Goal: Task Accomplishment & Management: Complete application form

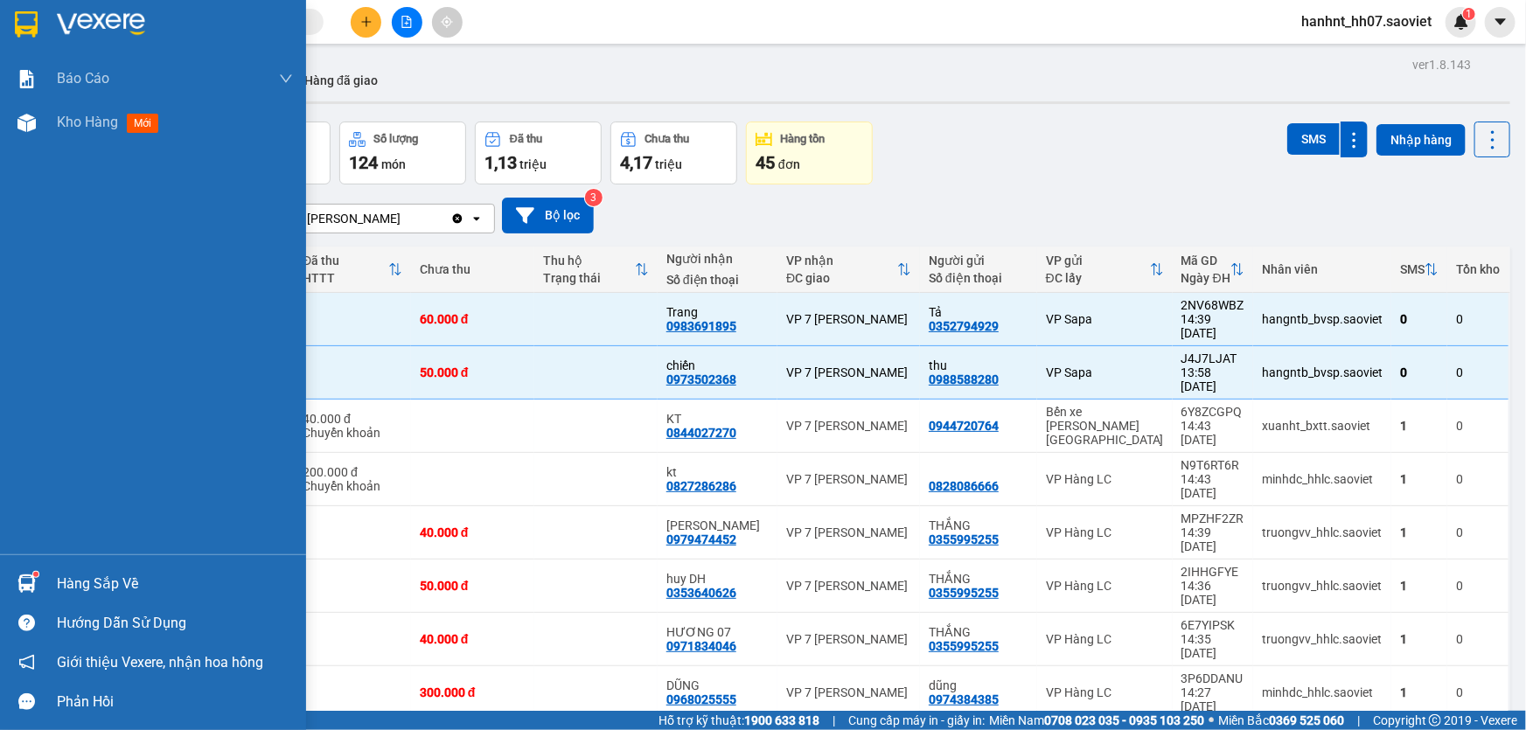
click at [100, 585] on div "Hàng sắp về" at bounding box center [175, 584] width 236 height 26
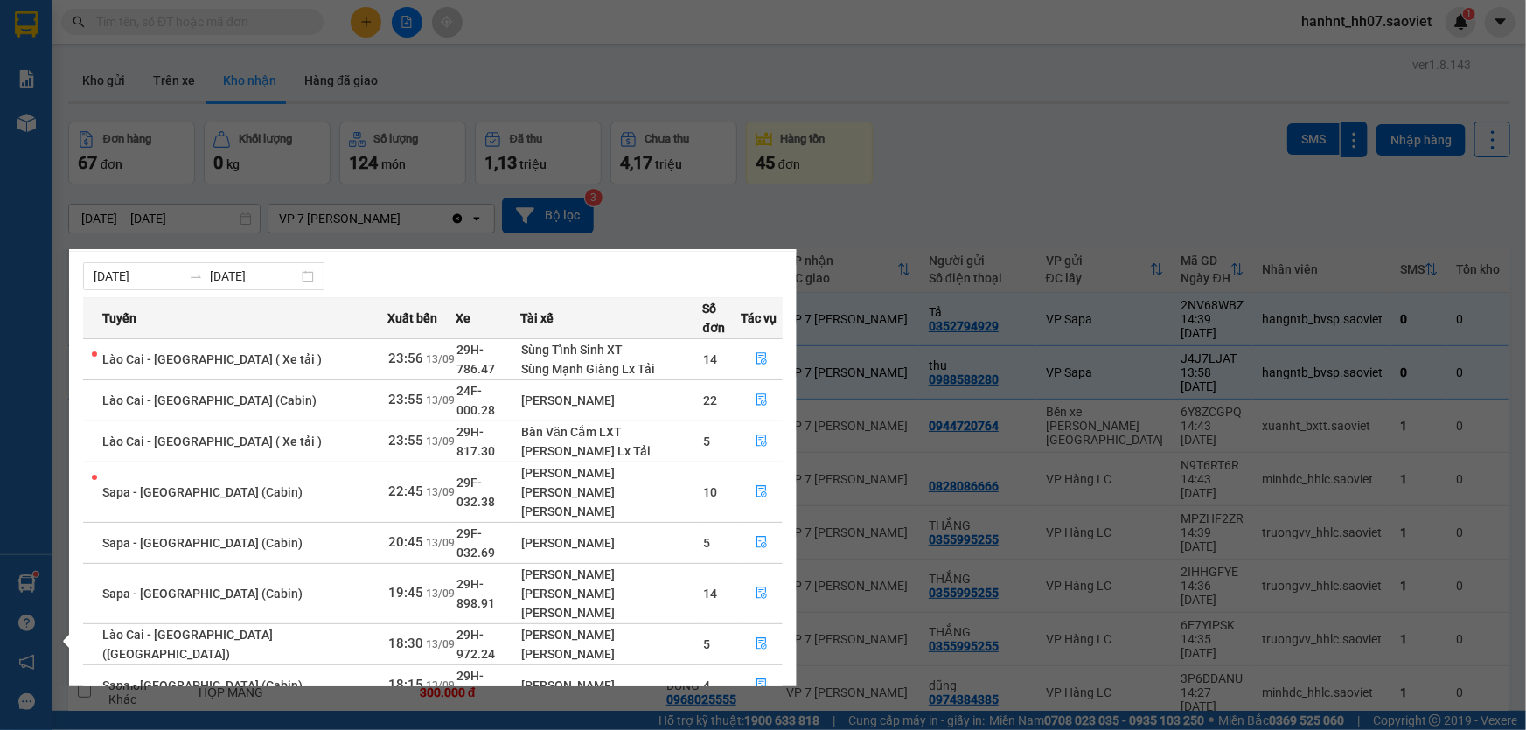
scroll to position [70, 0]
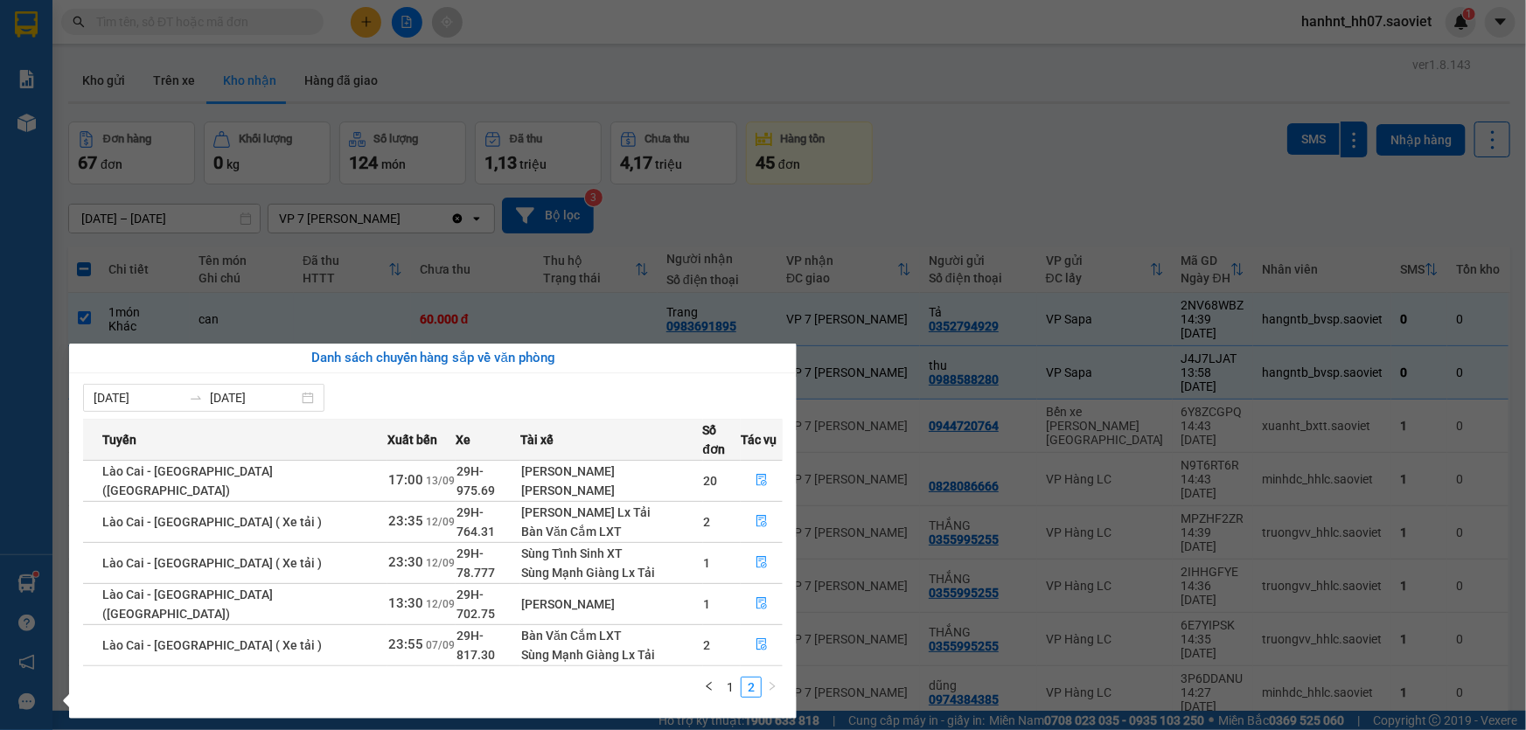
scroll to position [0, 0]
click at [757, 474] on icon "file-done" at bounding box center [762, 480] width 10 height 12
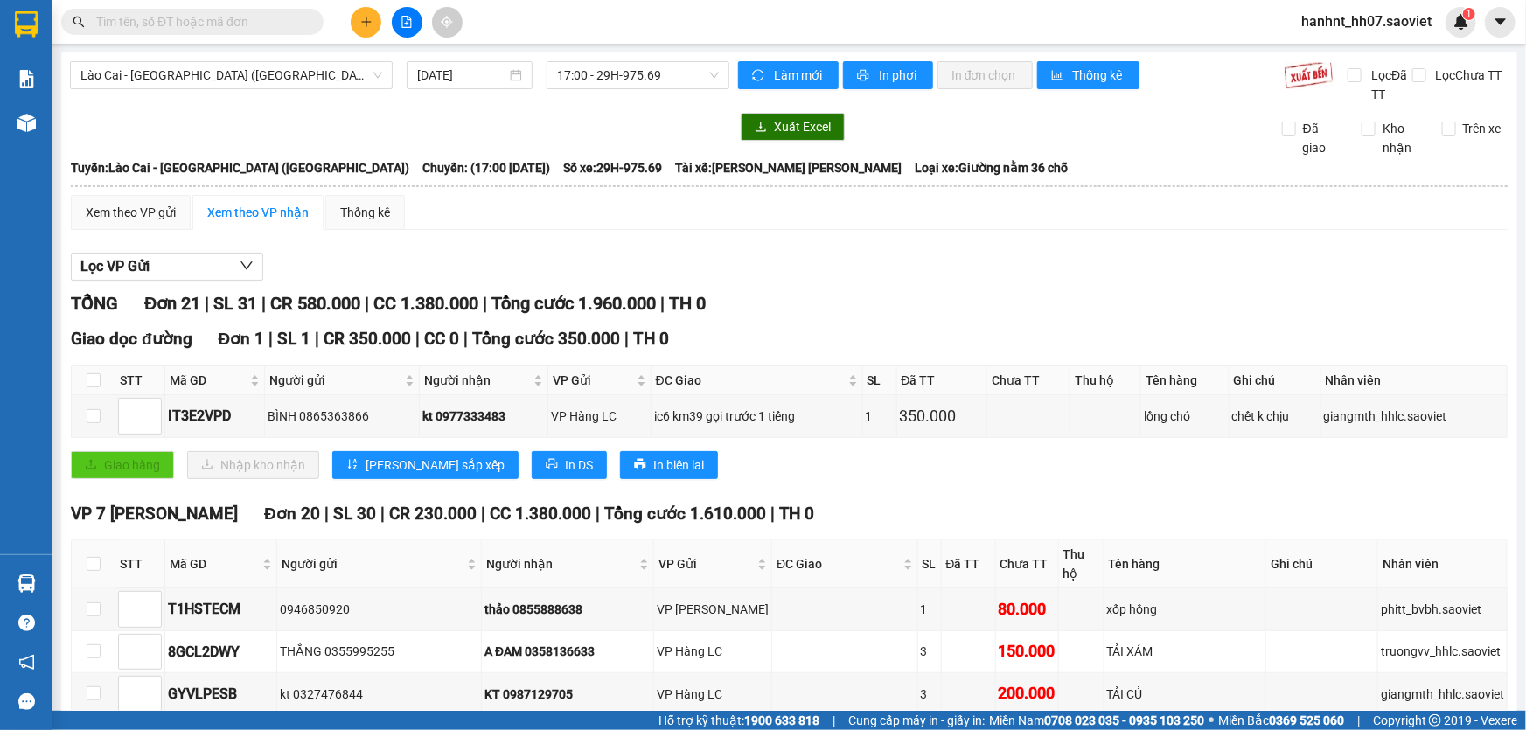
click at [206, 18] on input "text" at bounding box center [199, 21] width 206 height 19
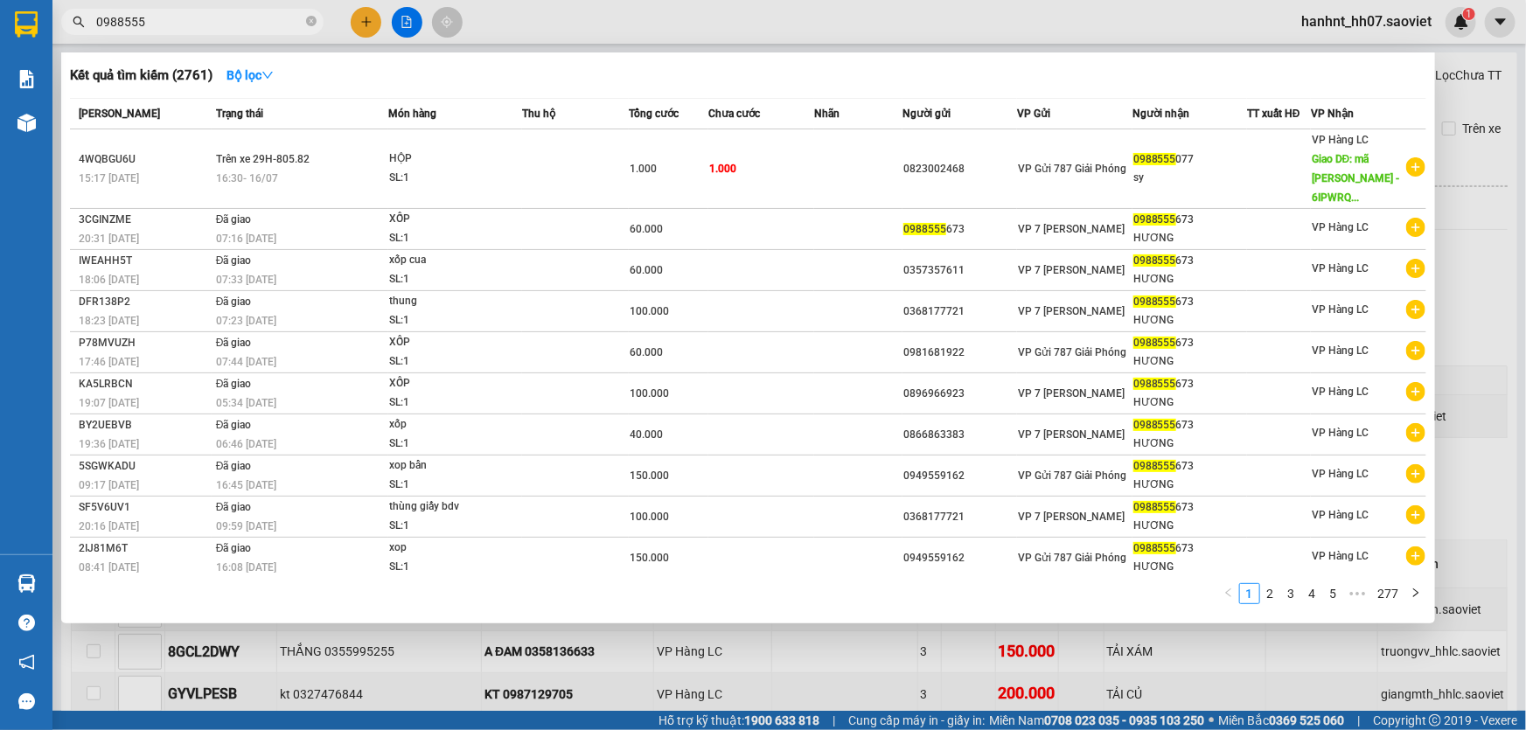
type input "0988555"
click at [364, 22] on div at bounding box center [763, 365] width 1526 height 730
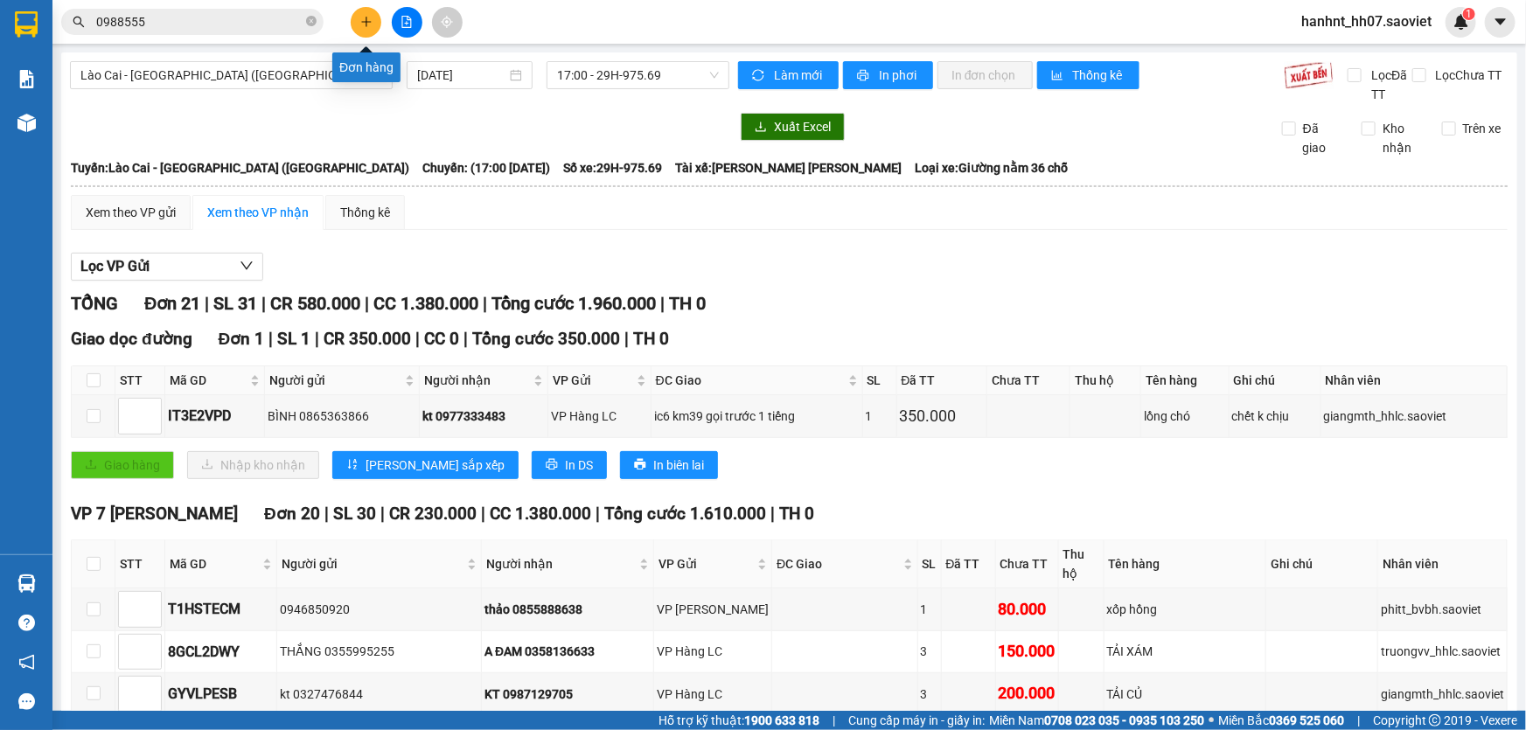
click at [364, 22] on icon "plus" at bounding box center [366, 21] width 10 height 1
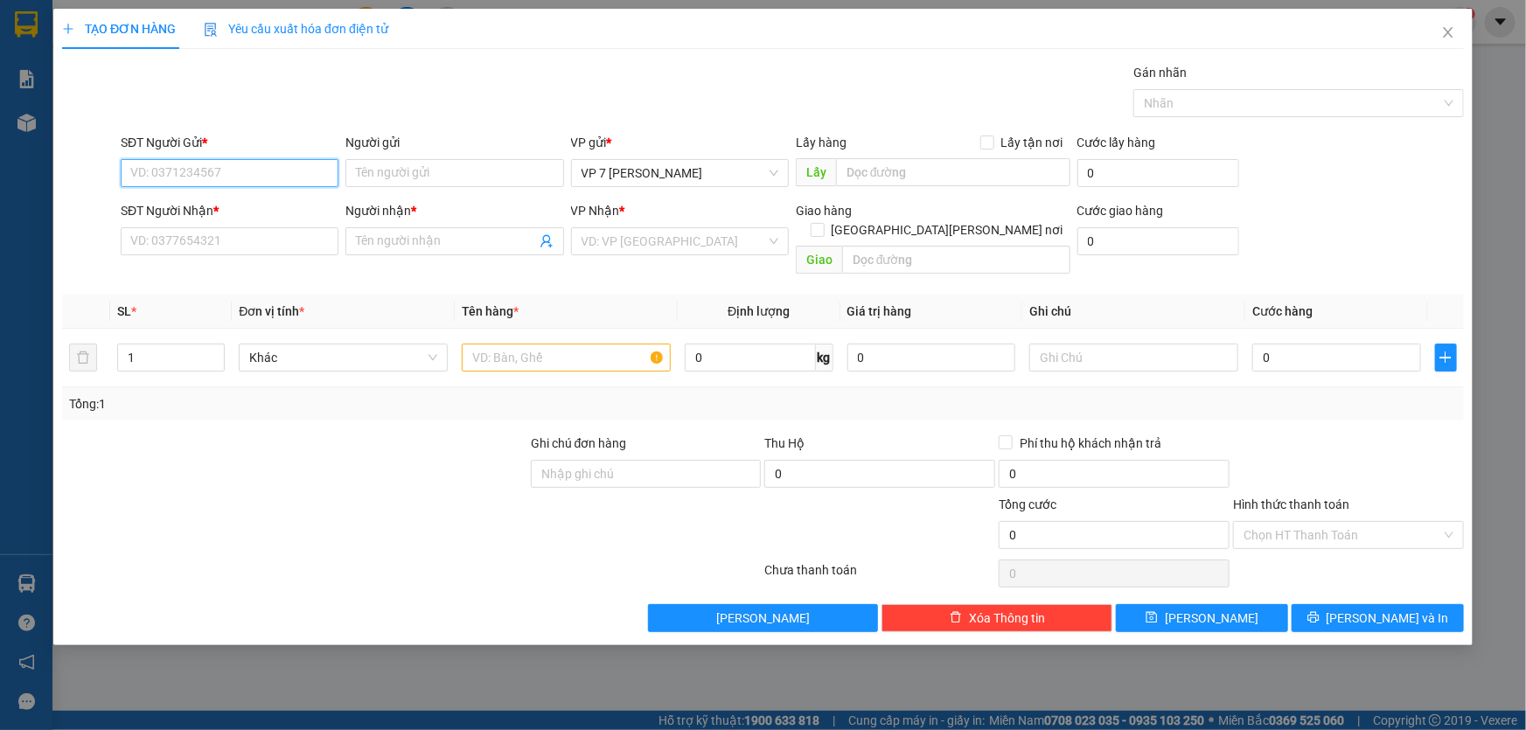
click at [177, 170] on input "SĐT Người Gửi *" at bounding box center [230, 173] width 218 height 28
click at [184, 201] on div "0988555673 - [PERSON_NAME]" at bounding box center [229, 208] width 197 height 19
type input "0988555673"
type input "HƯƠNG"
type input "0988555673"
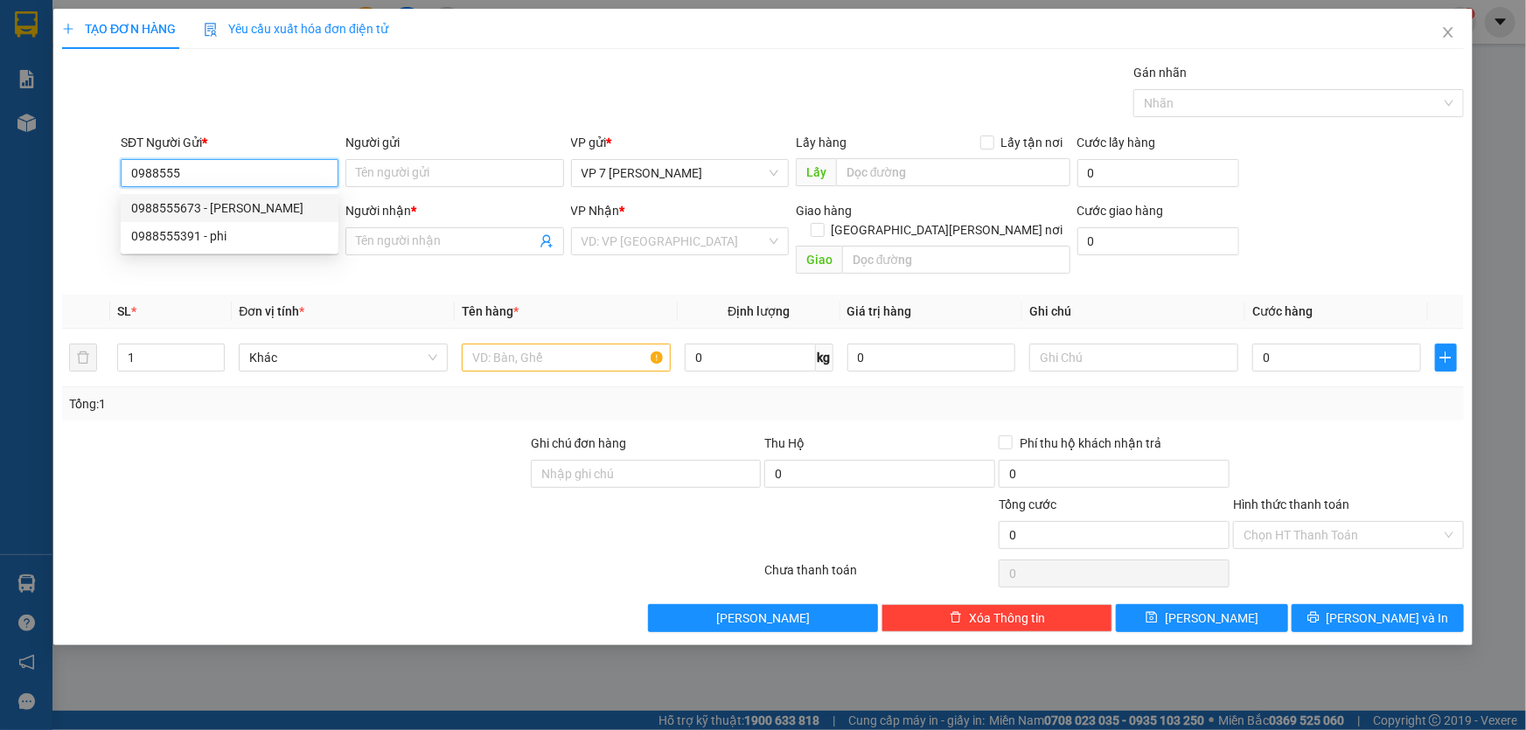
type input "HƯƠNG"
type input "0988555673"
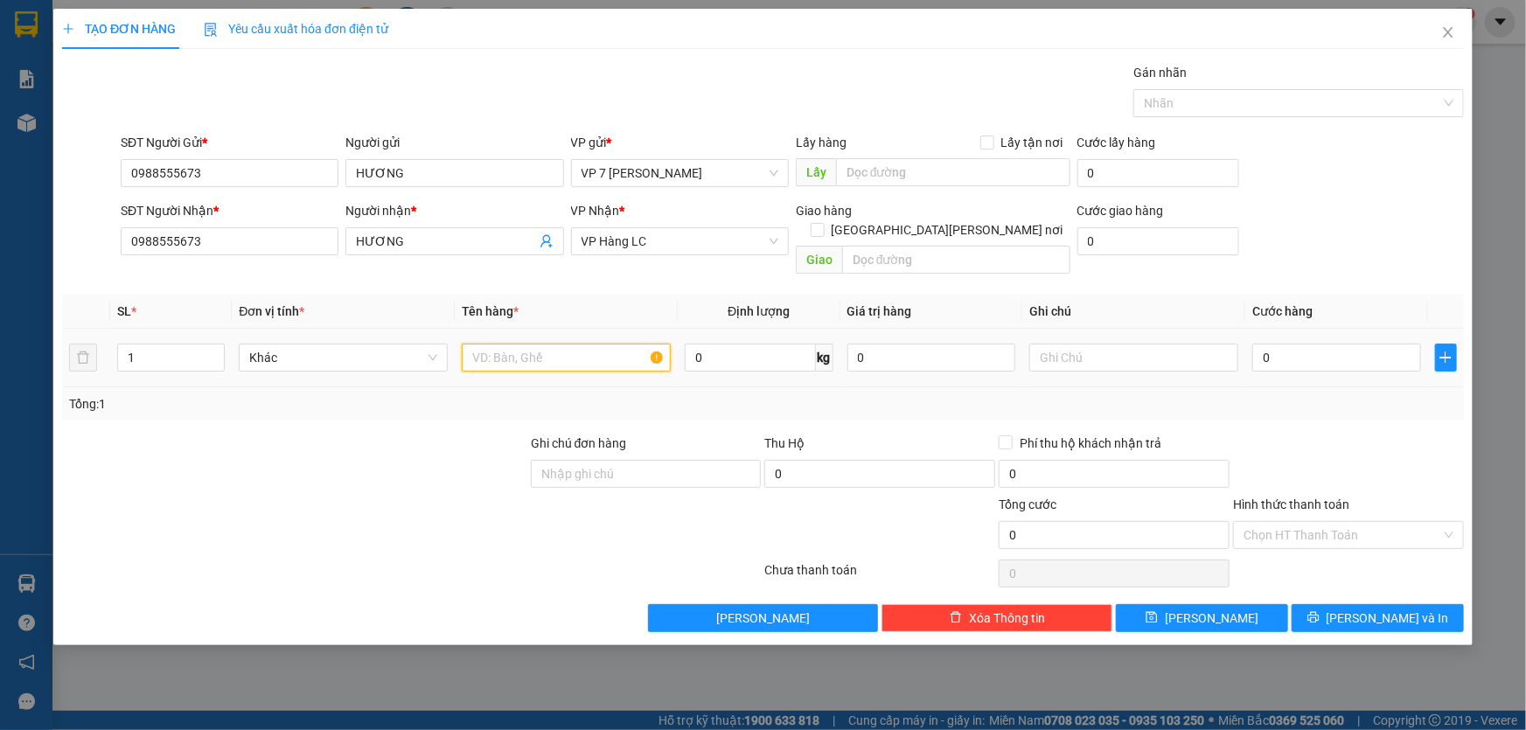
click at [498, 344] on input "text" at bounding box center [566, 358] width 209 height 28
type input "xốp"
click at [1310, 344] on input "0" at bounding box center [1336, 358] width 169 height 28
type input "6"
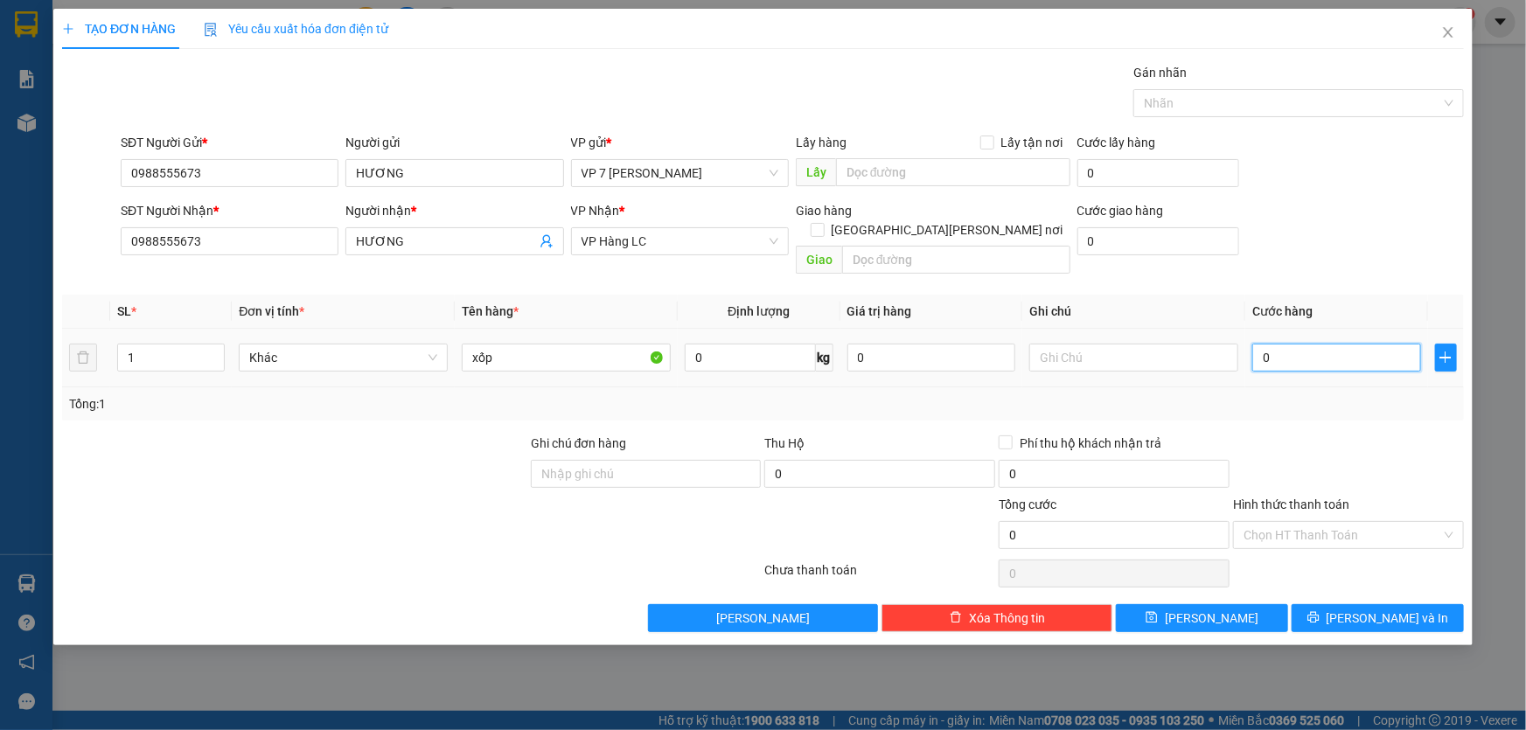
type input "6"
type input "60"
type input "60.000"
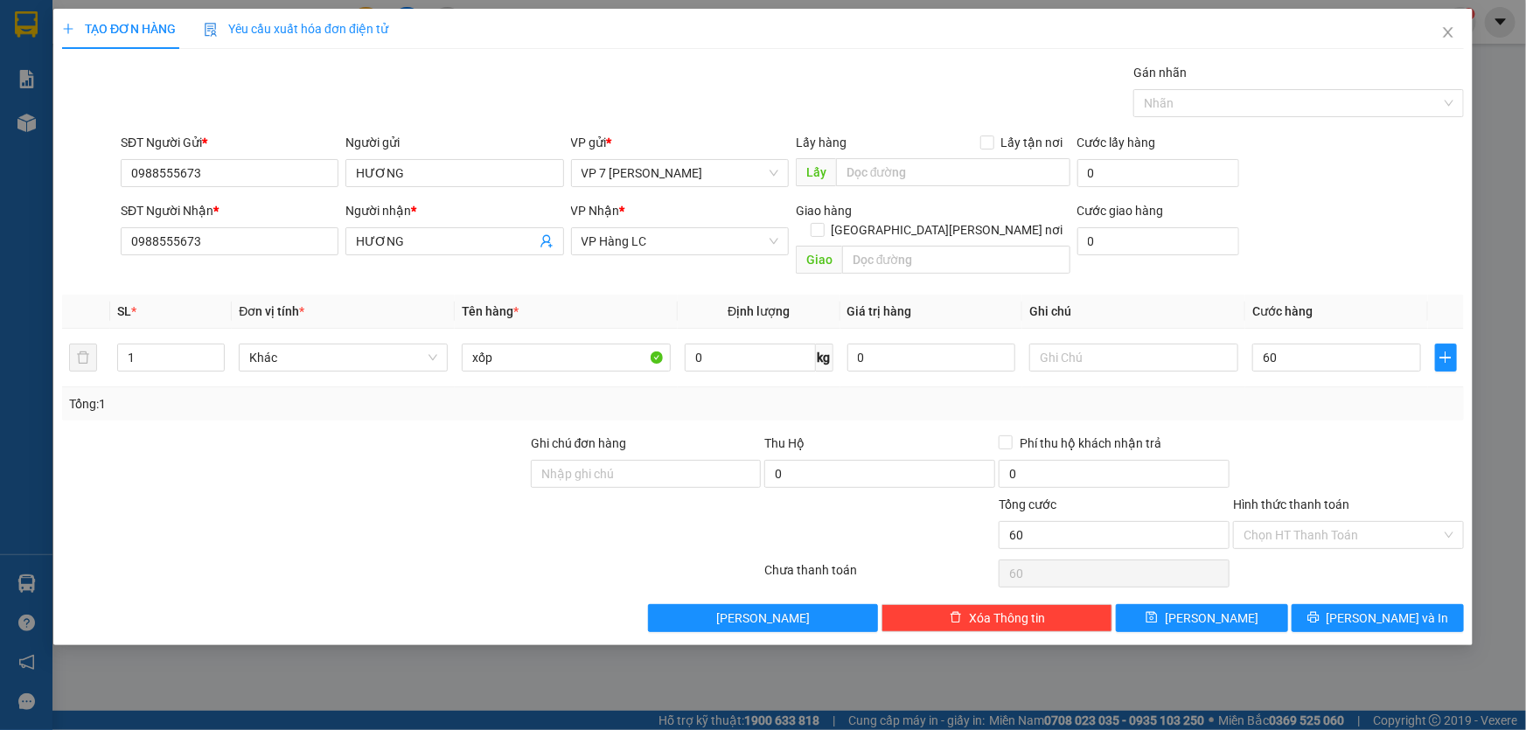
type input "60.000"
click at [1303, 434] on div at bounding box center [1348, 464] width 234 height 61
click at [1335, 604] on button "[PERSON_NAME] và In" at bounding box center [1378, 618] width 172 height 28
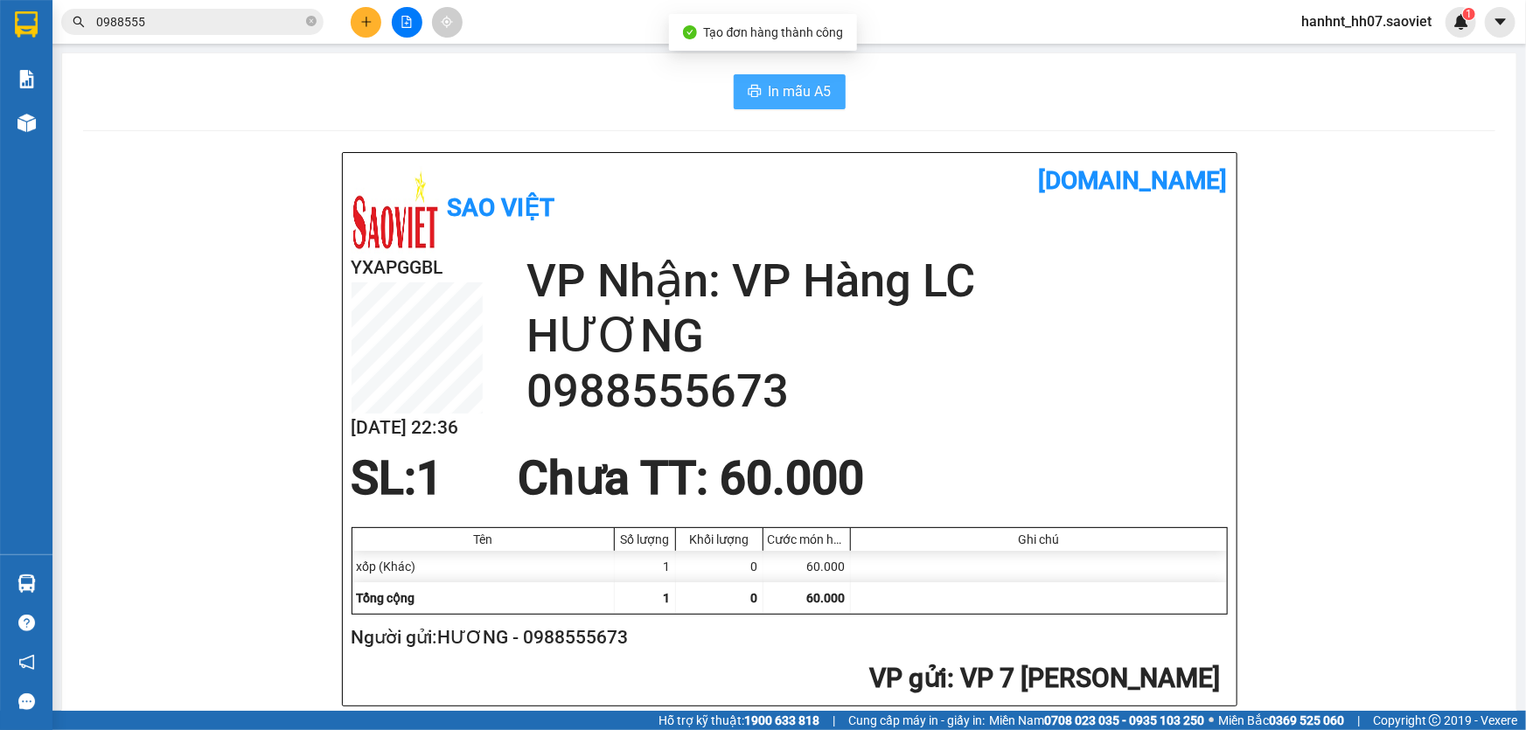
click at [802, 92] on span "In mẫu A5" at bounding box center [800, 91] width 63 height 22
click at [362, 20] on icon "plus" at bounding box center [366, 22] width 12 height 12
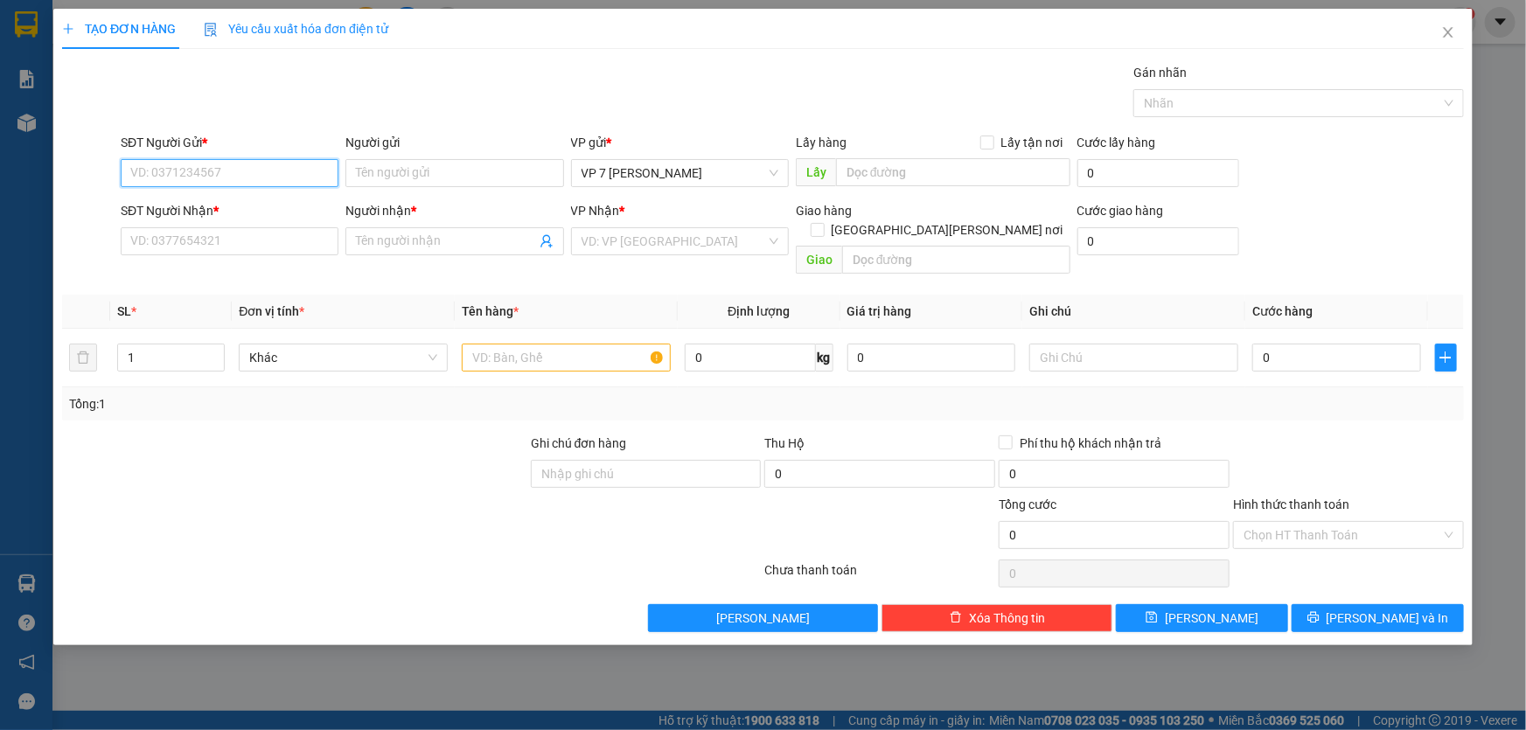
click at [184, 163] on input "SĐT Người Gửi *" at bounding box center [230, 173] width 218 height 28
click at [197, 209] on div "0986066964 - chú độ" at bounding box center [229, 208] width 197 height 19
type input "0986066964"
type input "chú độ"
type input "0986066964"
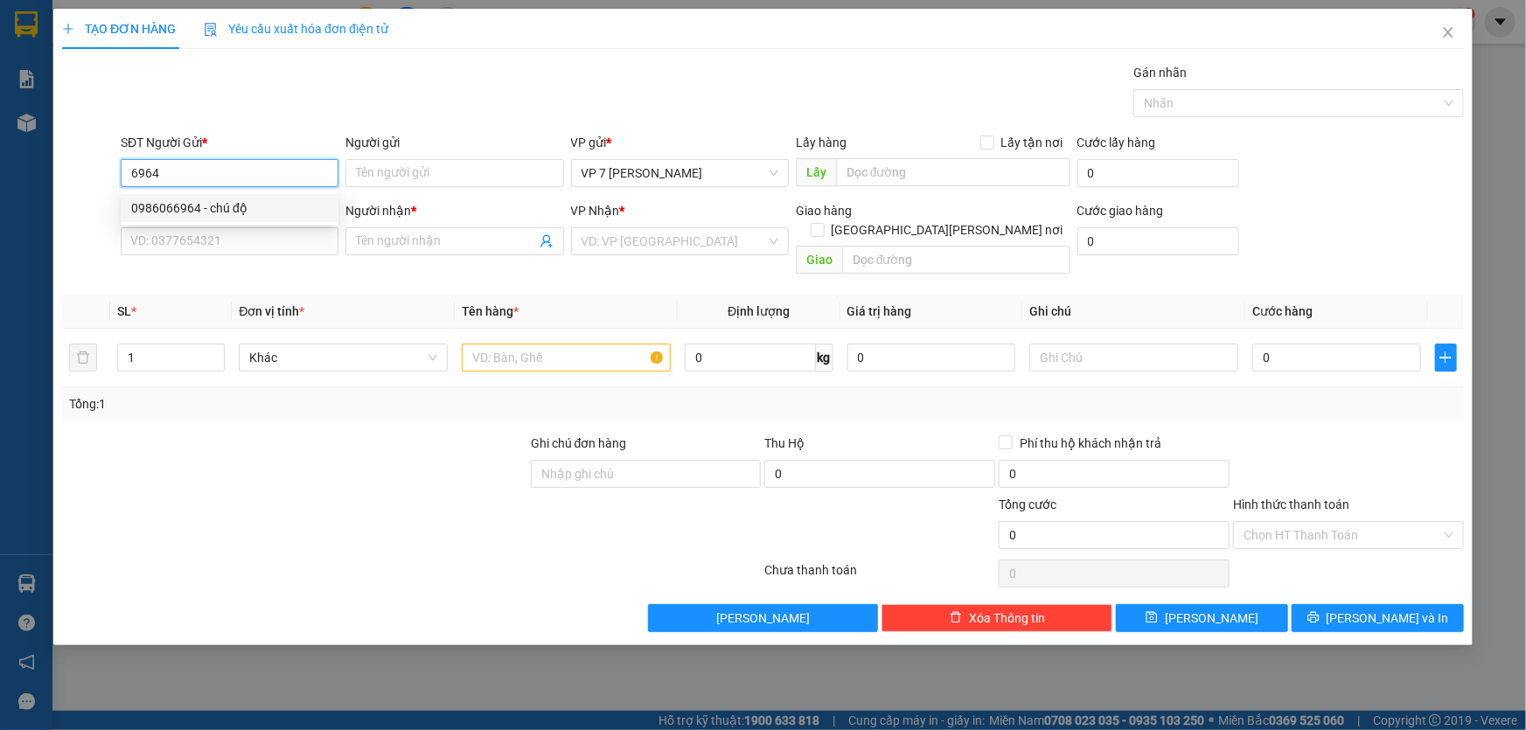
type input "chú độ"
type input "0986066964"
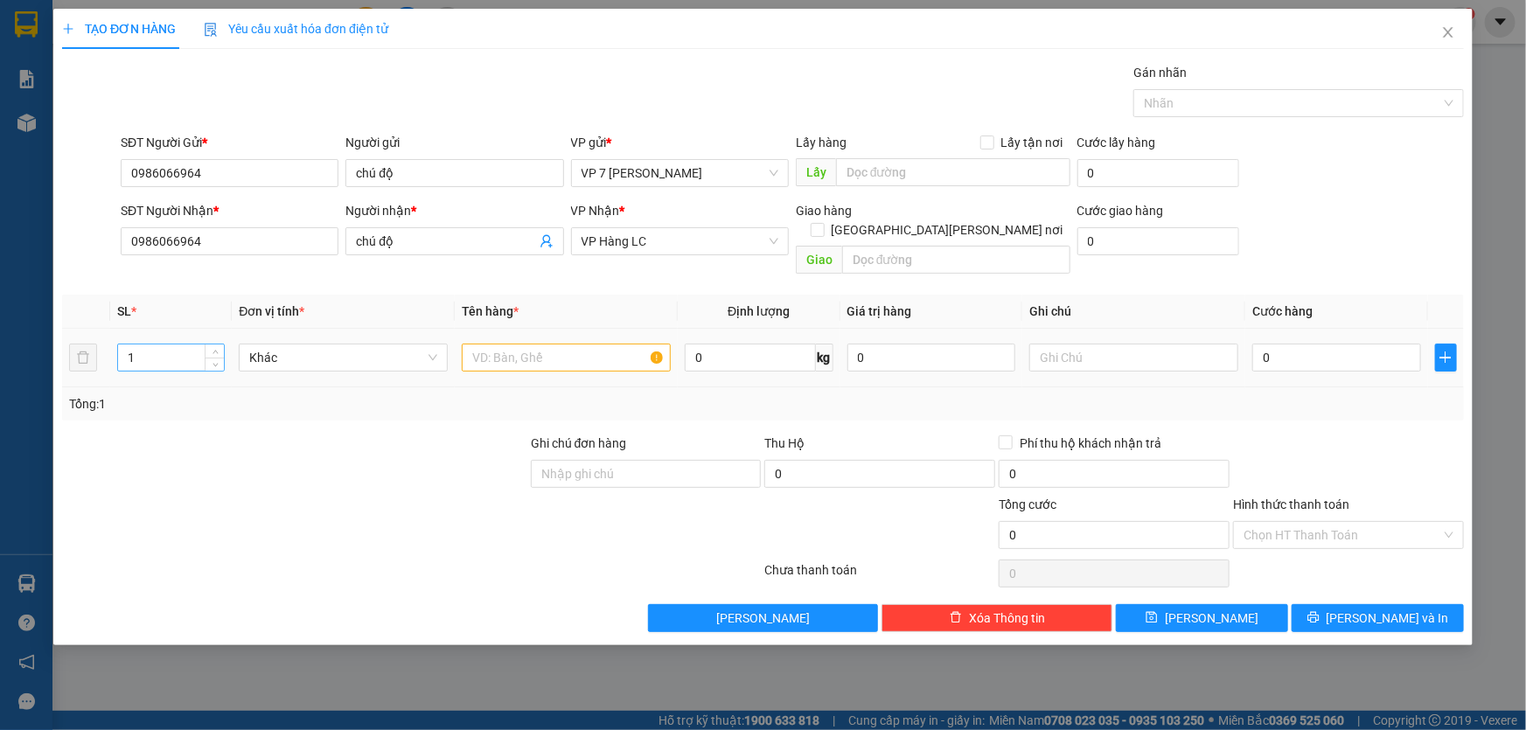
click at [147, 345] on input "1" at bounding box center [171, 358] width 106 height 26
type input "2"
click at [487, 344] on input "text" at bounding box center [566, 358] width 209 height 28
type input "tai xam+hộp bọc"
click at [1317, 344] on input "0" at bounding box center [1336, 358] width 169 height 28
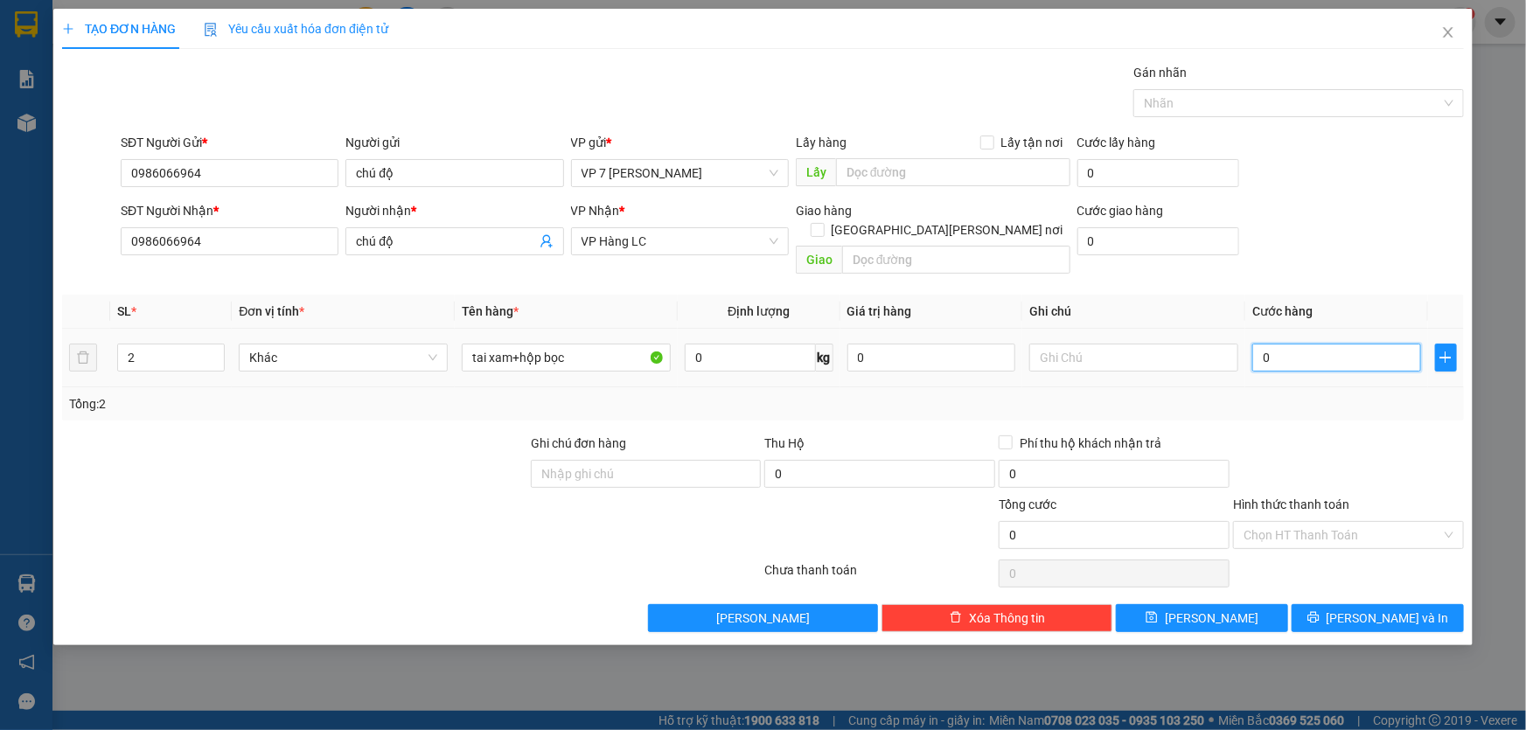
type input "1"
type input "10"
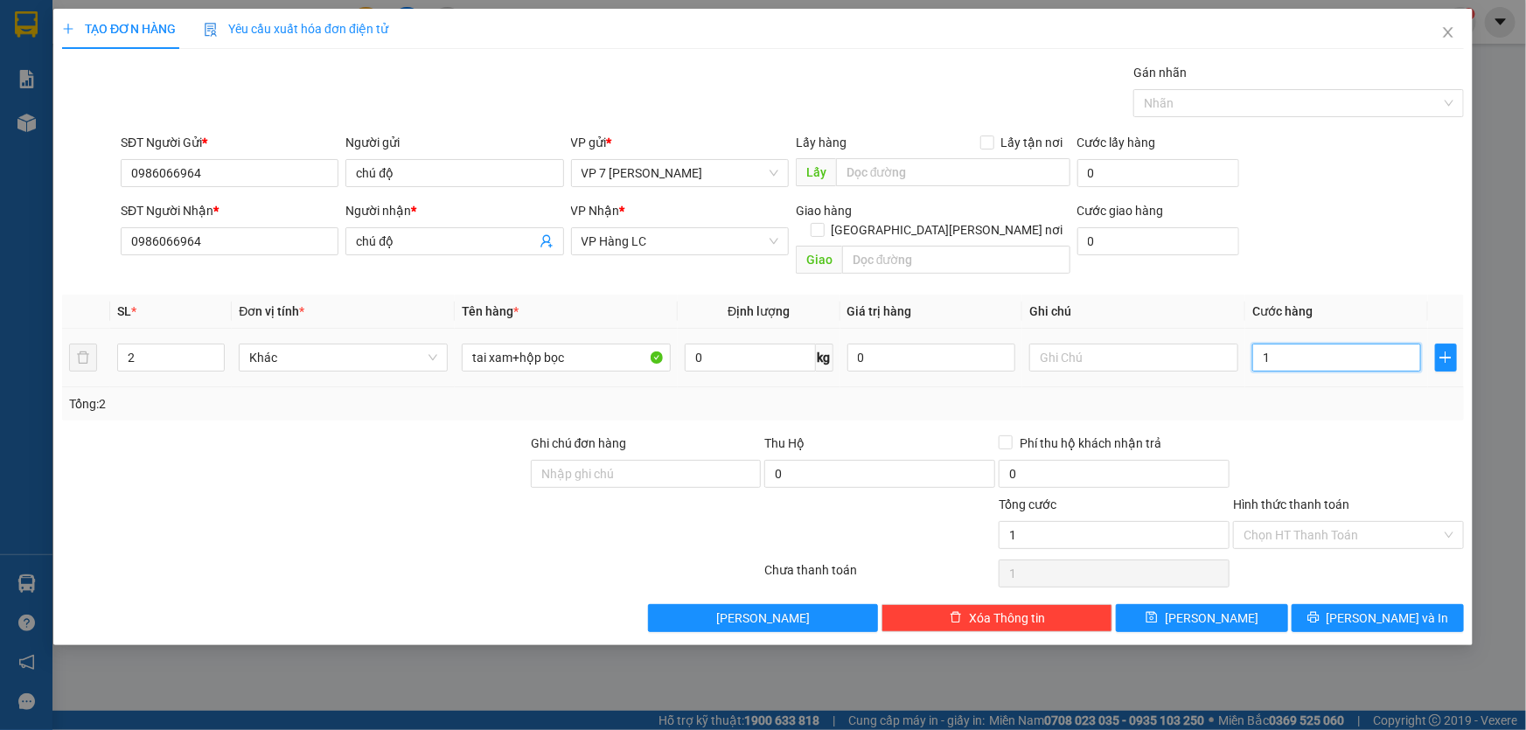
type input "10"
type input "100"
type input "100.000"
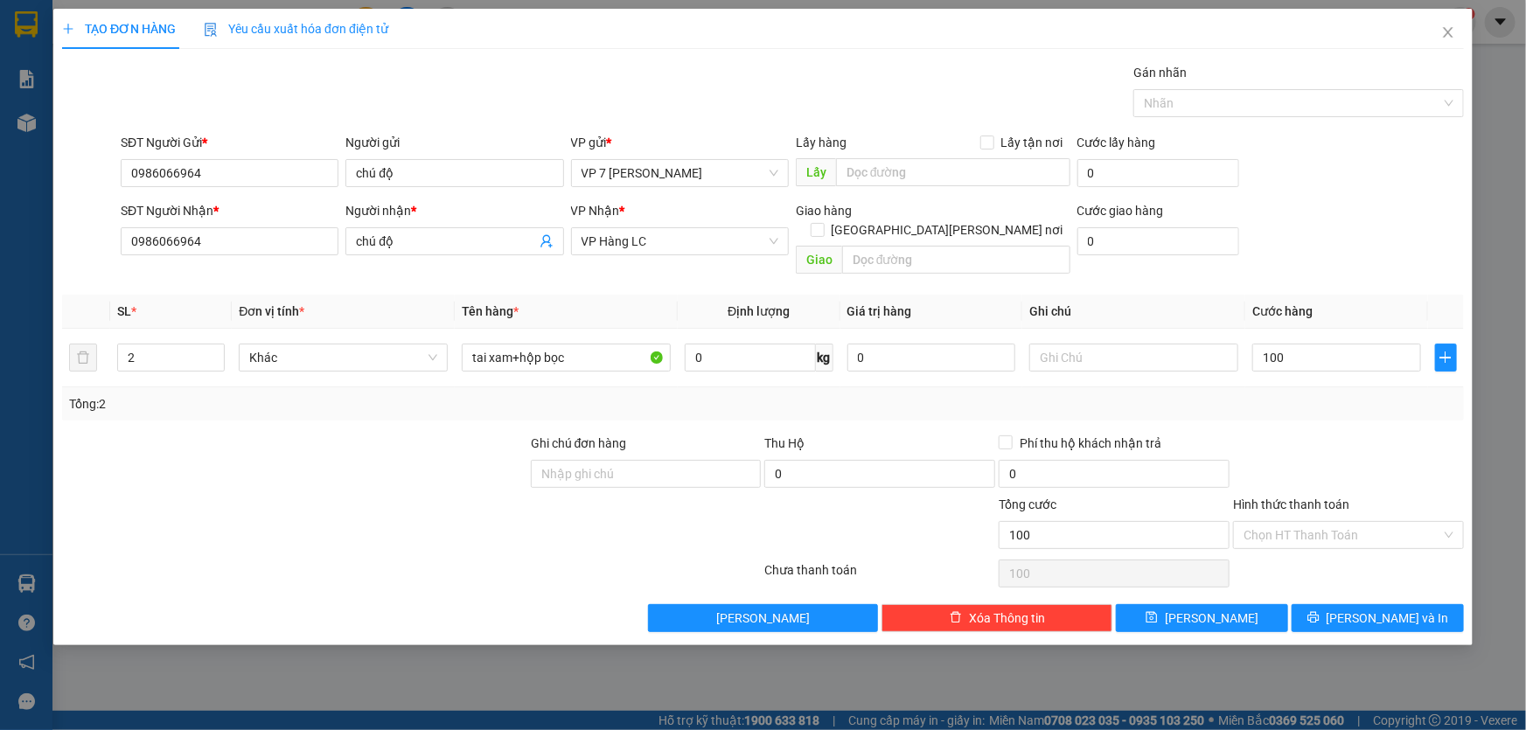
type input "100.000"
click at [1310, 434] on div at bounding box center [1348, 464] width 234 height 61
click at [1297, 498] on label "Hình thức thanh toán" at bounding box center [1291, 505] width 116 height 14
click at [1297, 522] on input "Hình thức thanh toán" at bounding box center [1343, 535] width 198 height 26
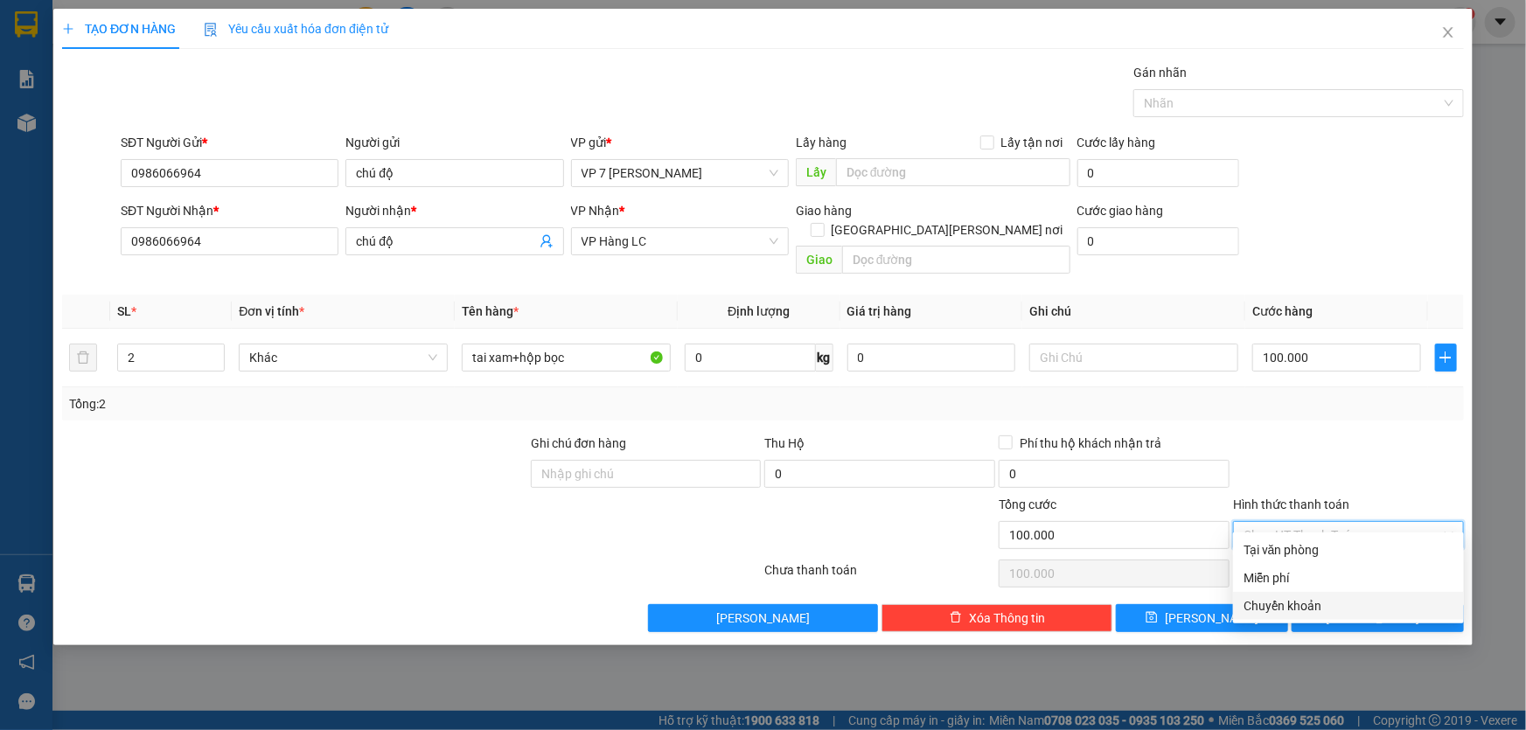
click at [1291, 602] on div "Chuyển khoản" at bounding box center [1349, 605] width 210 height 19
type input "0"
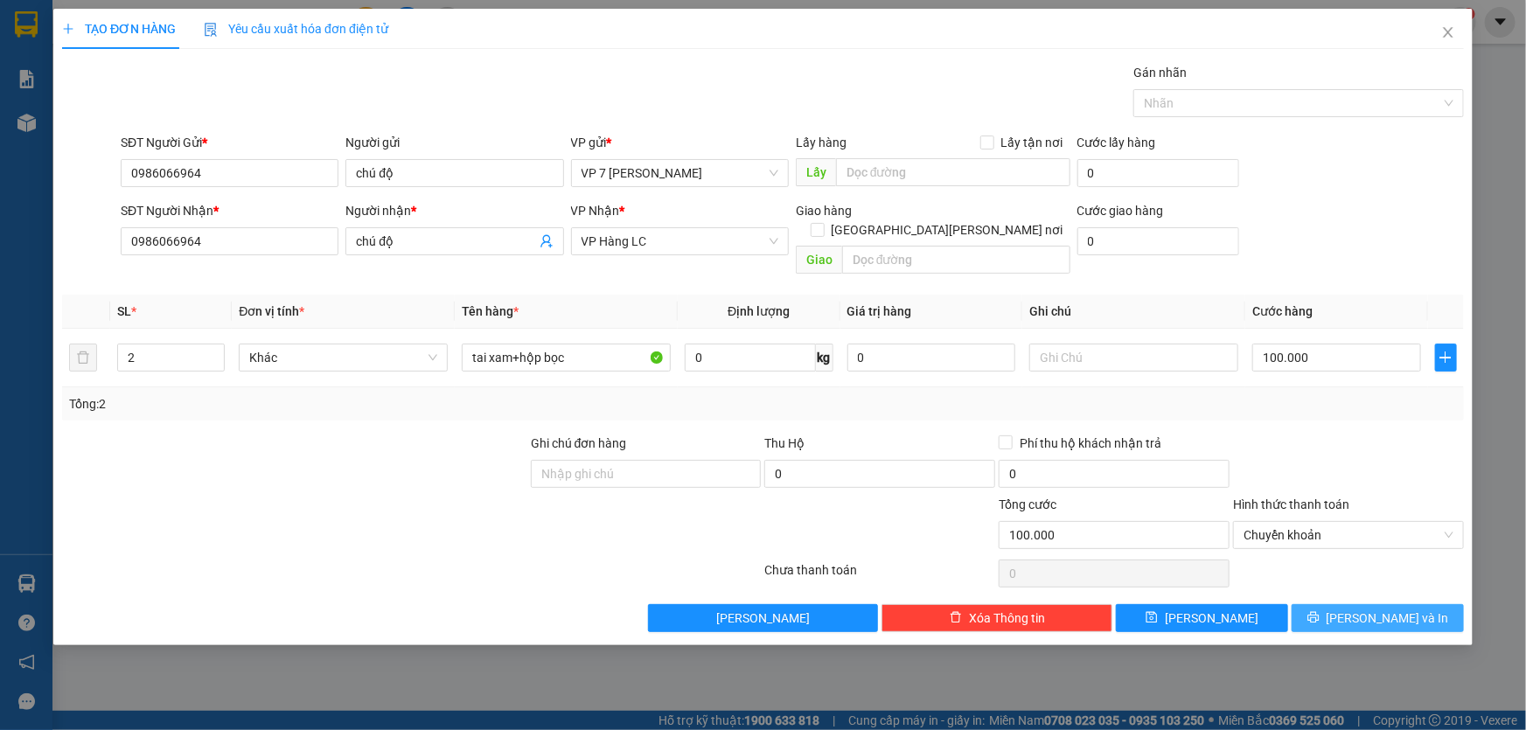
click at [1333, 604] on button "[PERSON_NAME] và In" at bounding box center [1378, 618] width 172 height 28
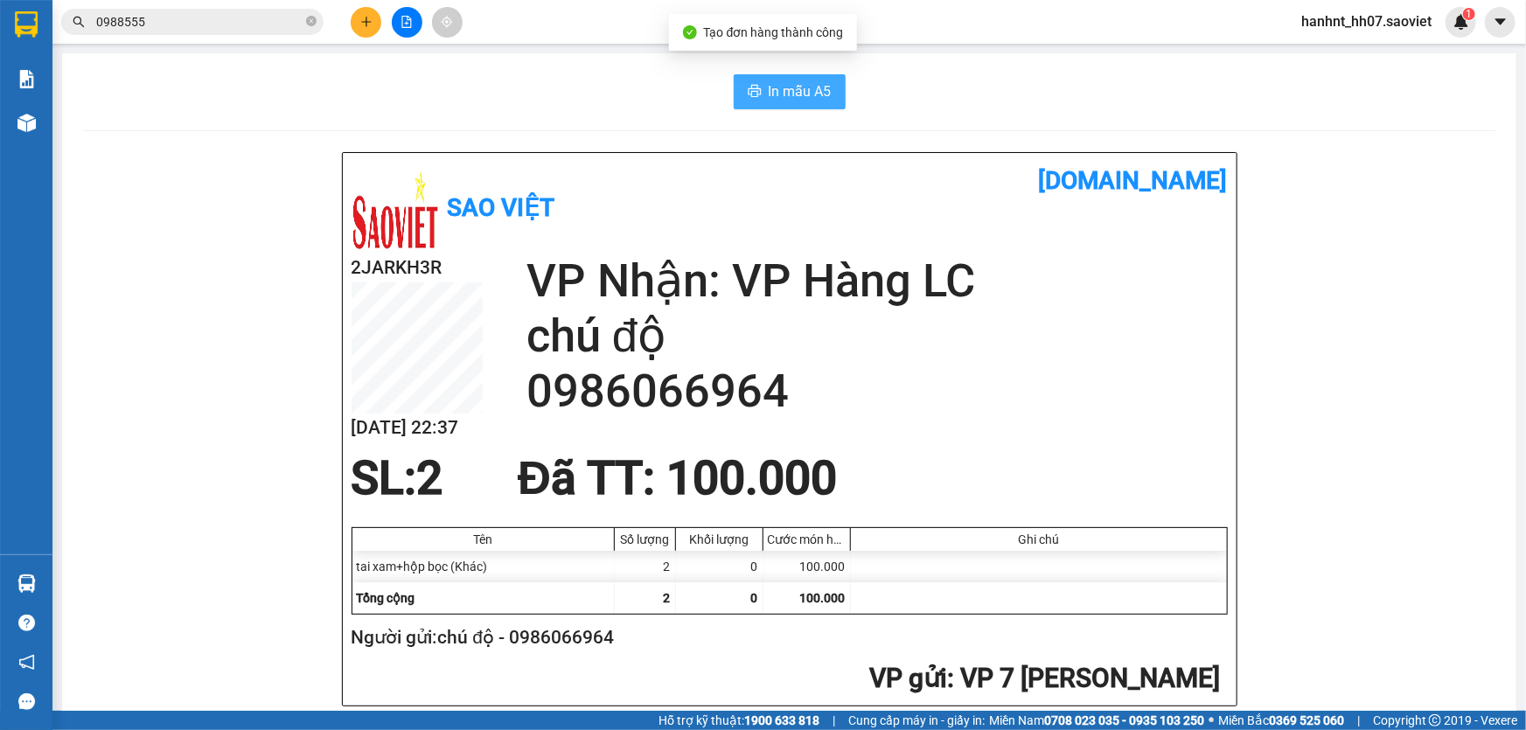
click at [778, 91] on span "In mẫu A5" at bounding box center [800, 91] width 63 height 22
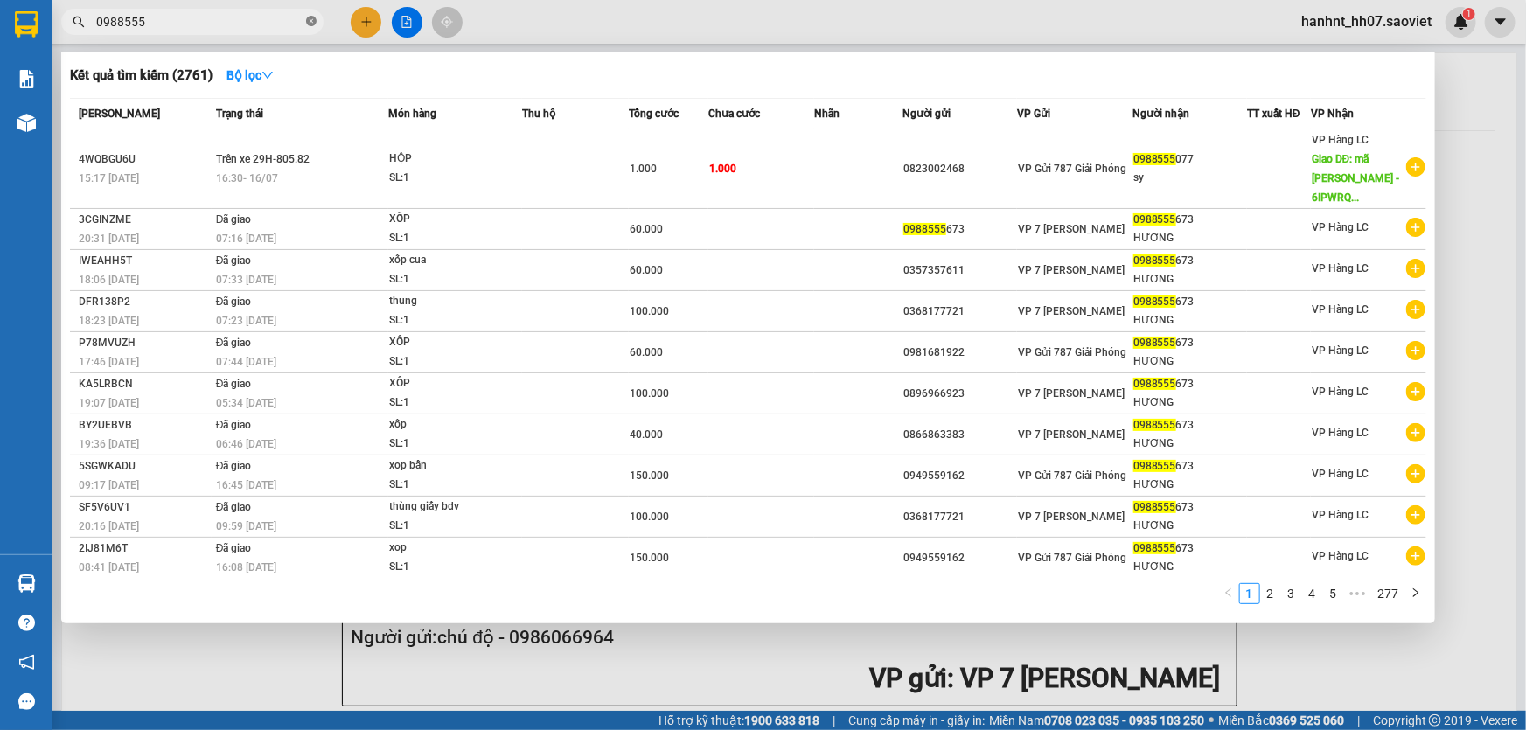
click at [308, 17] on icon "close-circle" at bounding box center [311, 21] width 10 height 10
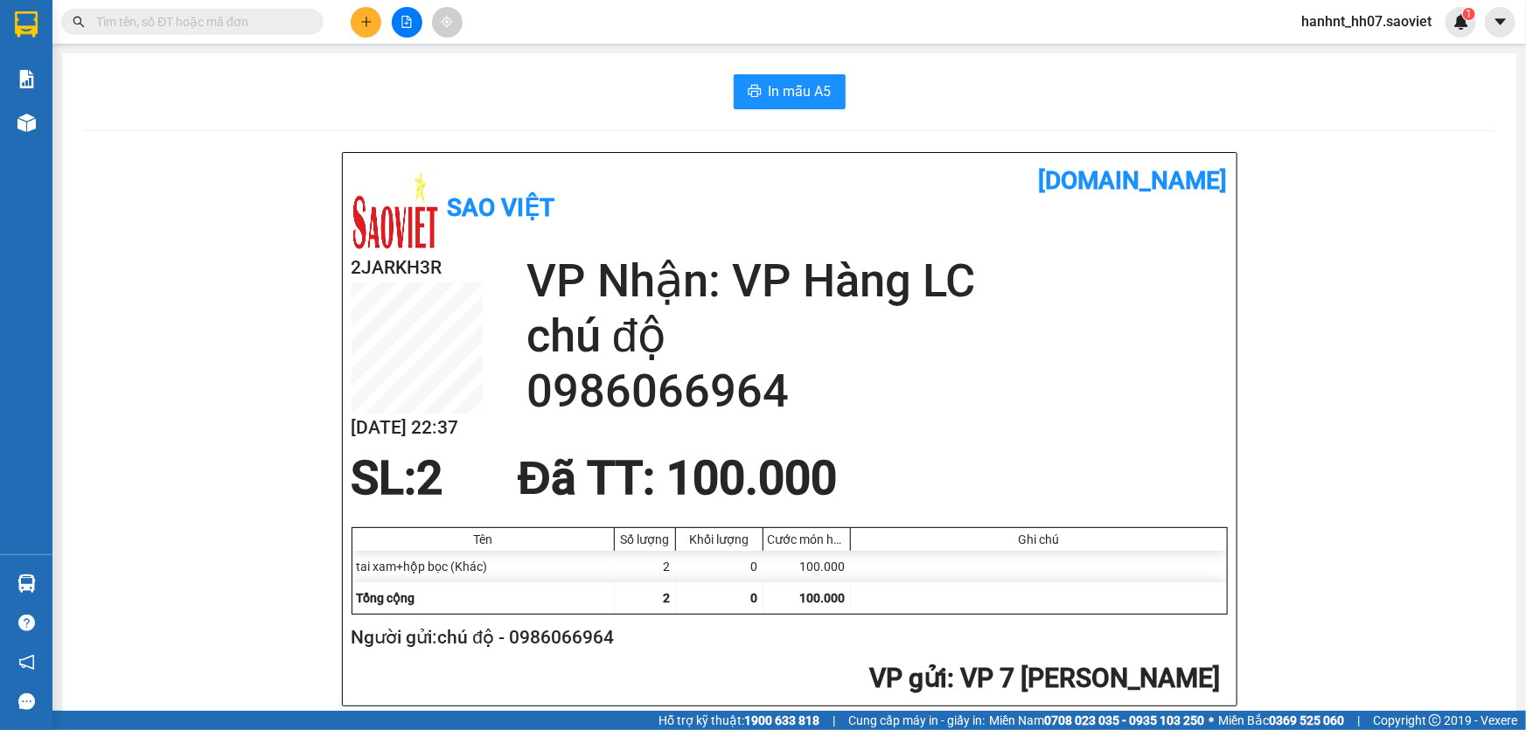
click at [260, 15] on input "text" at bounding box center [199, 21] width 206 height 19
click at [245, 30] on input "text" at bounding box center [199, 21] width 206 height 19
click at [245, 18] on input "text" at bounding box center [199, 21] width 206 height 19
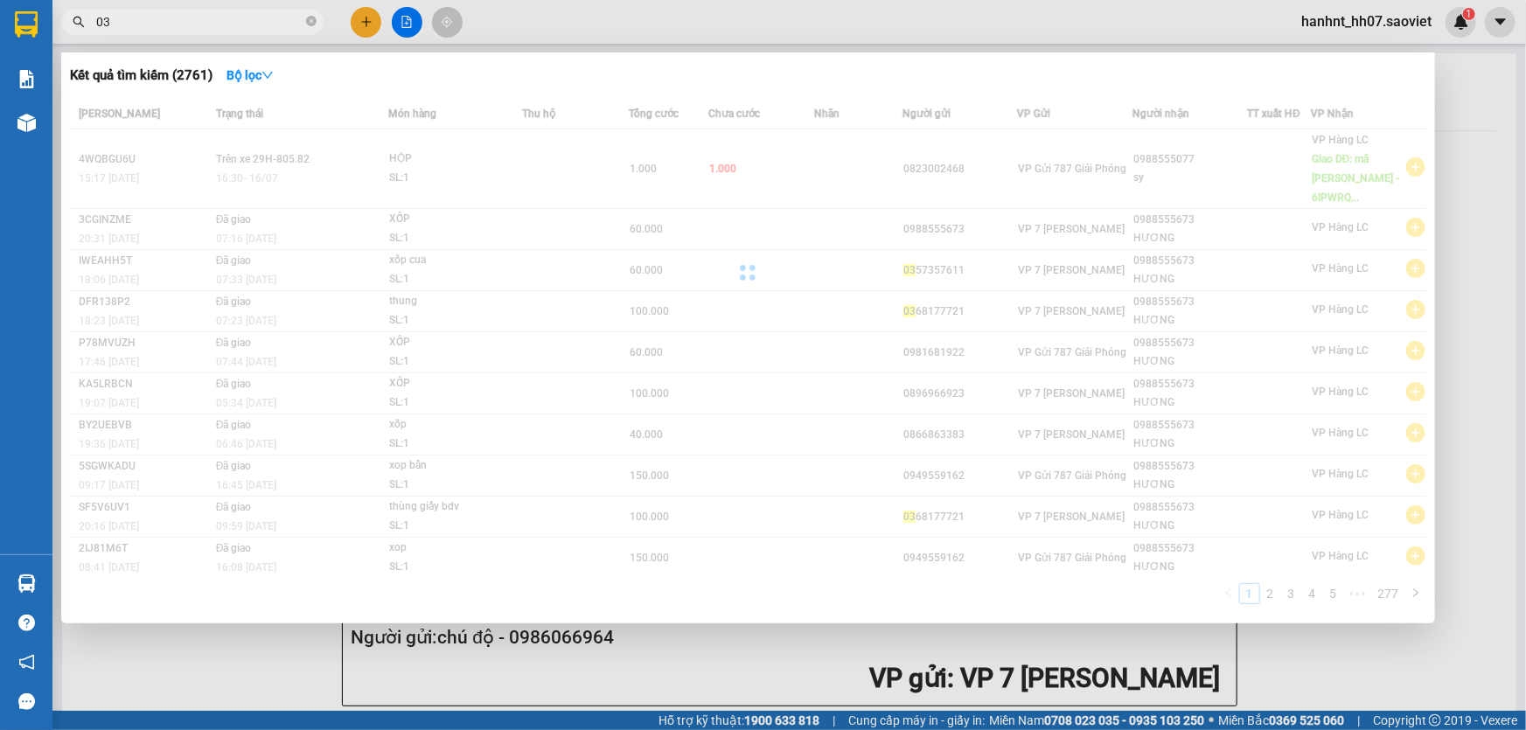
type input "0"
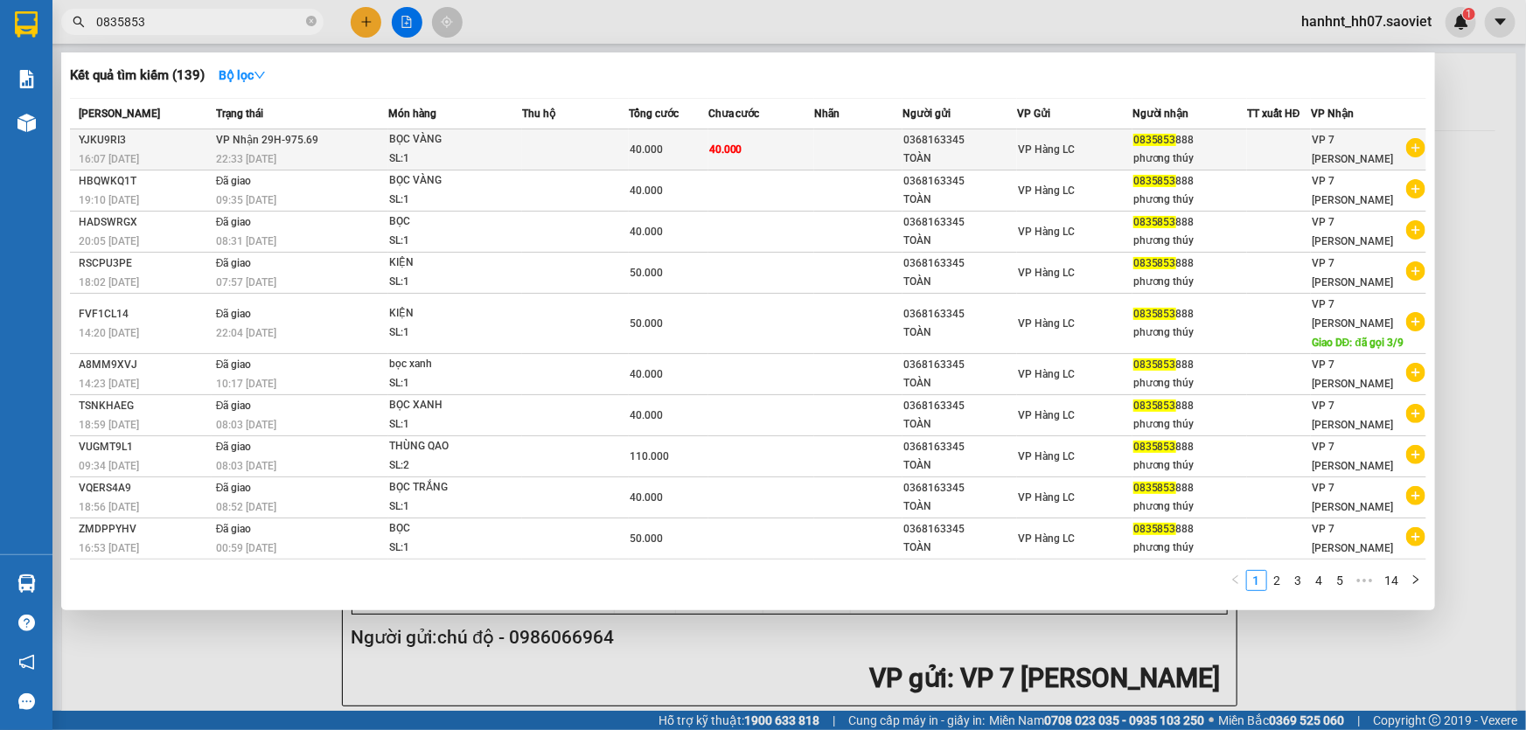
type input "0835853"
click at [608, 150] on td at bounding box center [575, 149] width 106 height 41
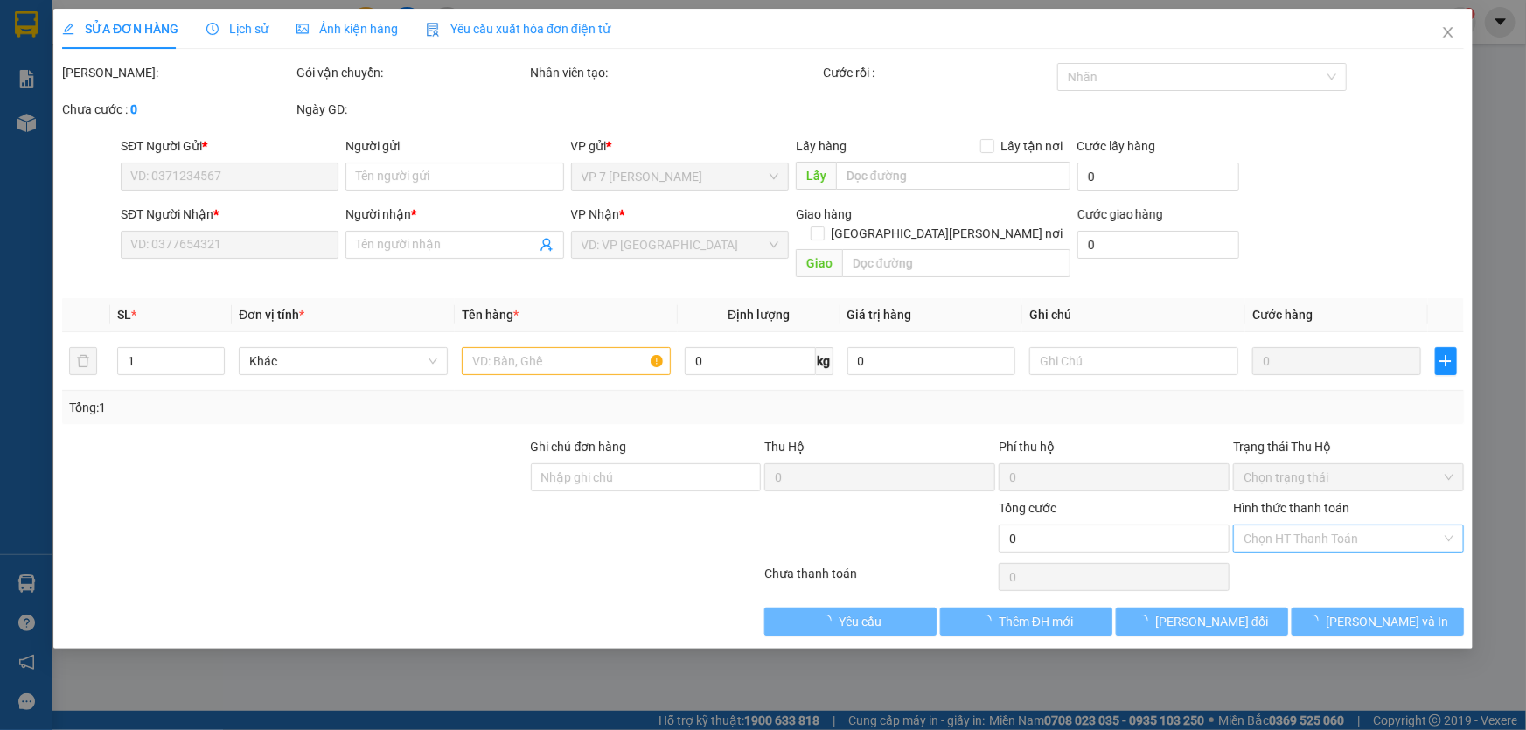
type input "0368163345"
type input "TOÀN"
type input "0835853888"
type input "phương thúy"
type input "40.000"
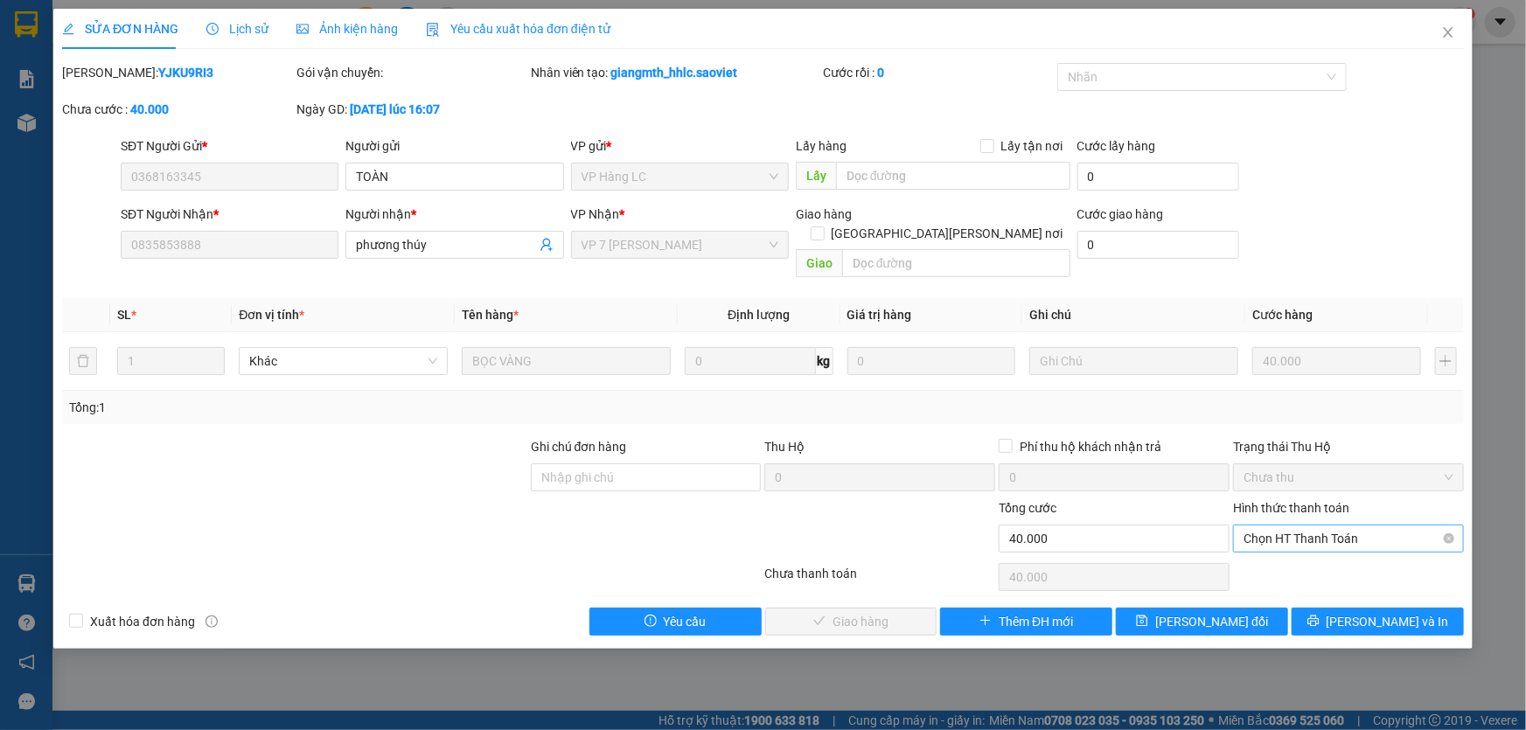
click at [1251, 526] on span "Chọn HT Thanh Toán" at bounding box center [1349, 539] width 210 height 26
click at [1257, 551] on div "Tại văn phòng" at bounding box center [1349, 553] width 210 height 19
type input "0"
click at [846, 612] on span "[PERSON_NAME] và [PERSON_NAME] hàng" at bounding box center [917, 621] width 236 height 19
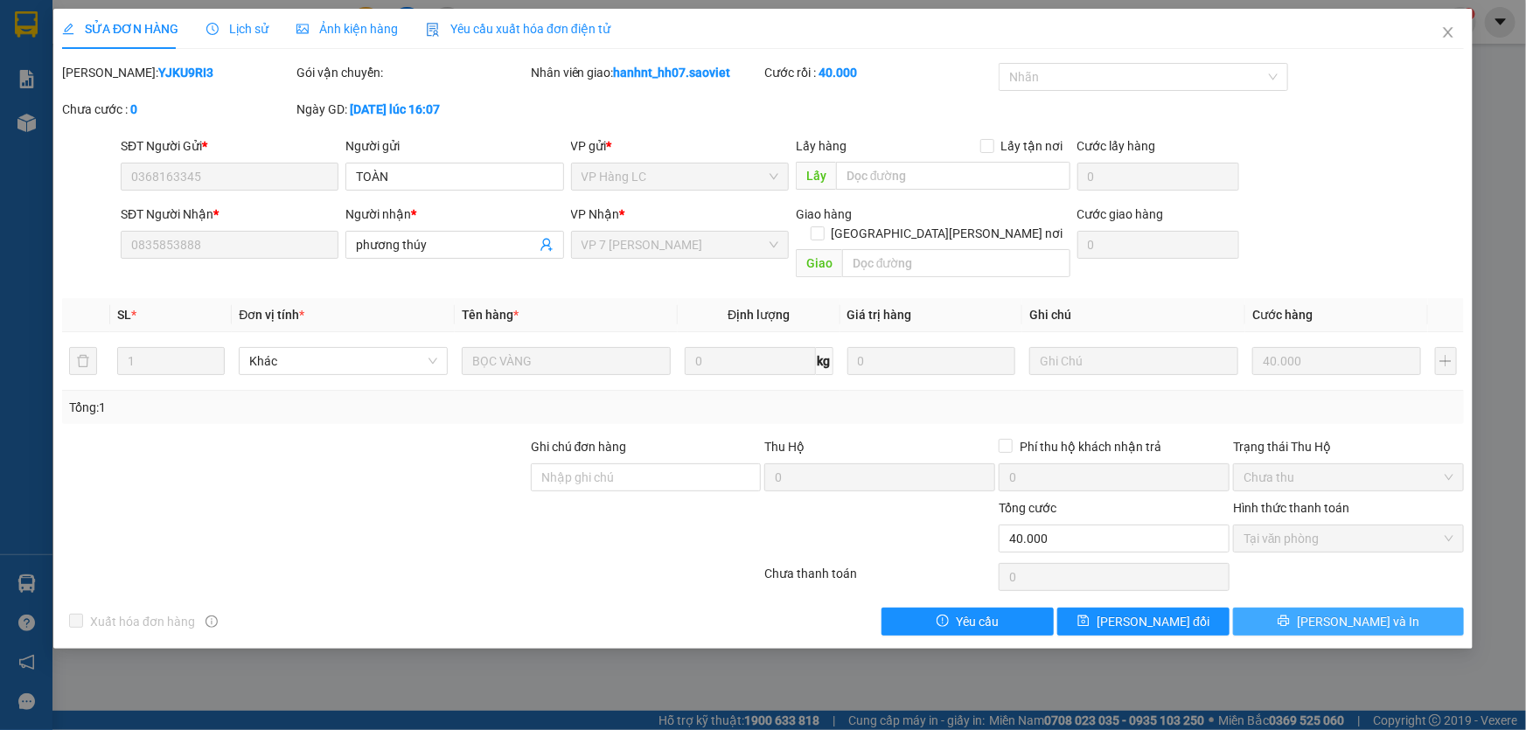
click at [1331, 608] on button "[PERSON_NAME] và In" at bounding box center [1348, 622] width 231 height 28
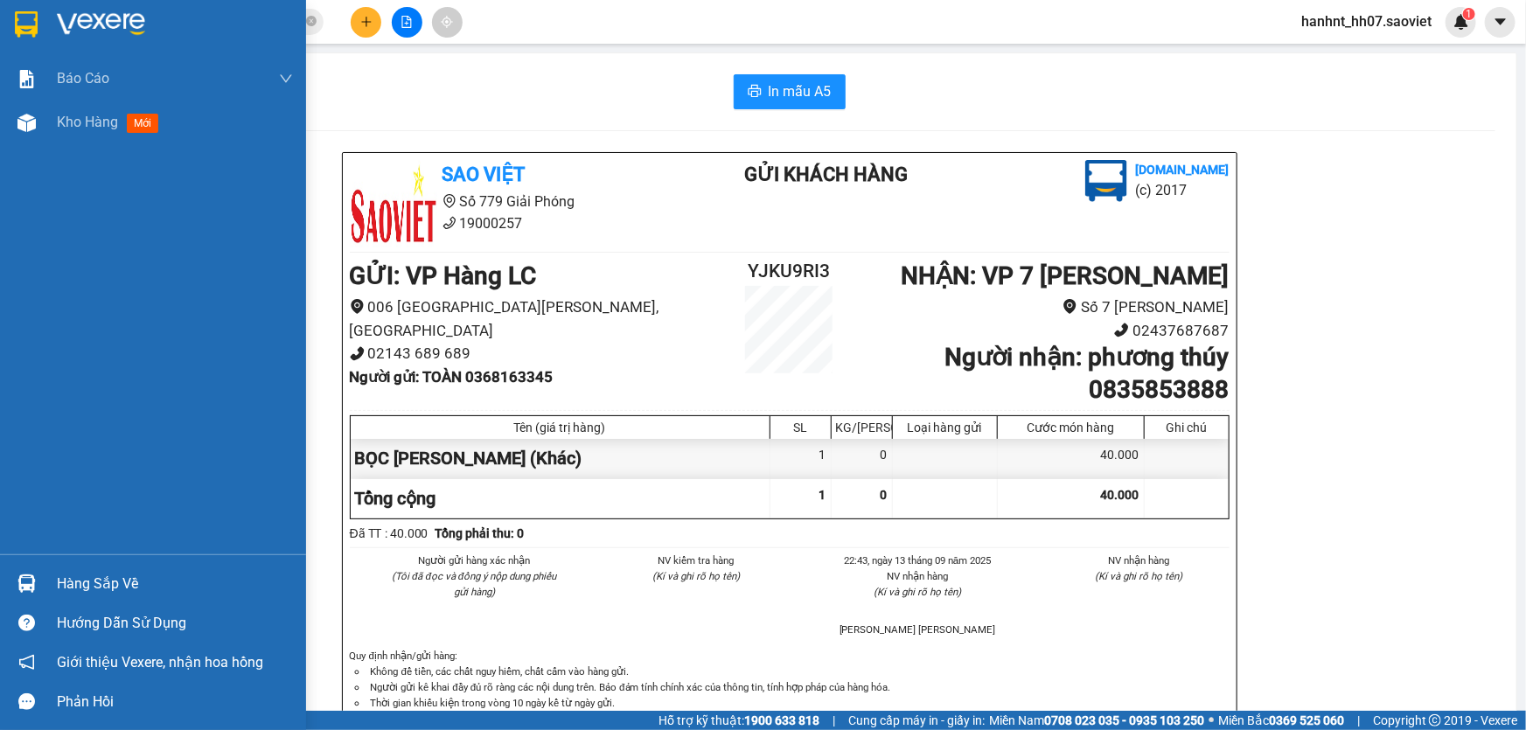
click at [135, 583] on div "Hàng sắp về" at bounding box center [175, 584] width 236 height 26
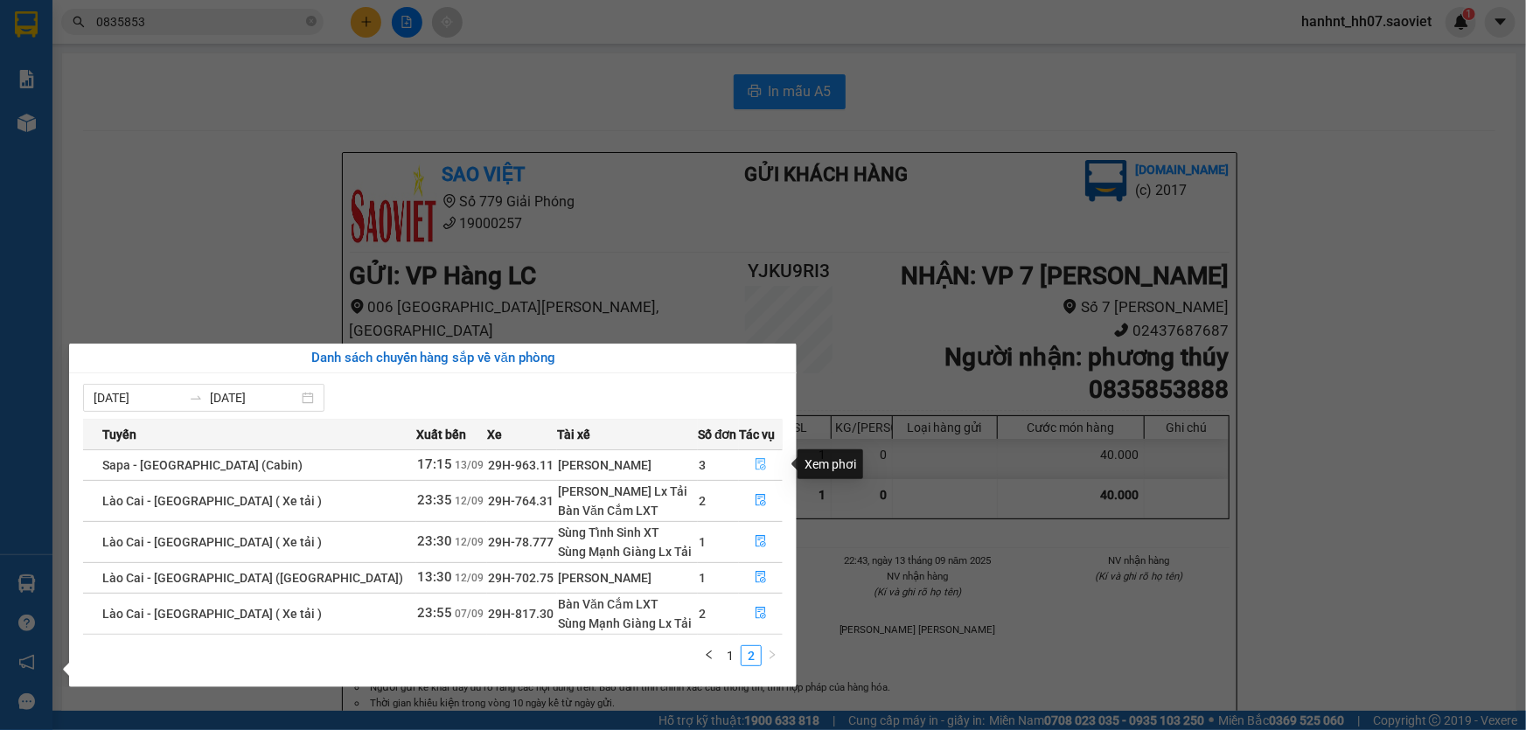
click at [755, 465] on icon "file-done" at bounding box center [761, 464] width 12 height 12
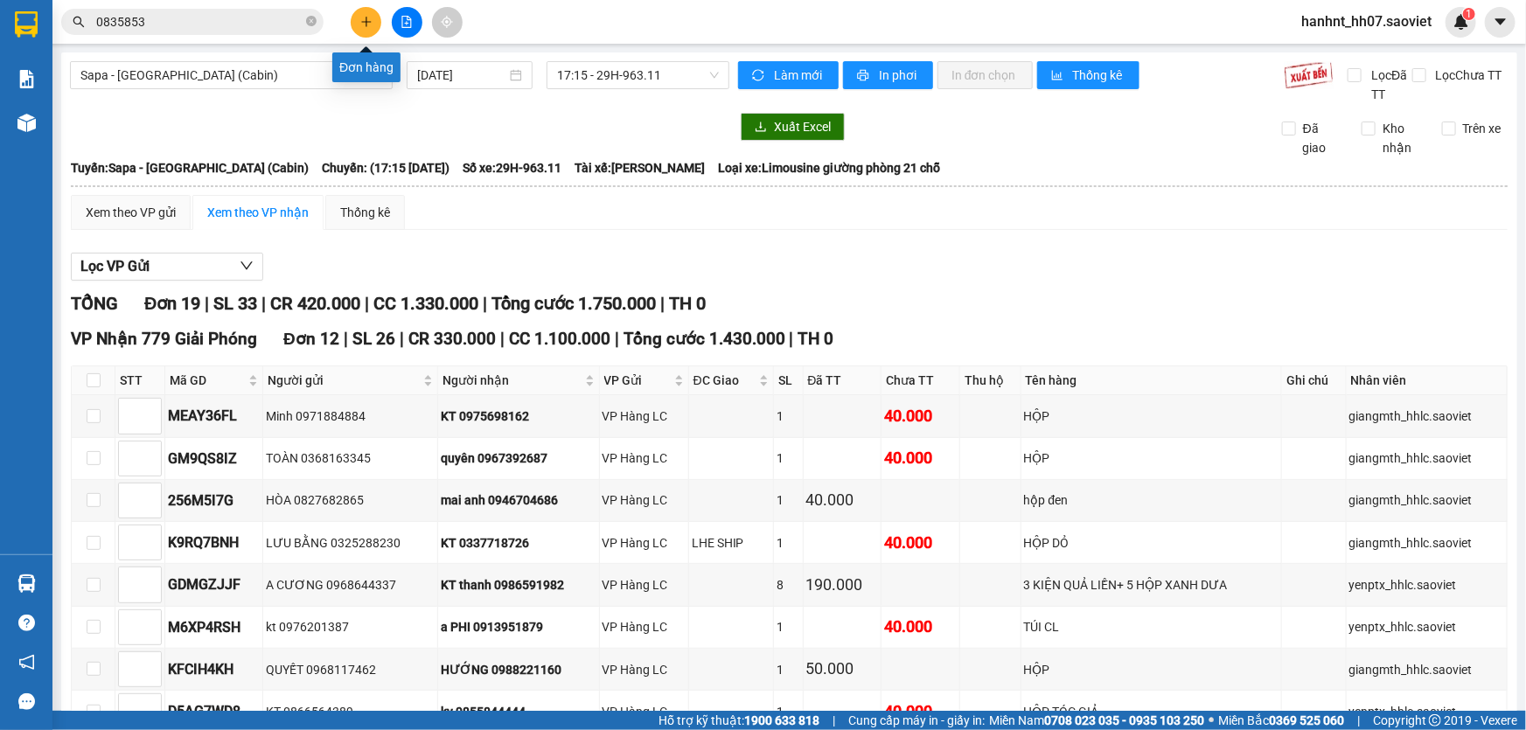
click at [367, 24] on icon "plus" at bounding box center [366, 22] width 12 height 12
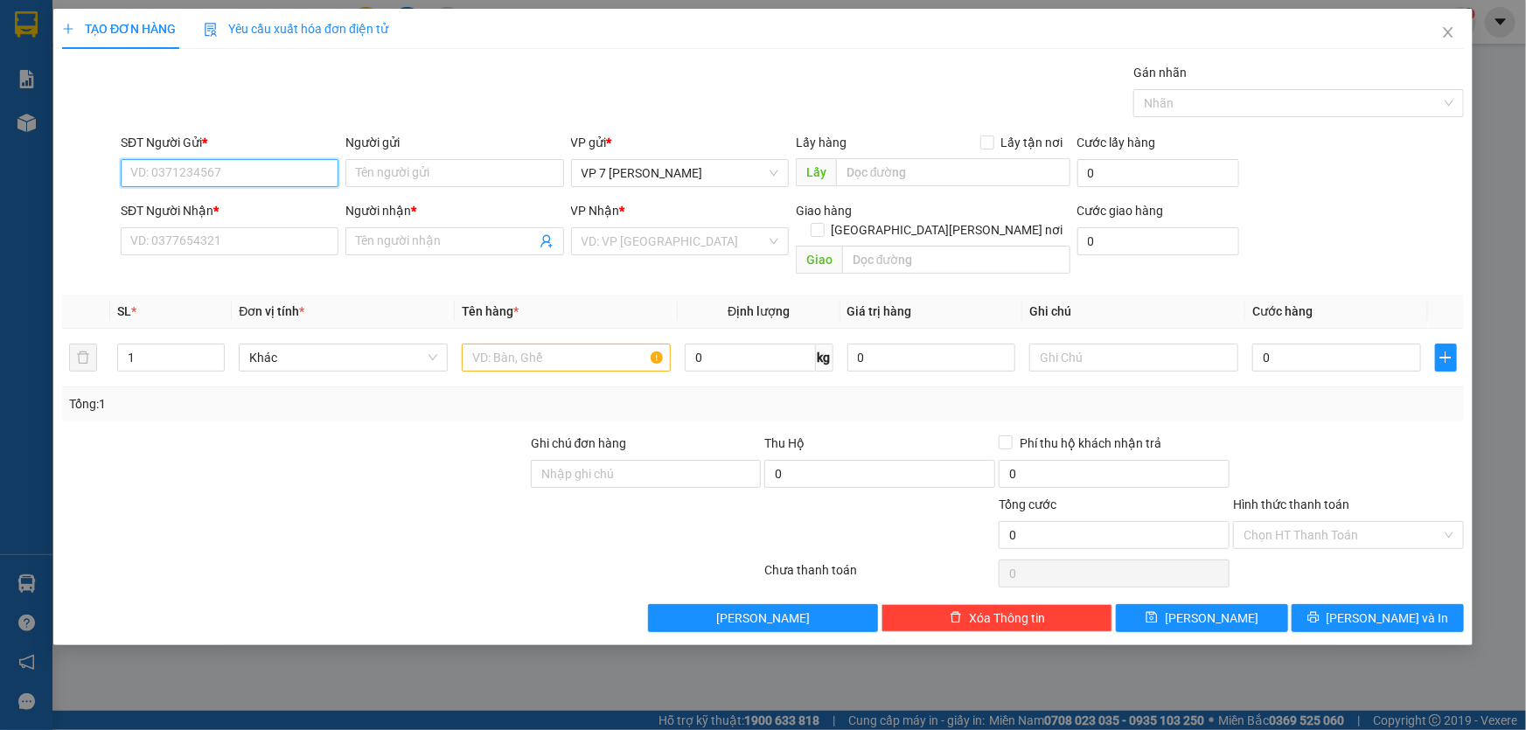
click at [158, 172] on input "SĐT Người Gửi *" at bounding box center [230, 173] width 218 height 28
click at [194, 203] on div "0962970791 - [PERSON_NAME]" at bounding box center [229, 208] width 197 height 19
type input "0962970791"
type input "ĐÀO"
type input "0962970791"
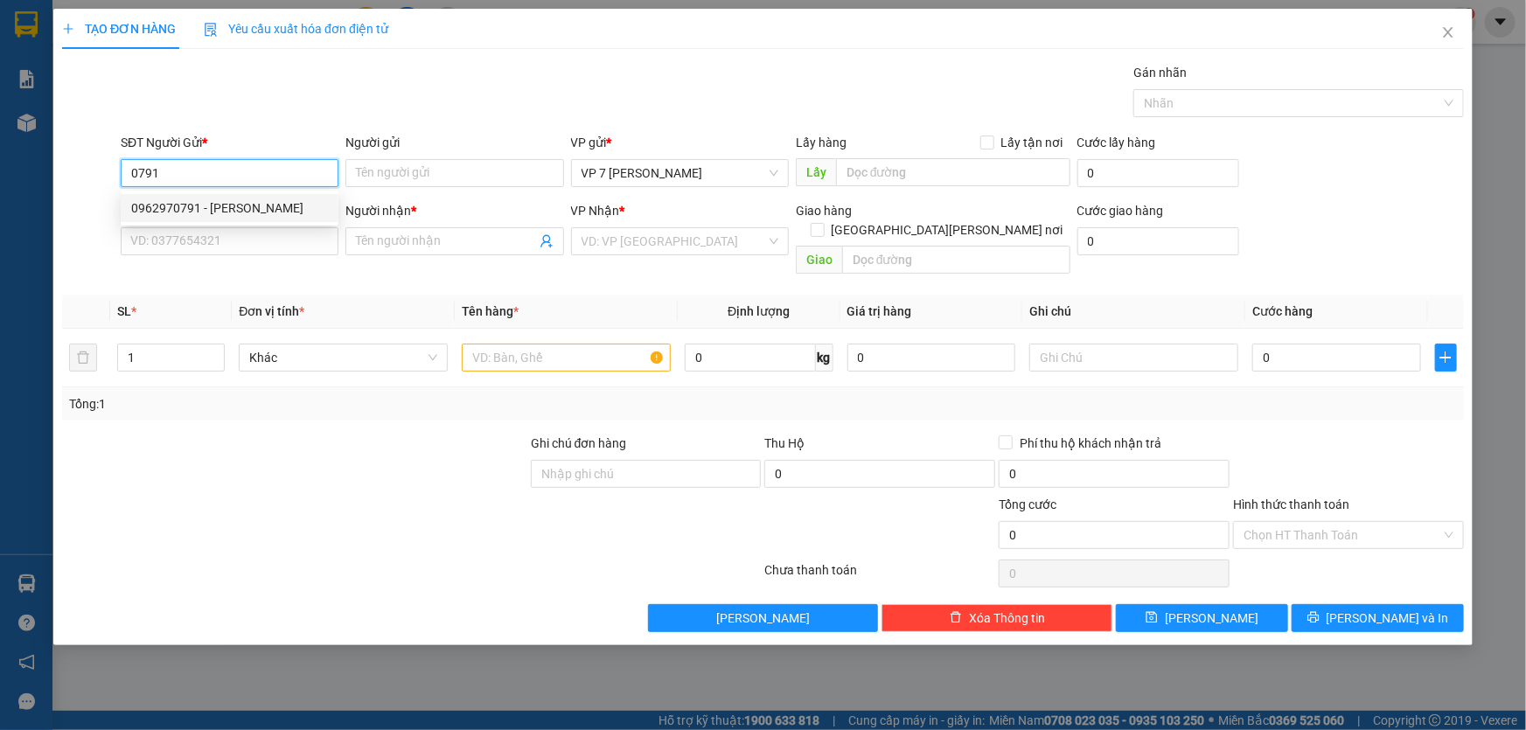
type input "ĐÀO"
type input "0962970791"
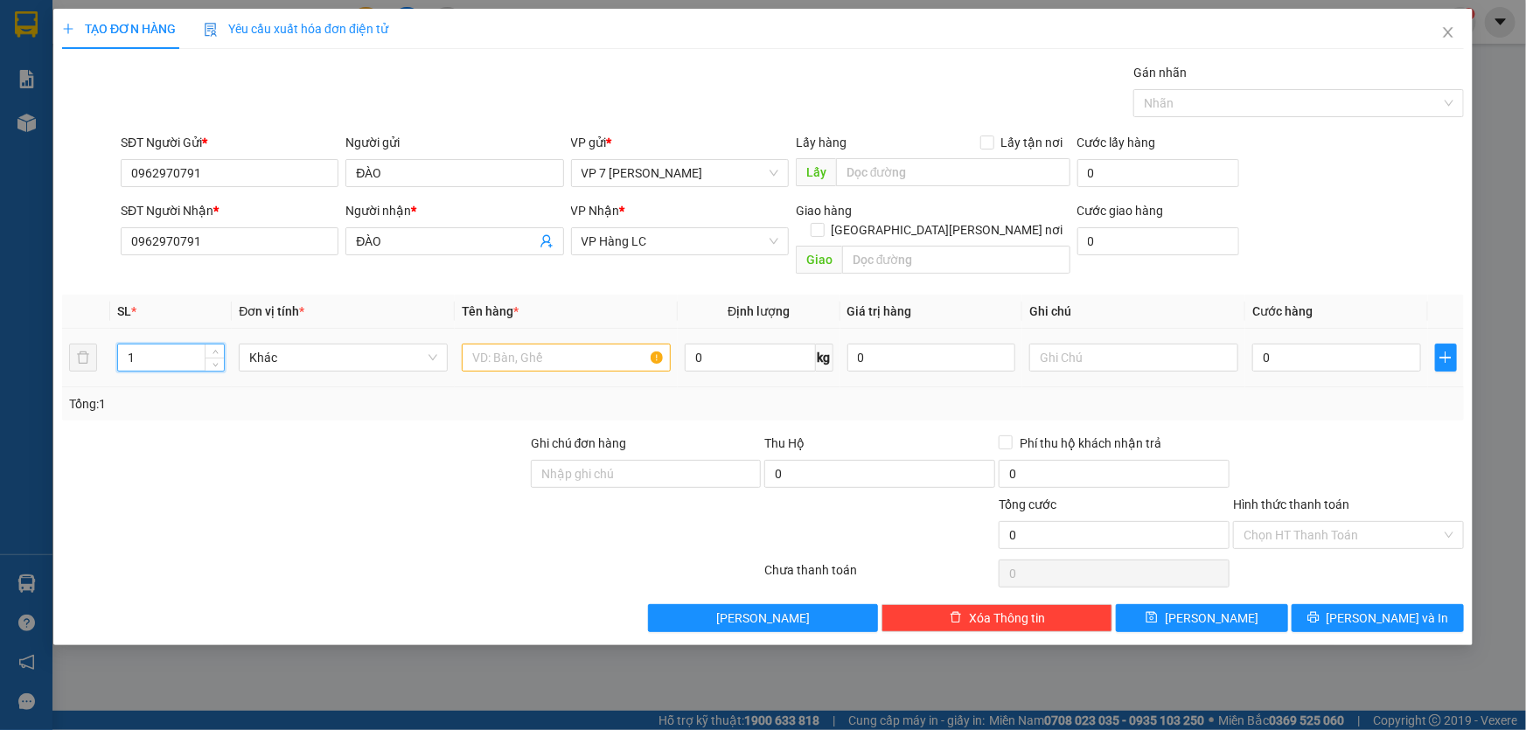
click at [154, 345] on input "1" at bounding box center [171, 358] width 106 height 26
type input "4"
click at [509, 344] on input "text" at bounding box center [566, 358] width 209 height 28
type input "3hop+1bo hoa"
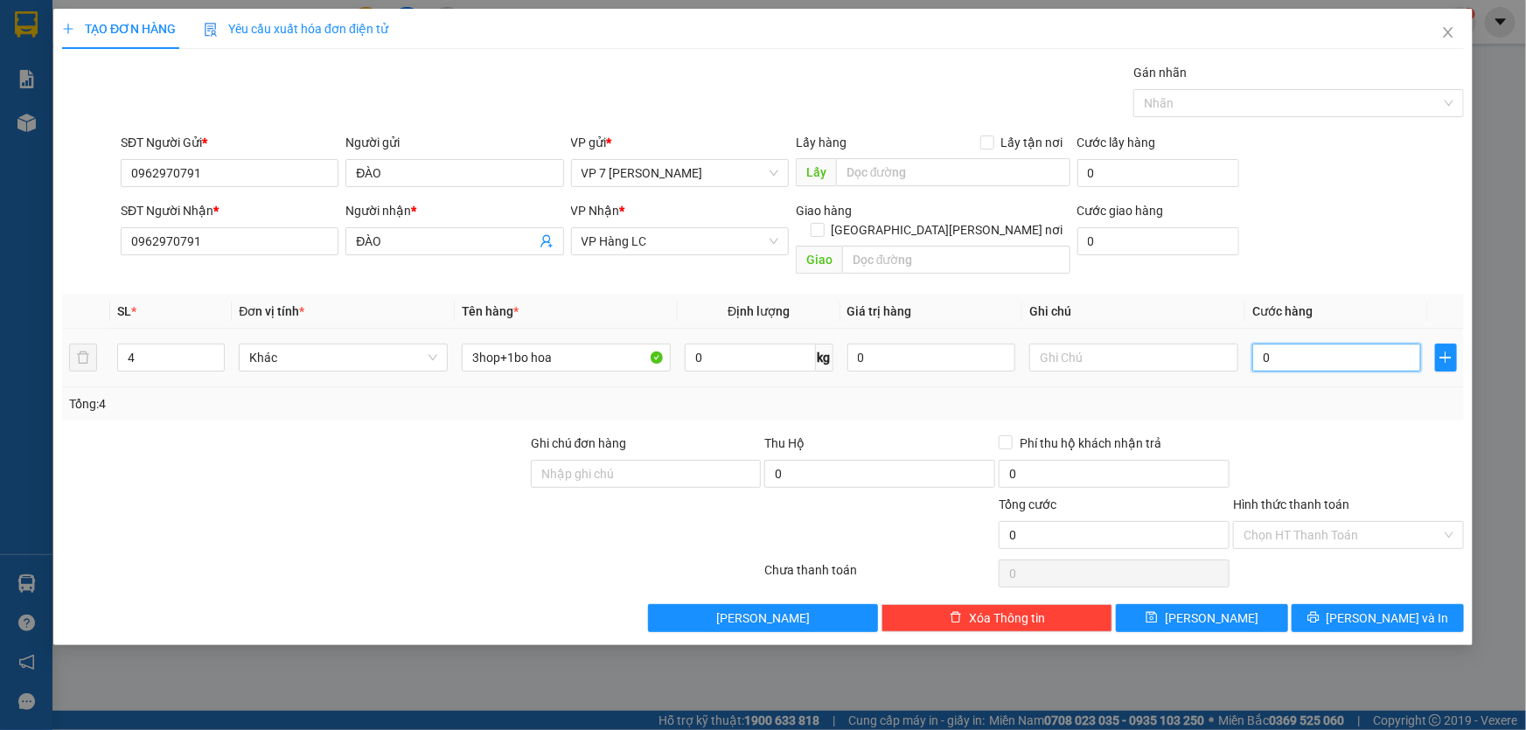
click at [1270, 344] on input "0" at bounding box center [1336, 358] width 169 height 28
type input "2"
type input "23"
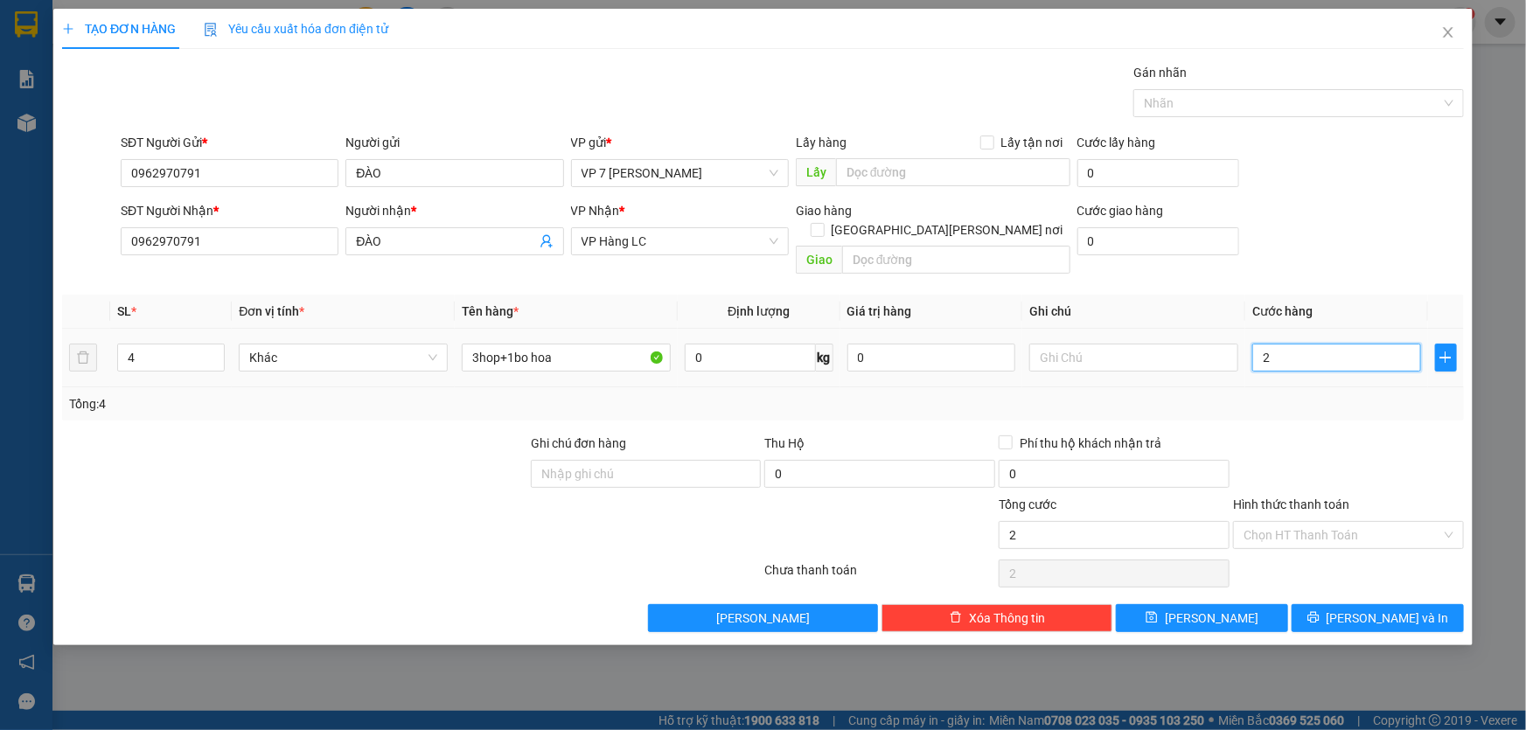
type input "23"
type input "230"
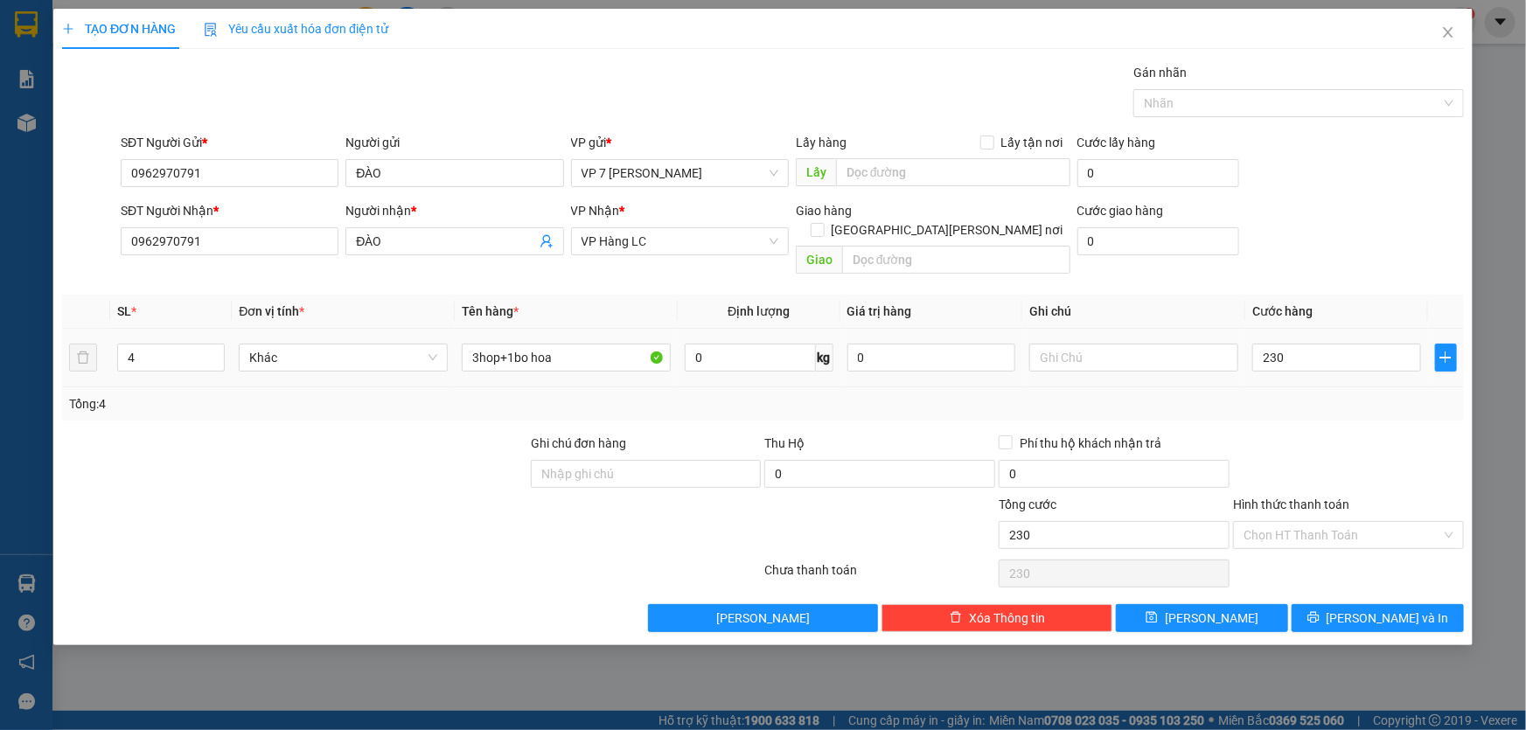
type input "230.000"
click at [1292, 396] on div "Tổng: 4" at bounding box center [763, 403] width 1402 height 33
click at [1329, 604] on button "[PERSON_NAME] và In" at bounding box center [1378, 618] width 172 height 28
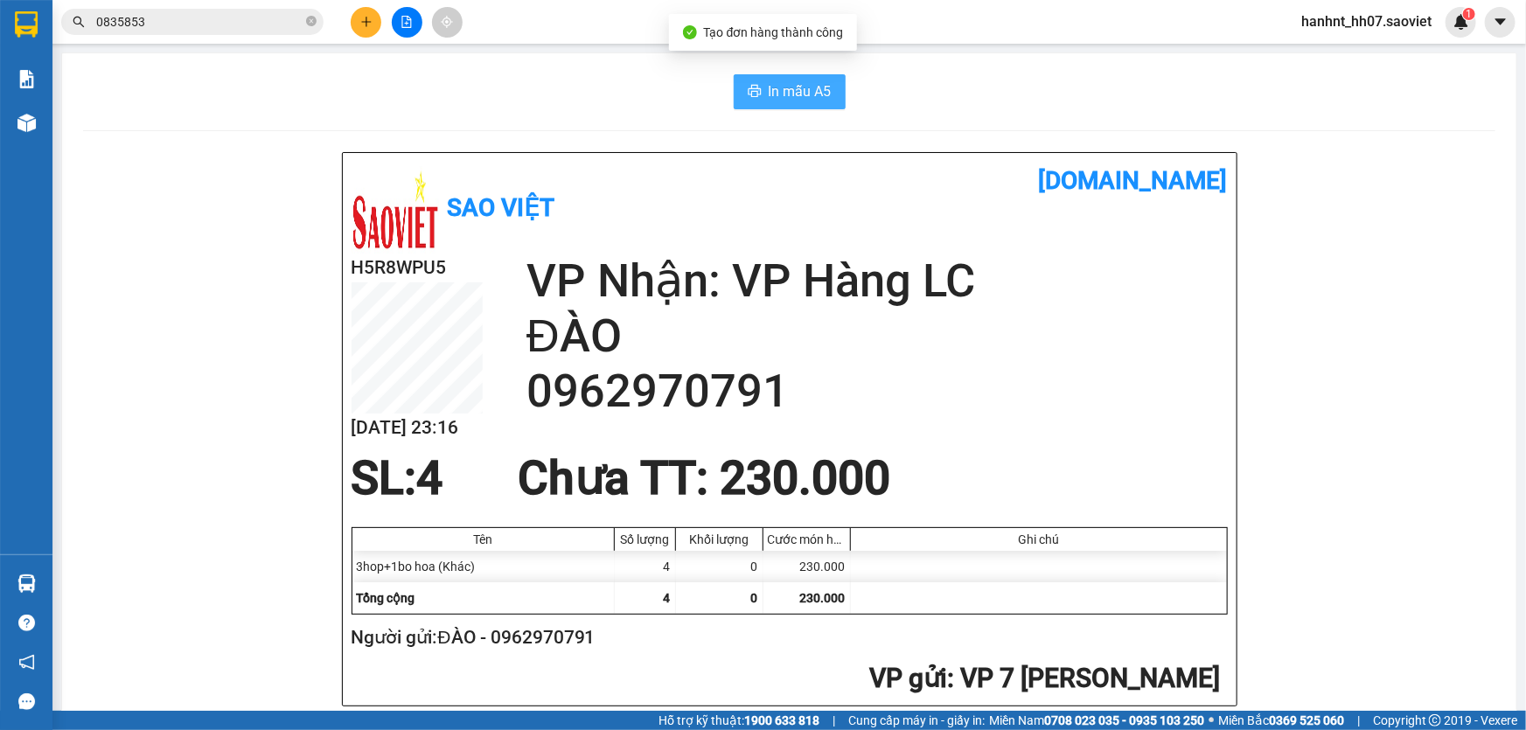
click at [769, 95] on span "In mẫu A5" at bounding box center [800, 91] width 63 height 22
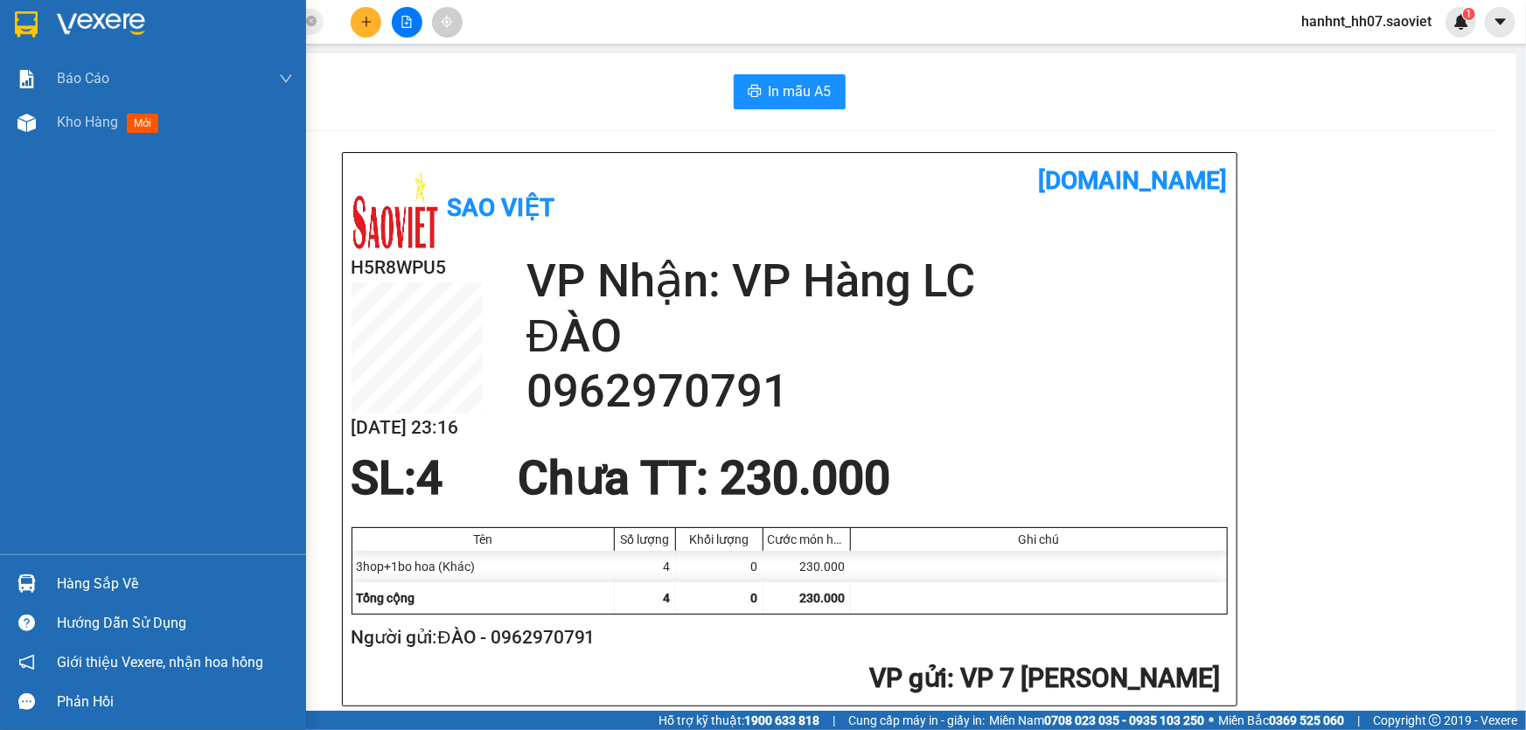
click at [62, 578] on div "Hàng sắp về" at bounding box center [175, 584] width 236 height 26
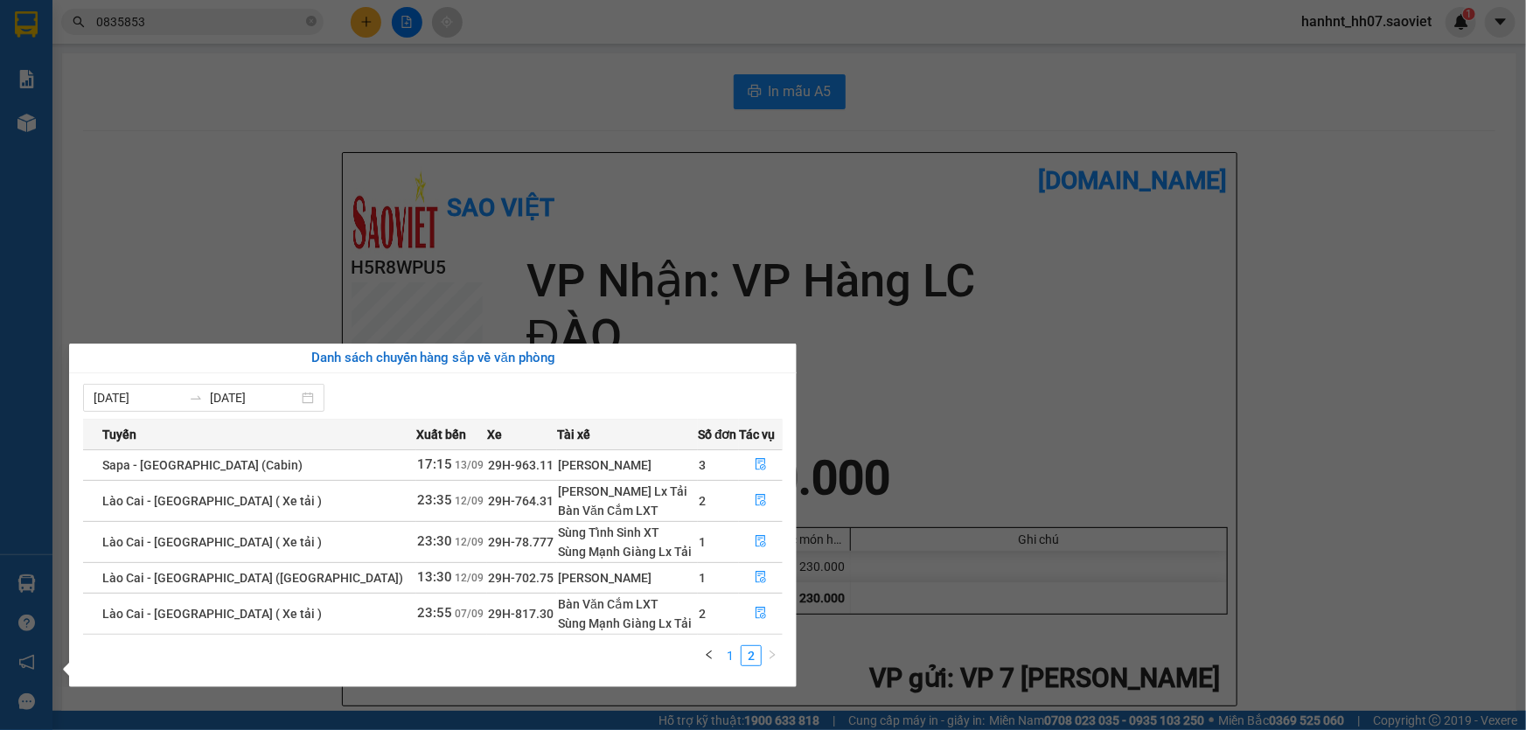
click at [732, 653] on link "1" at bounding box center [730, 655] width 19 height 19
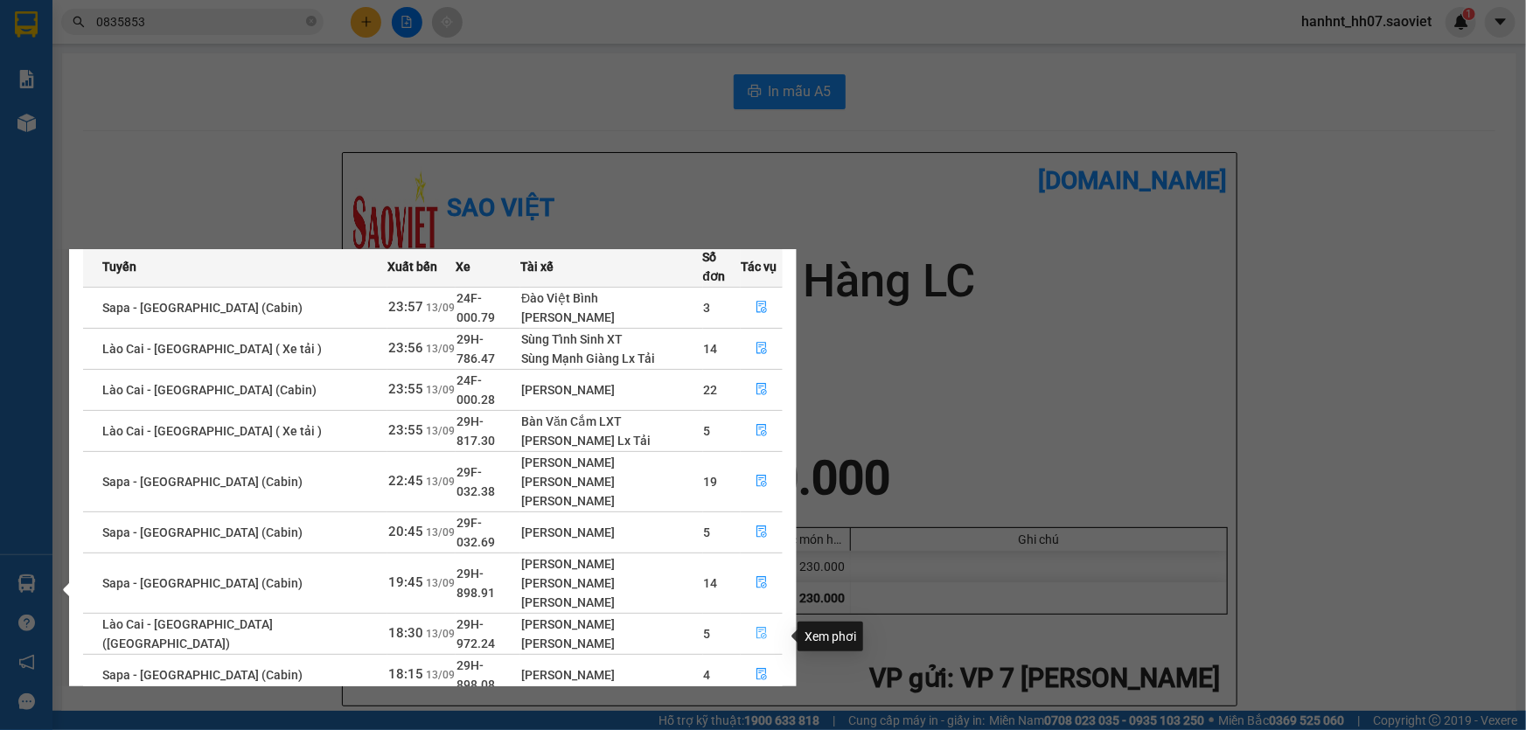
scroll to position [80, 0]
click at [760, 568] on button "button" at bounding box center [762, 582] width 40 height 28
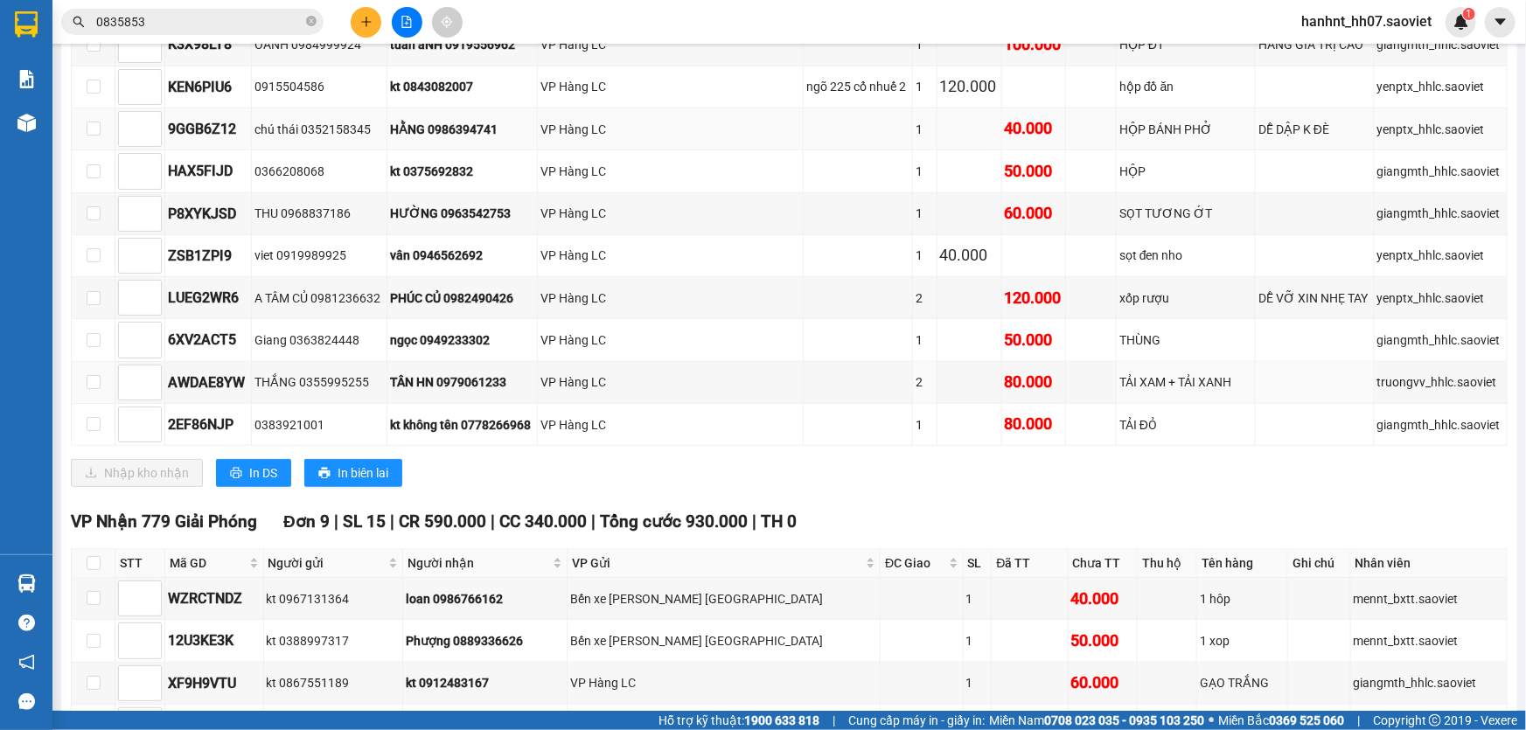
scroll to position [556, 0]
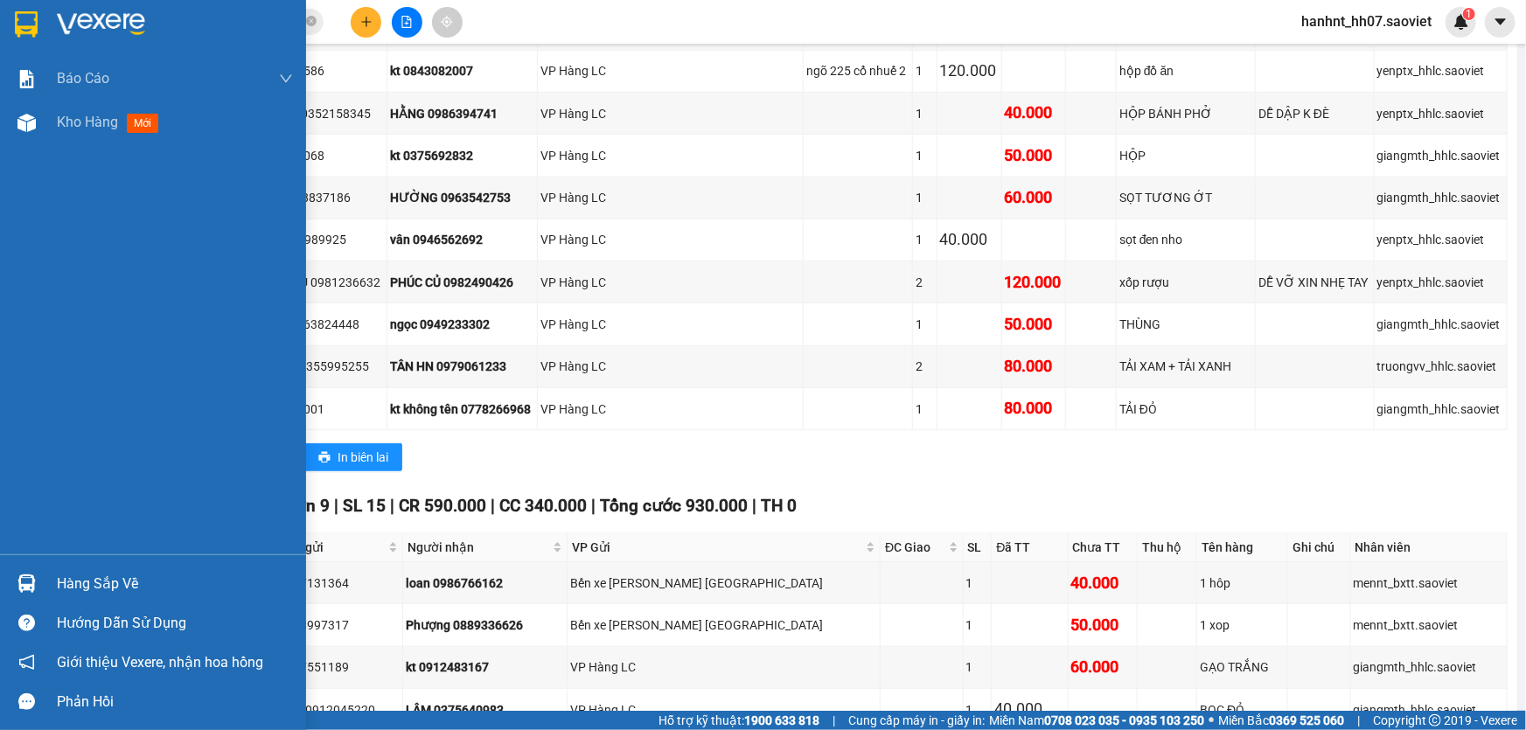
click at [70, 589] on div "Hàng sắp về" at bounding box center [175, 584] width 236 height 26
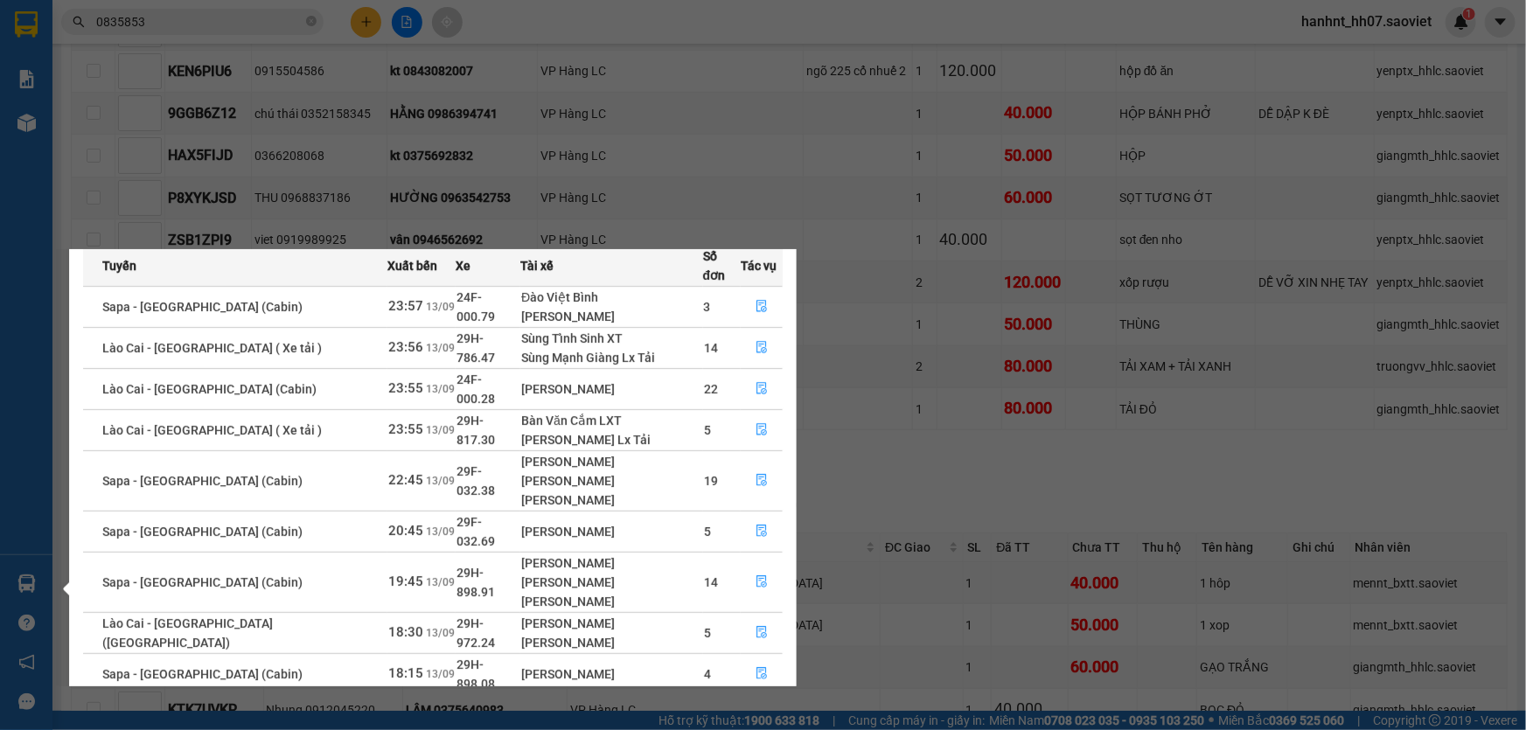
scroll to position [27, 0]
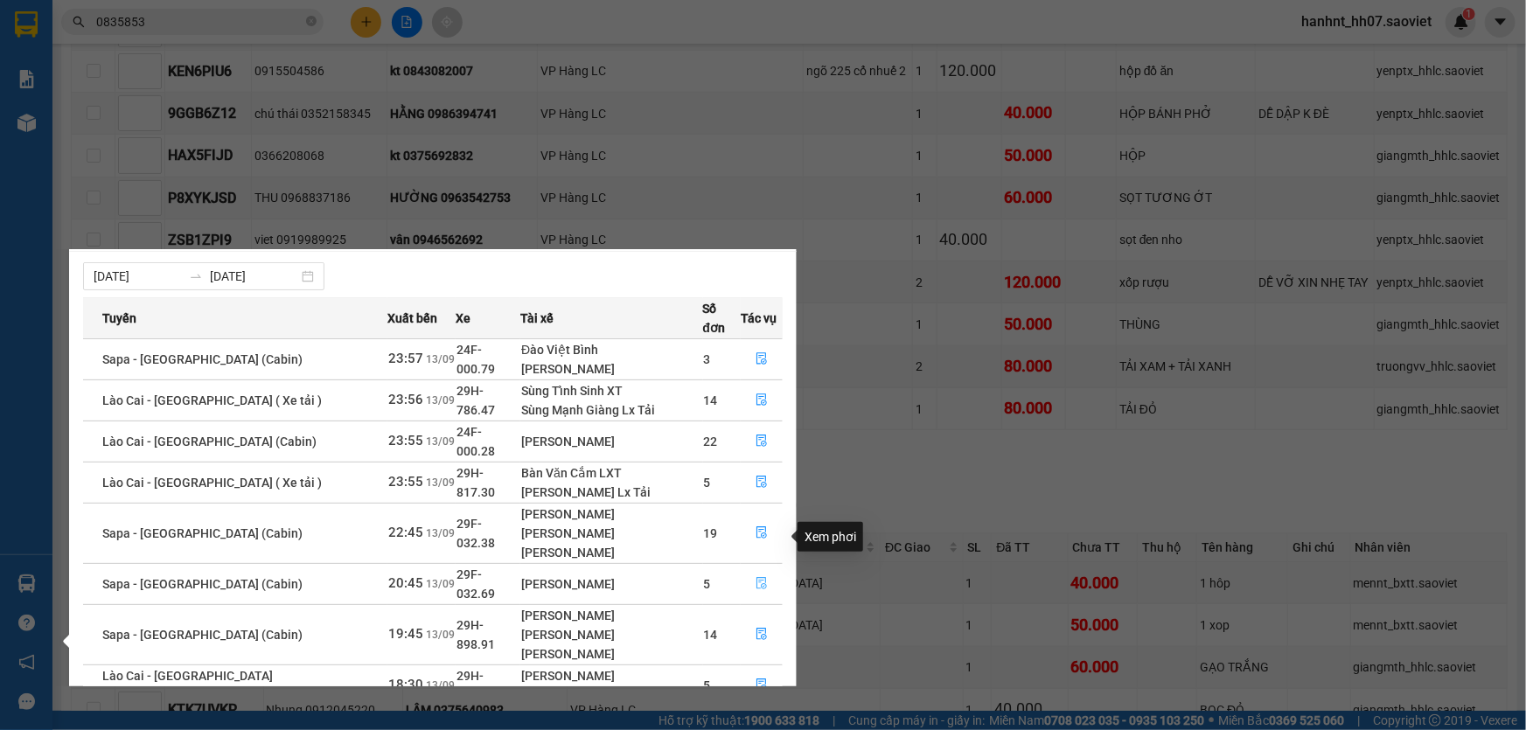
click at [756, 577] on icon "file-done" at bounding box center [762, 583] width 12 height 12
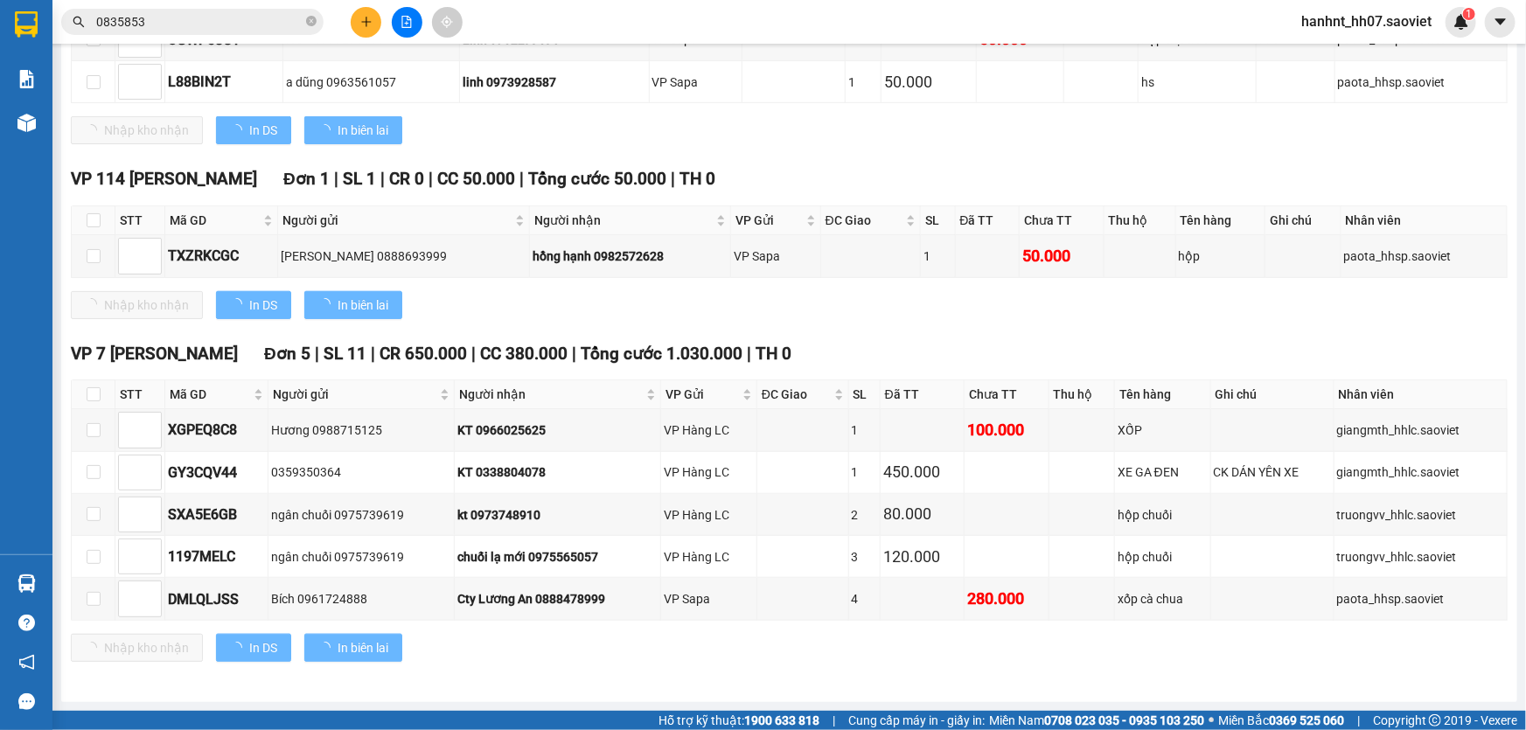
scroll to position [457, 0]
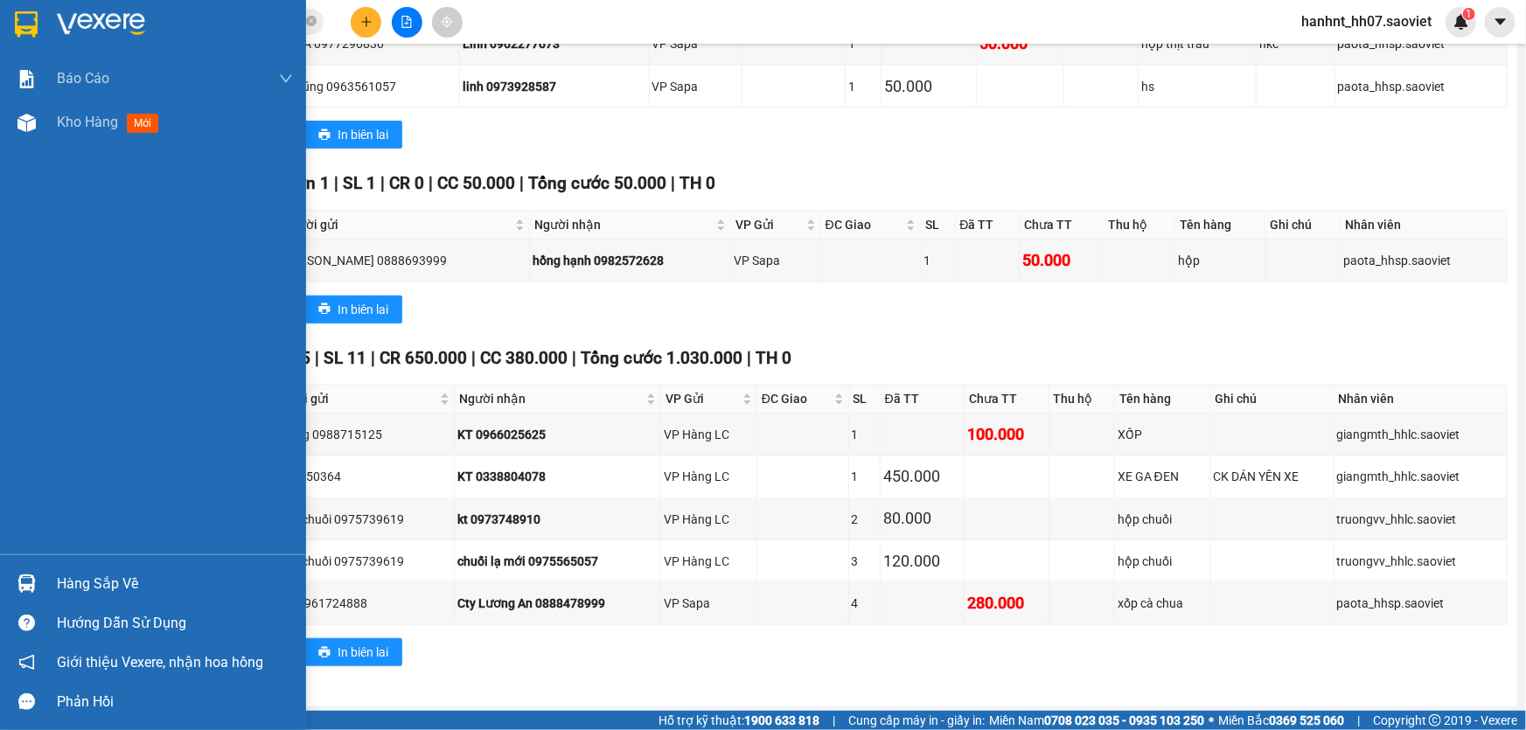
click at [70, 582] on div "Hàng sắp về" at bounding box center [175, 584] width 236 height 26
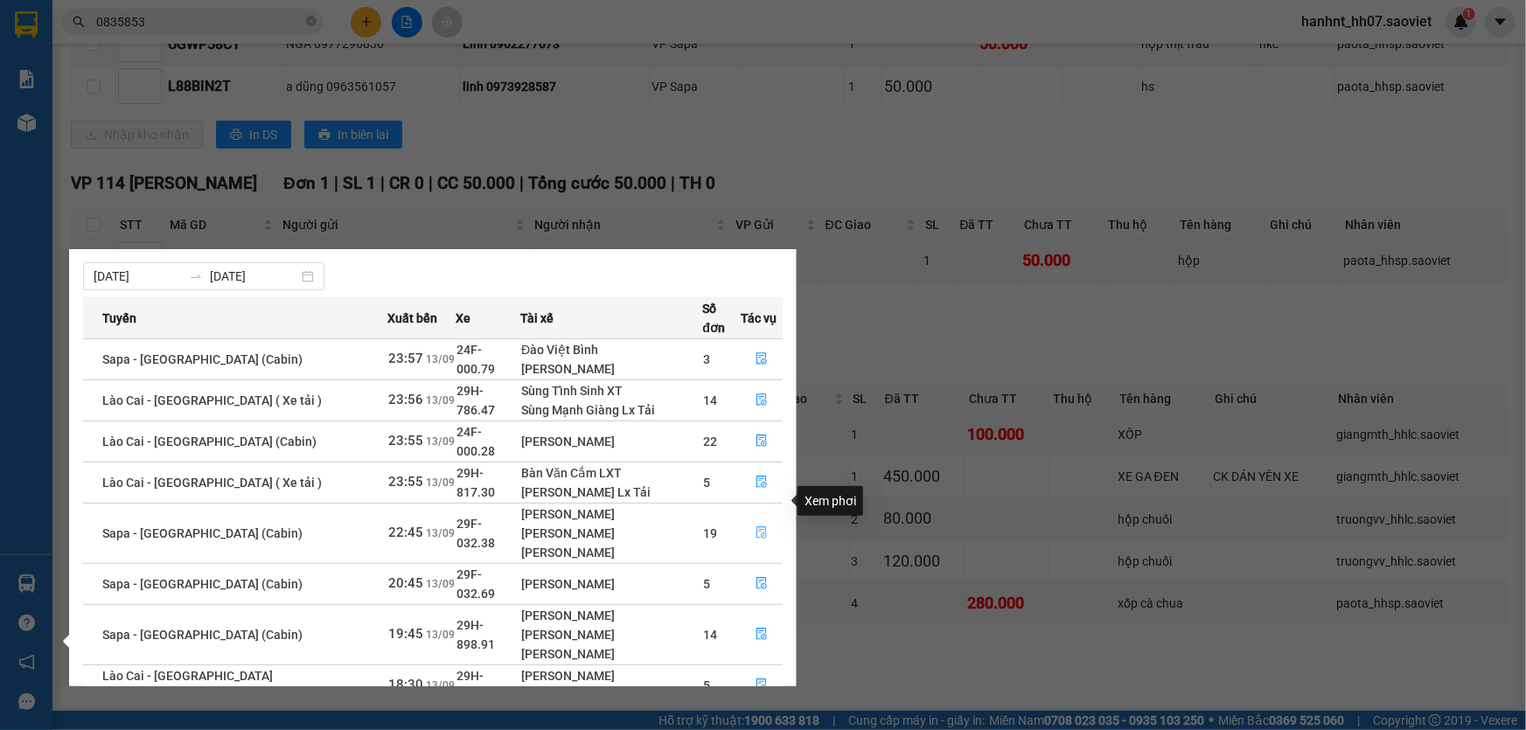
click at [761, 520] on button "button" at bounding box center [762, 534] width 40 height 28
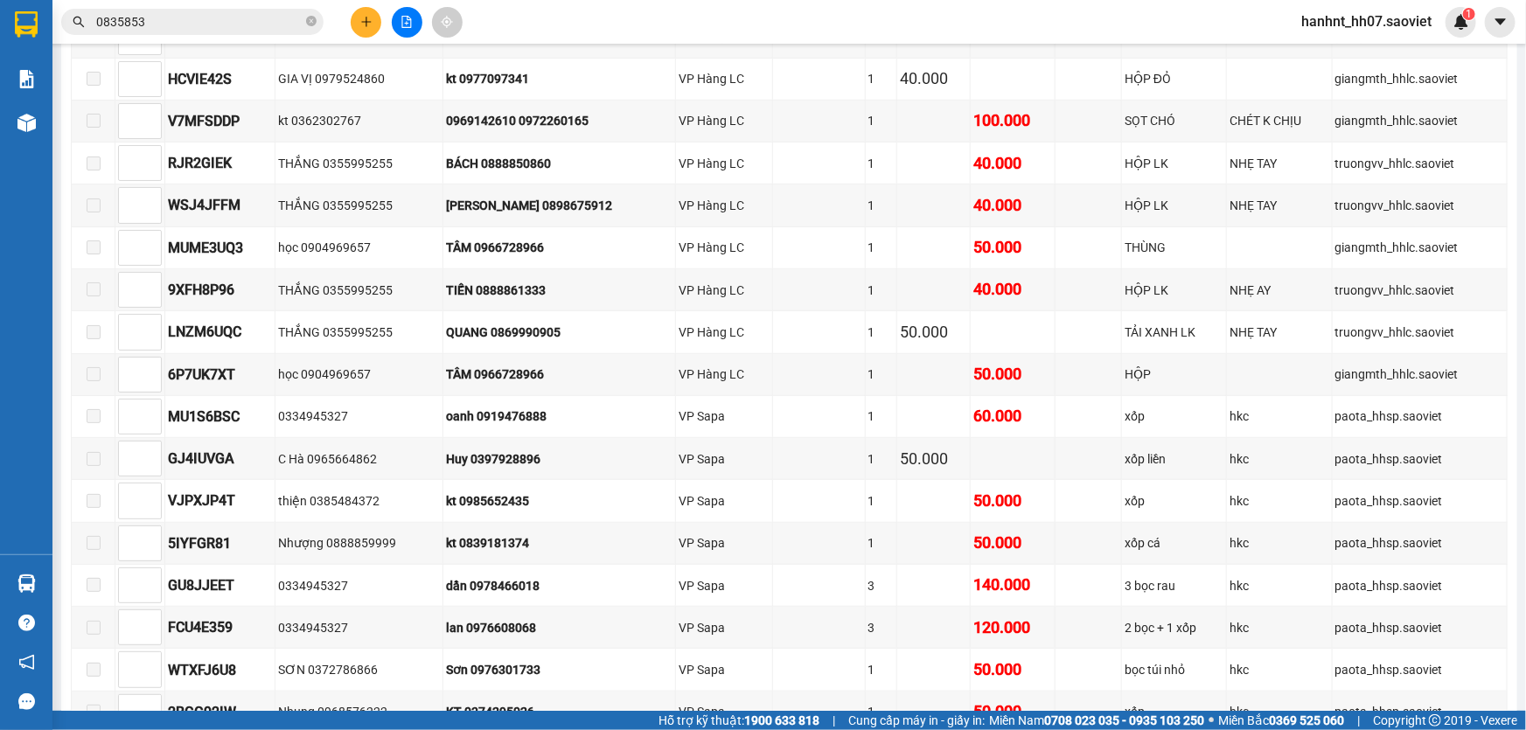
scroll to position [158, 0]
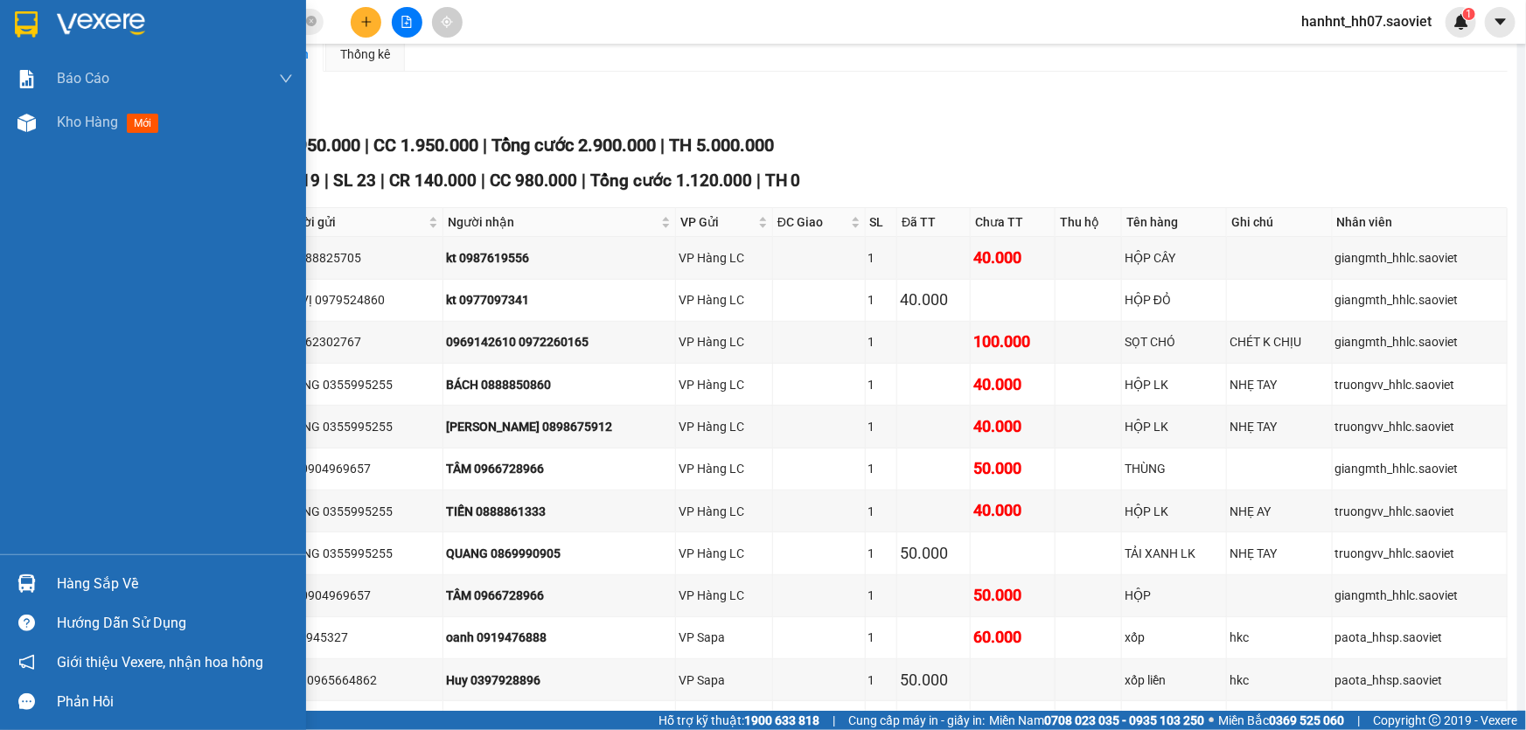
click at [71, 585] on div "Hàng sắp về" at bounding box center [175, 584] width 236 height 26
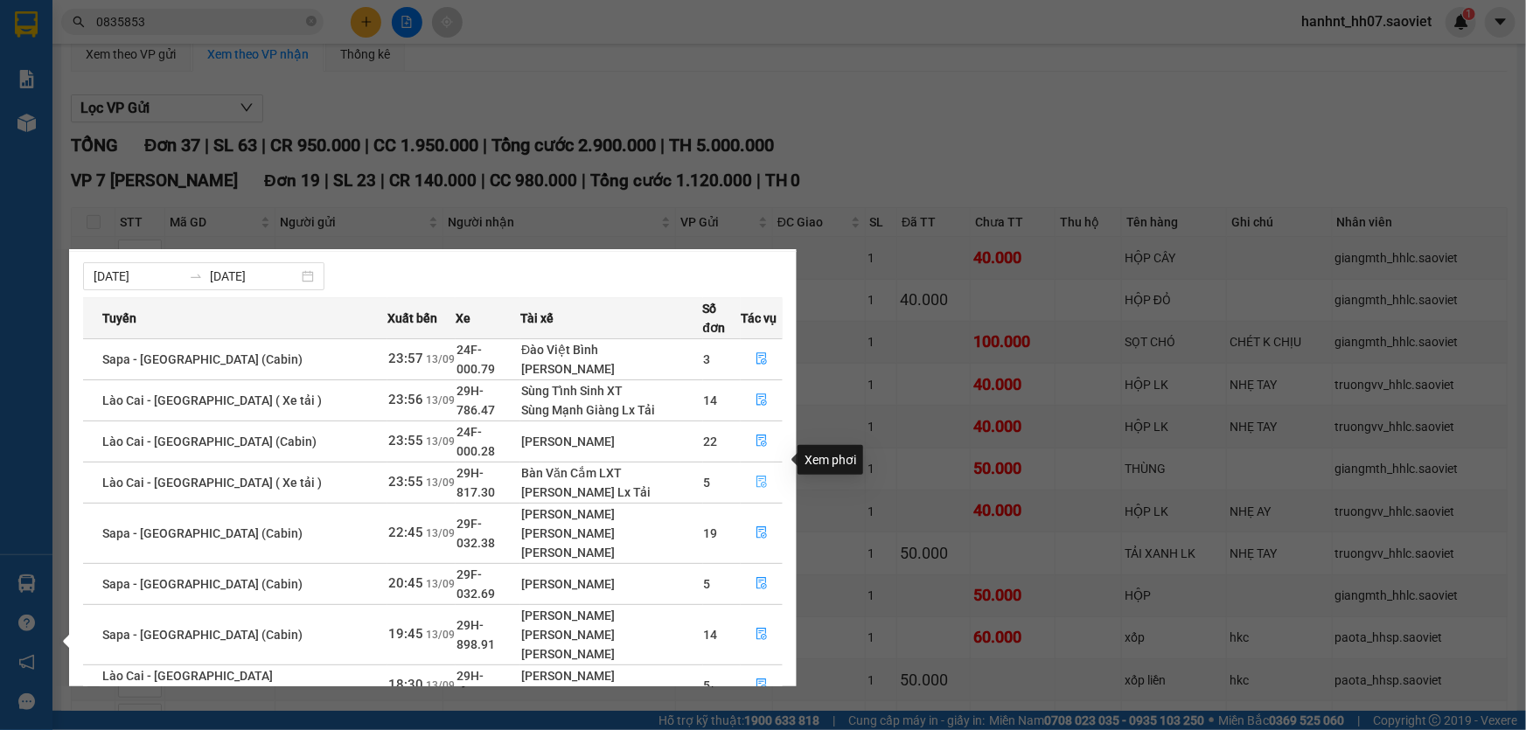
click at [756, 476] on icon "file-done" at bounding box center [762, 482] width 12 height 12
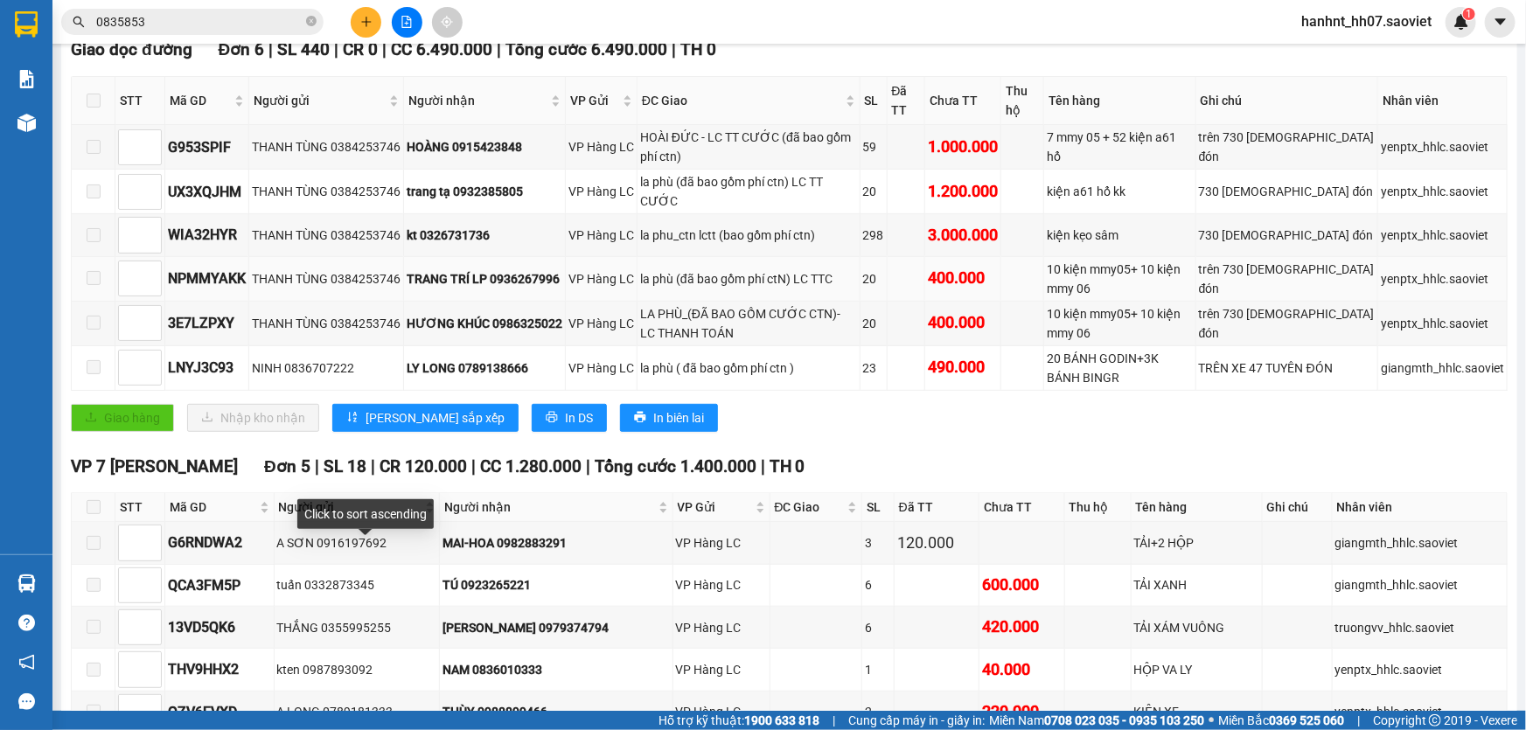
scroll to position [317, 0]
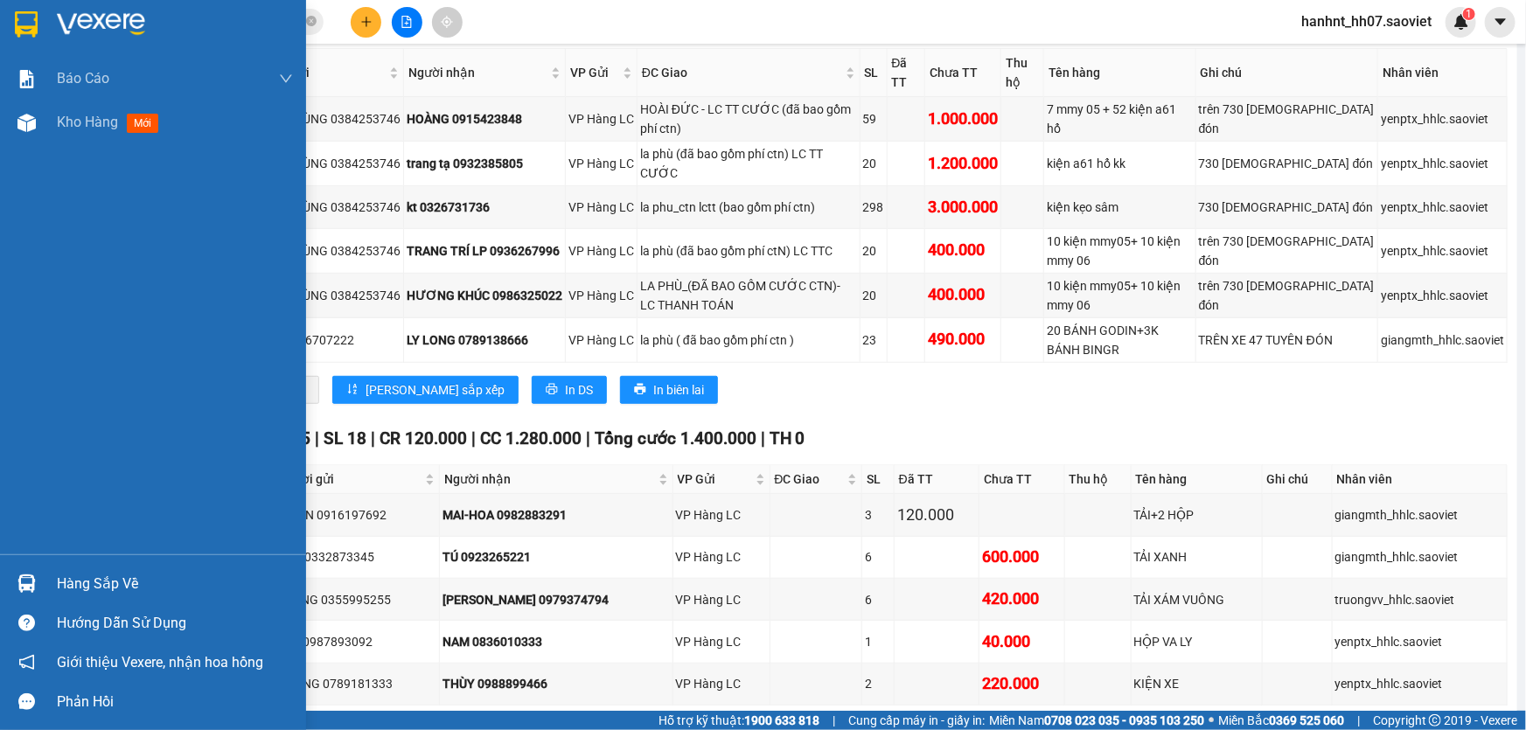
click at [106, 589] on div "Hàng sắp về" at bounding box center [175, 584] width 236 height 26
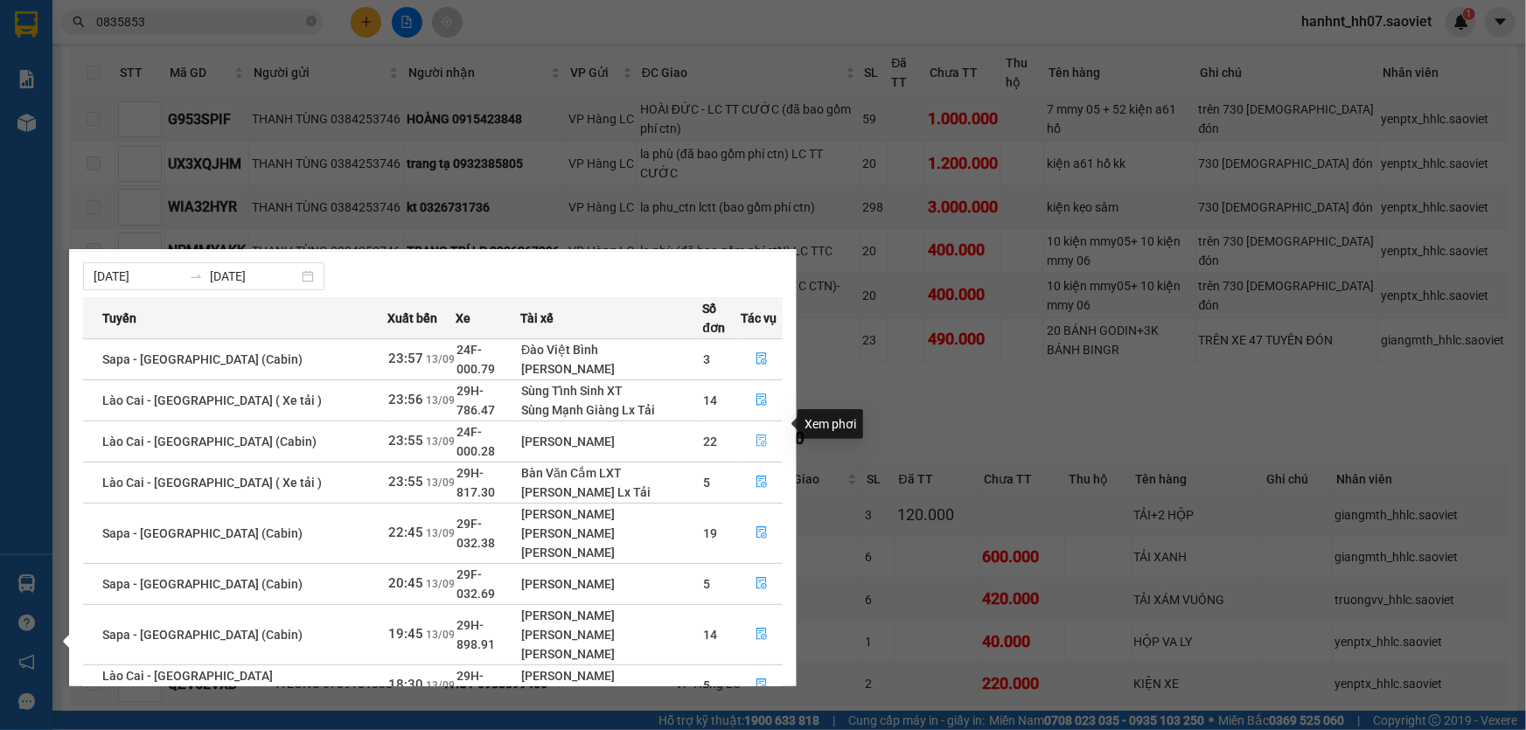
click at [756, 435] on icon "file-done" at bounding box center [762, 441] width 12 height 12
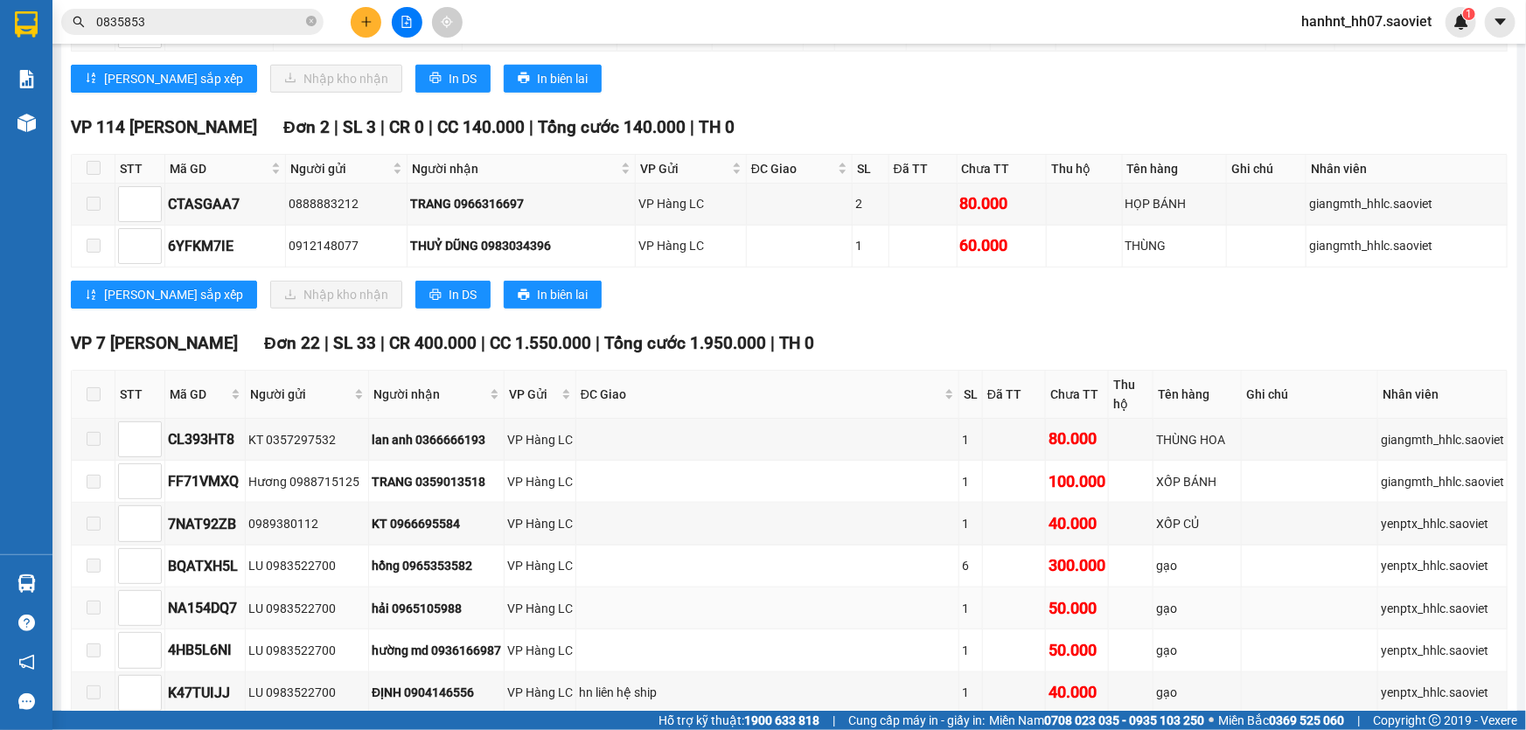
scroll to position [477, 0]
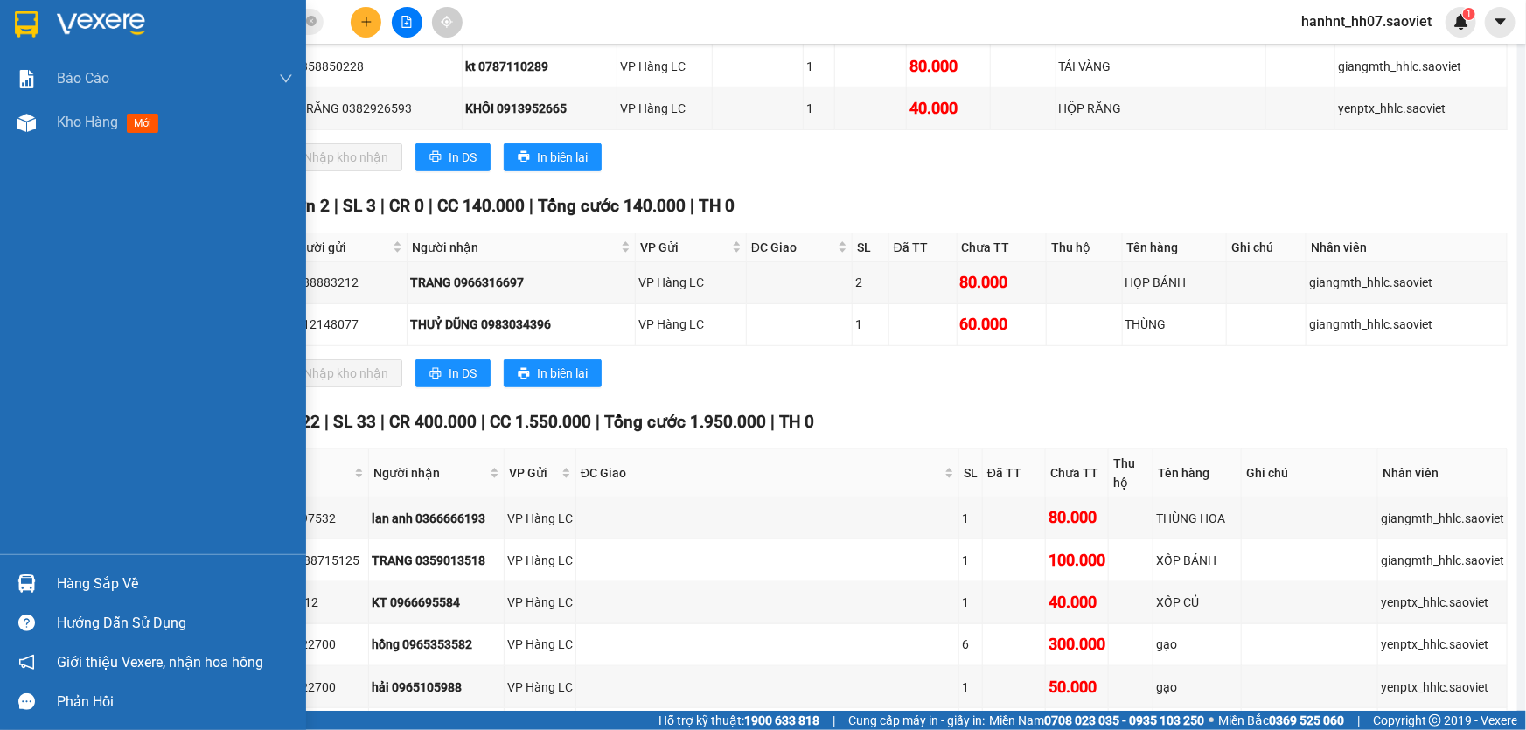
click at [133, 578] on div "Hàng sắp về" at bounding box center [175, 584] width 236 height 26
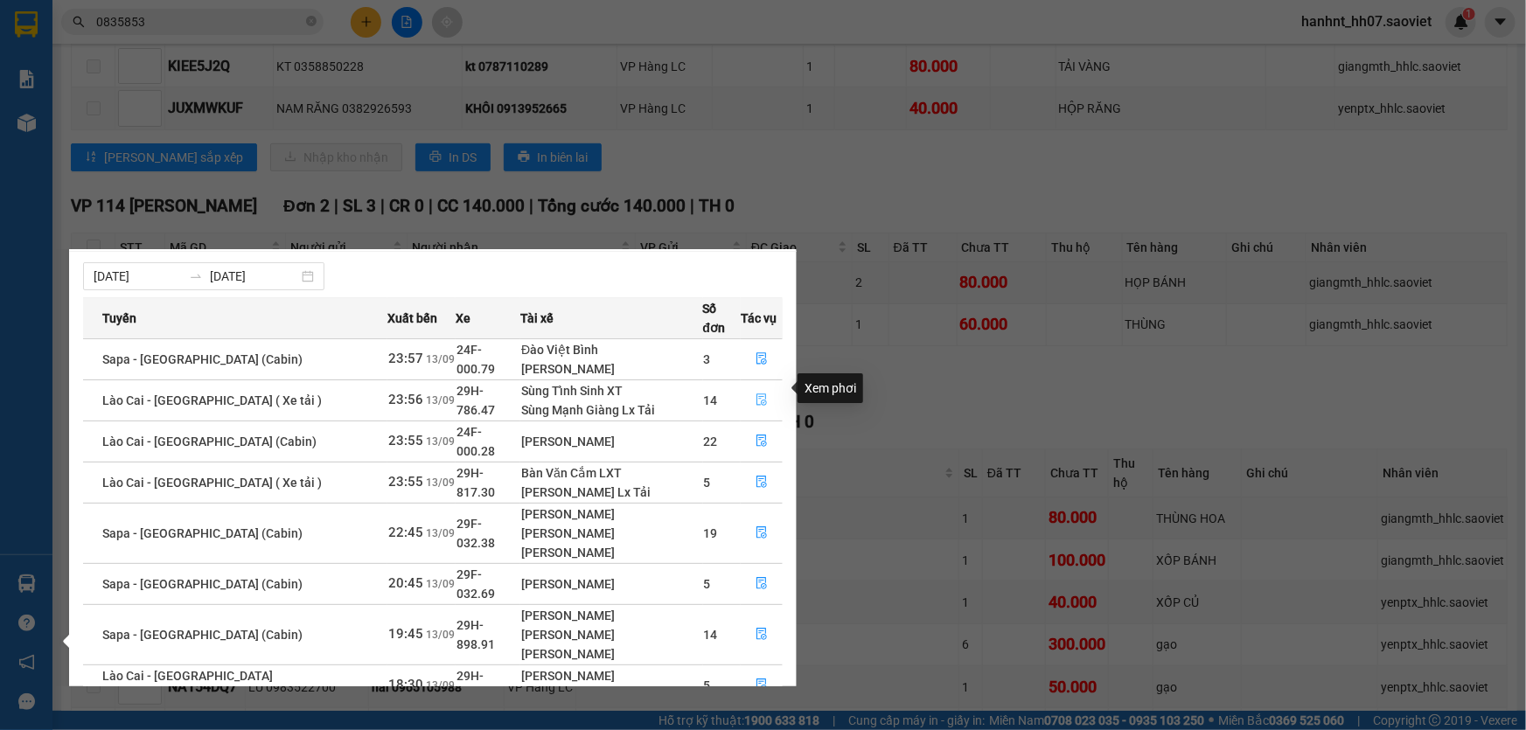
click at [758, 394] on icon "file-done" at bounding box center [762, 400] width 12 height 12
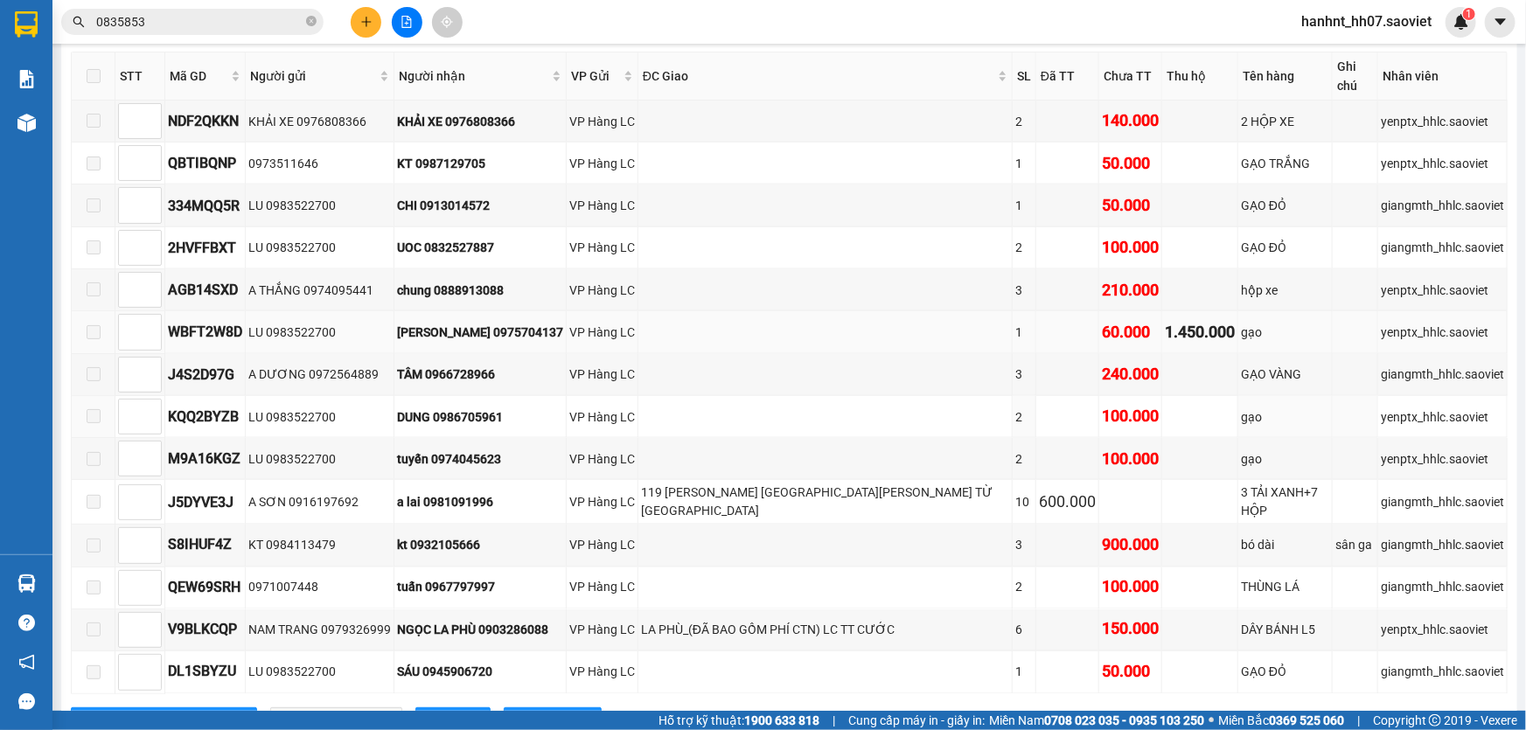
scroll to position [1192, 0]
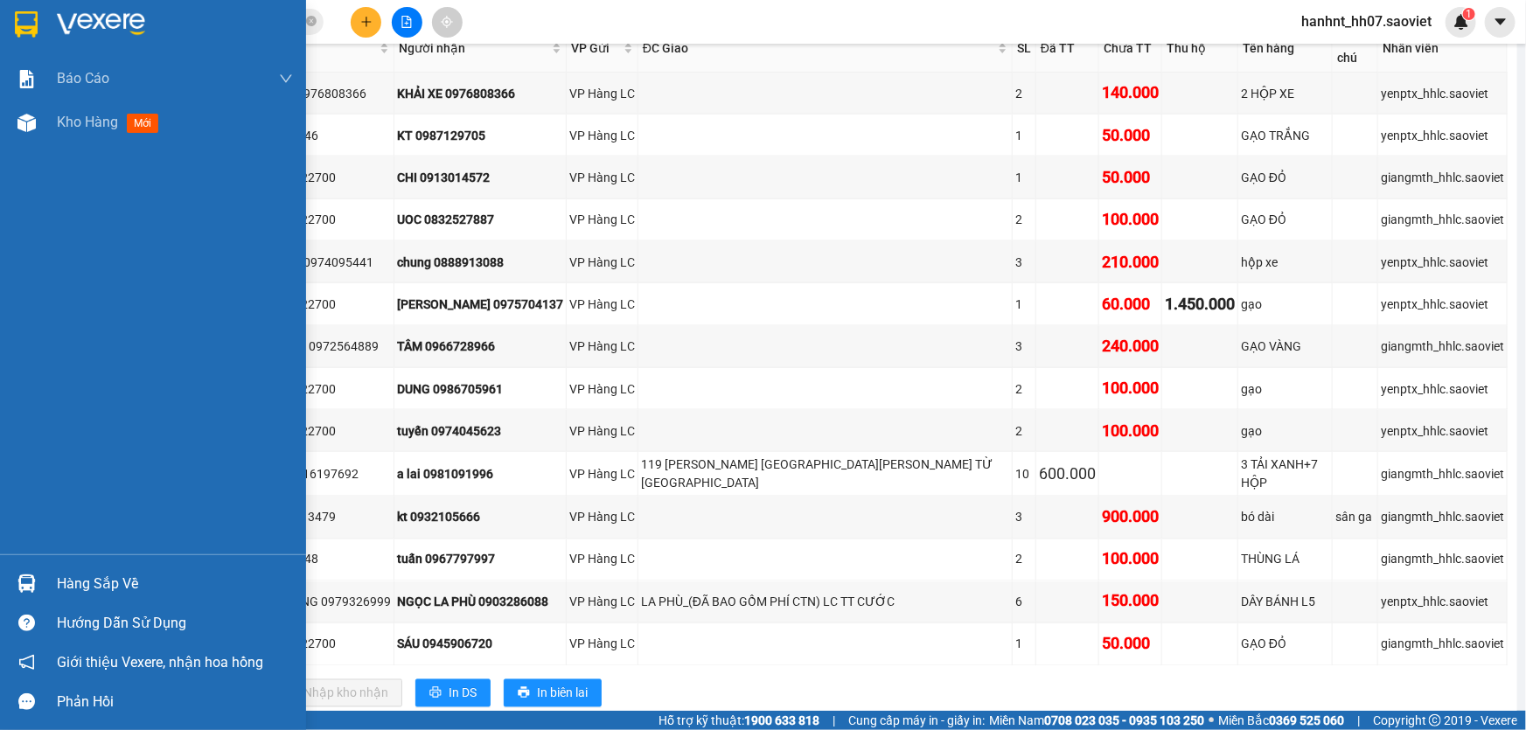
click at [102, 579] on div "Hàng sắp về" at bounding box center [175, 584] width 236 height 26
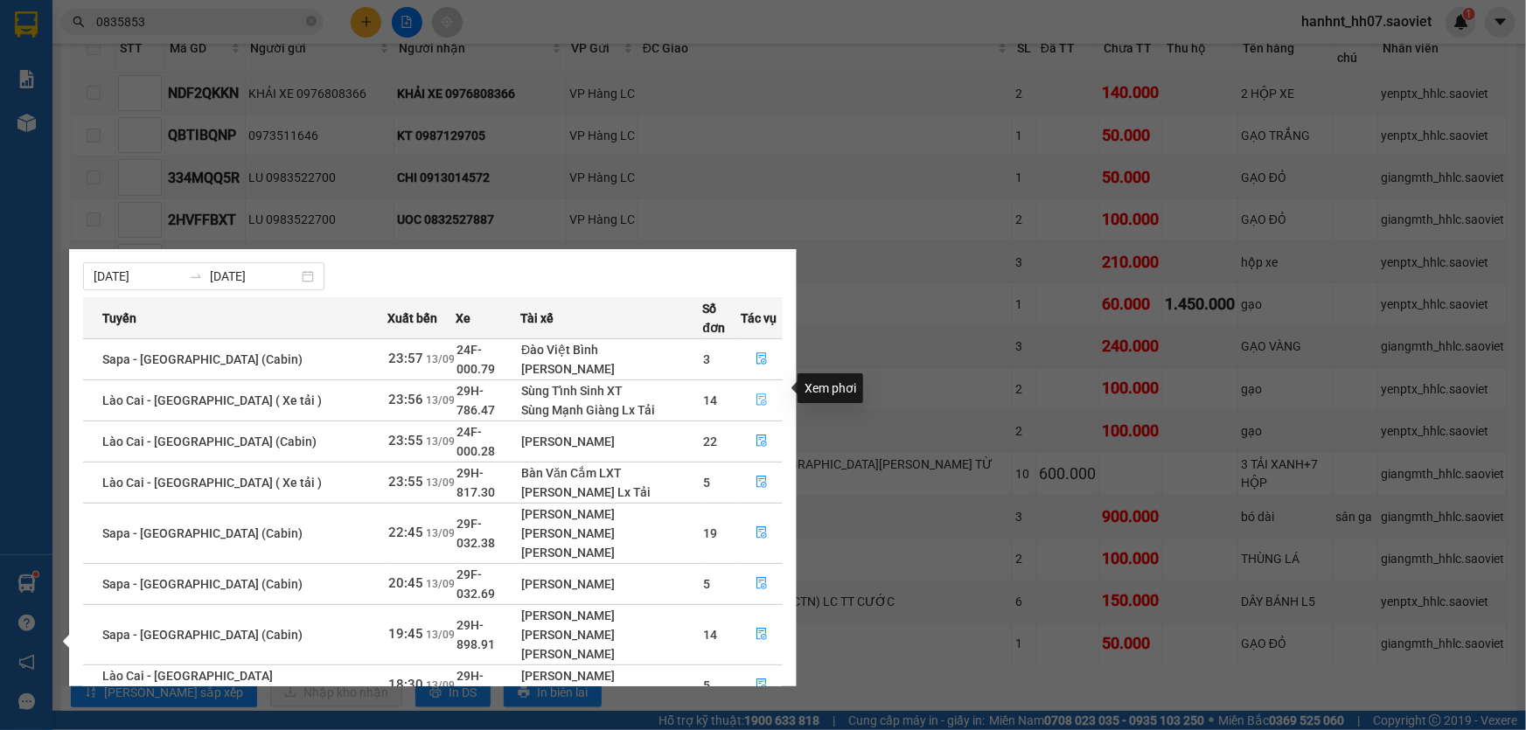
click at [757, 394] on icon "file-done" at bounding box center [762, 400] width 10 height 12
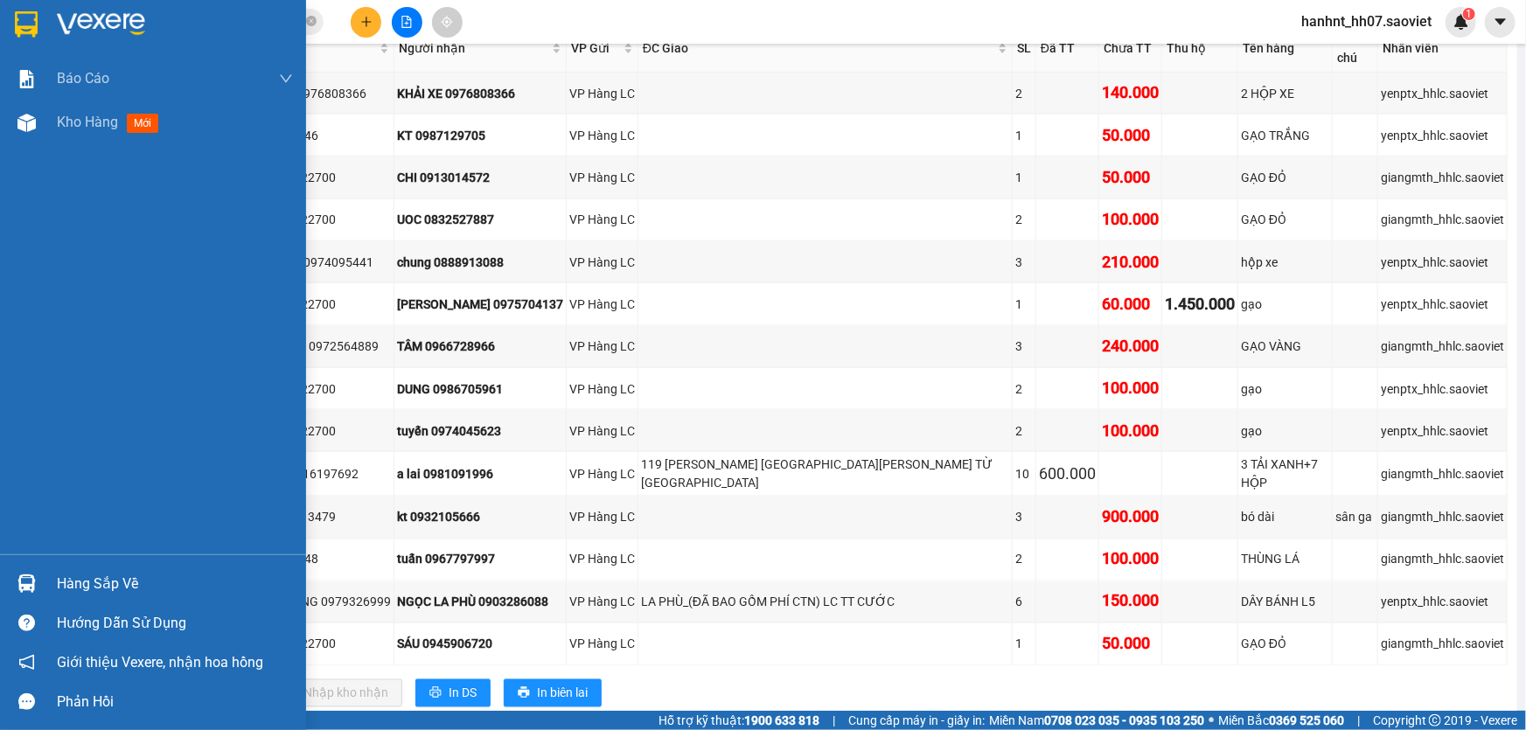
click at [72, 579] on div "Hàng sắp về" at bounding box center [175, 584] width 236 height 26
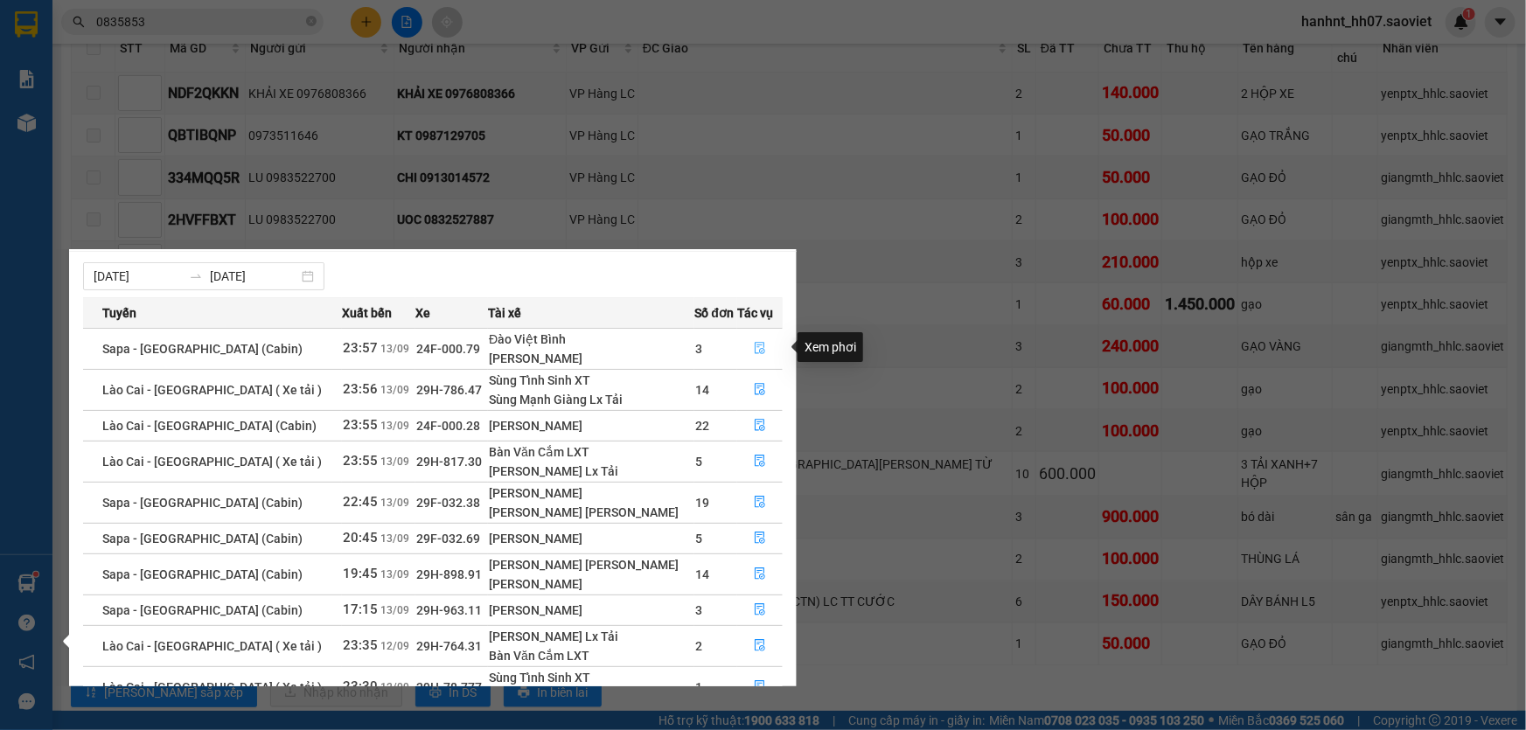
click at [755, 342] on icon "file-done" at bounding box center [760, 348] width 12 height 12
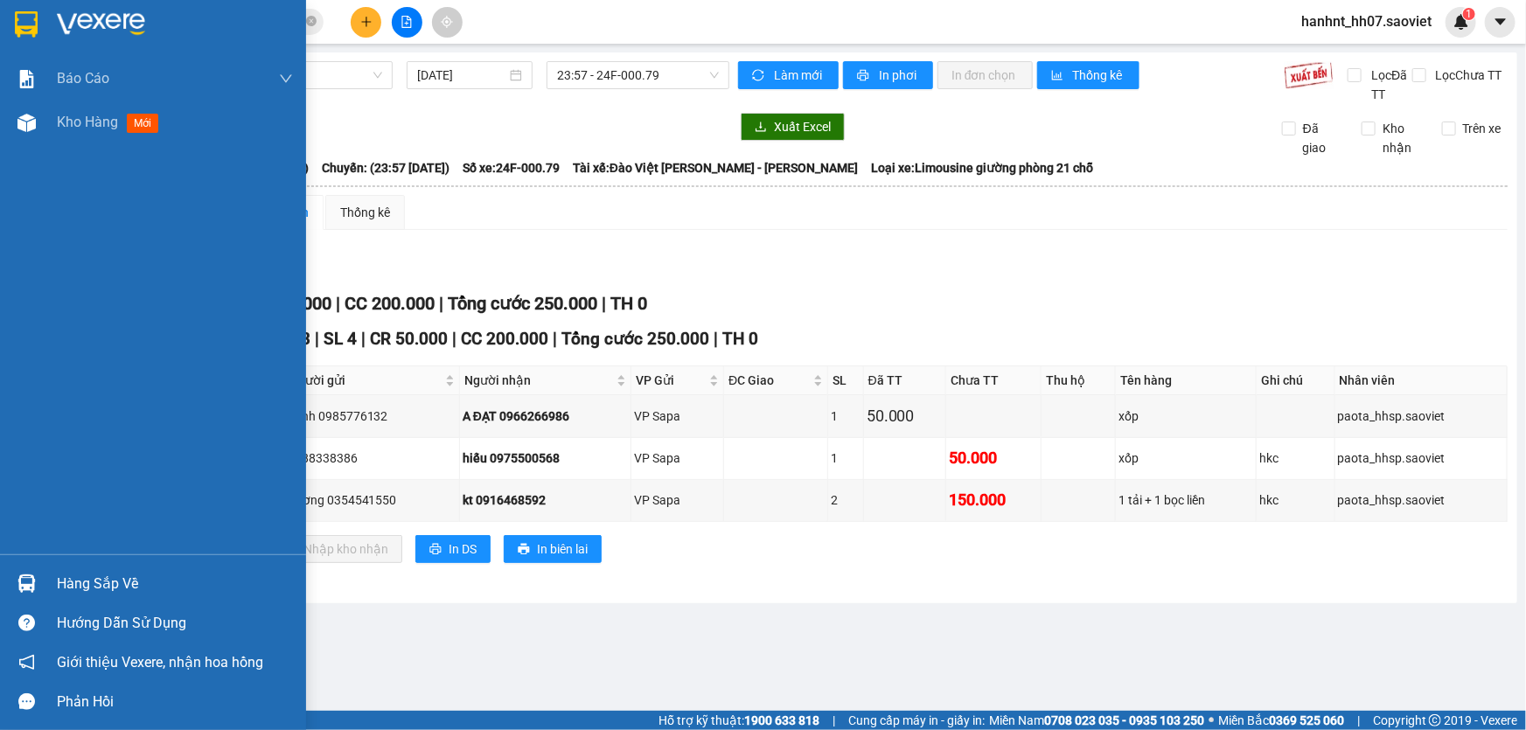
click at [104, 589] on div "Hàng sắp về" at bounding box center [175, 584] width 236 height 26
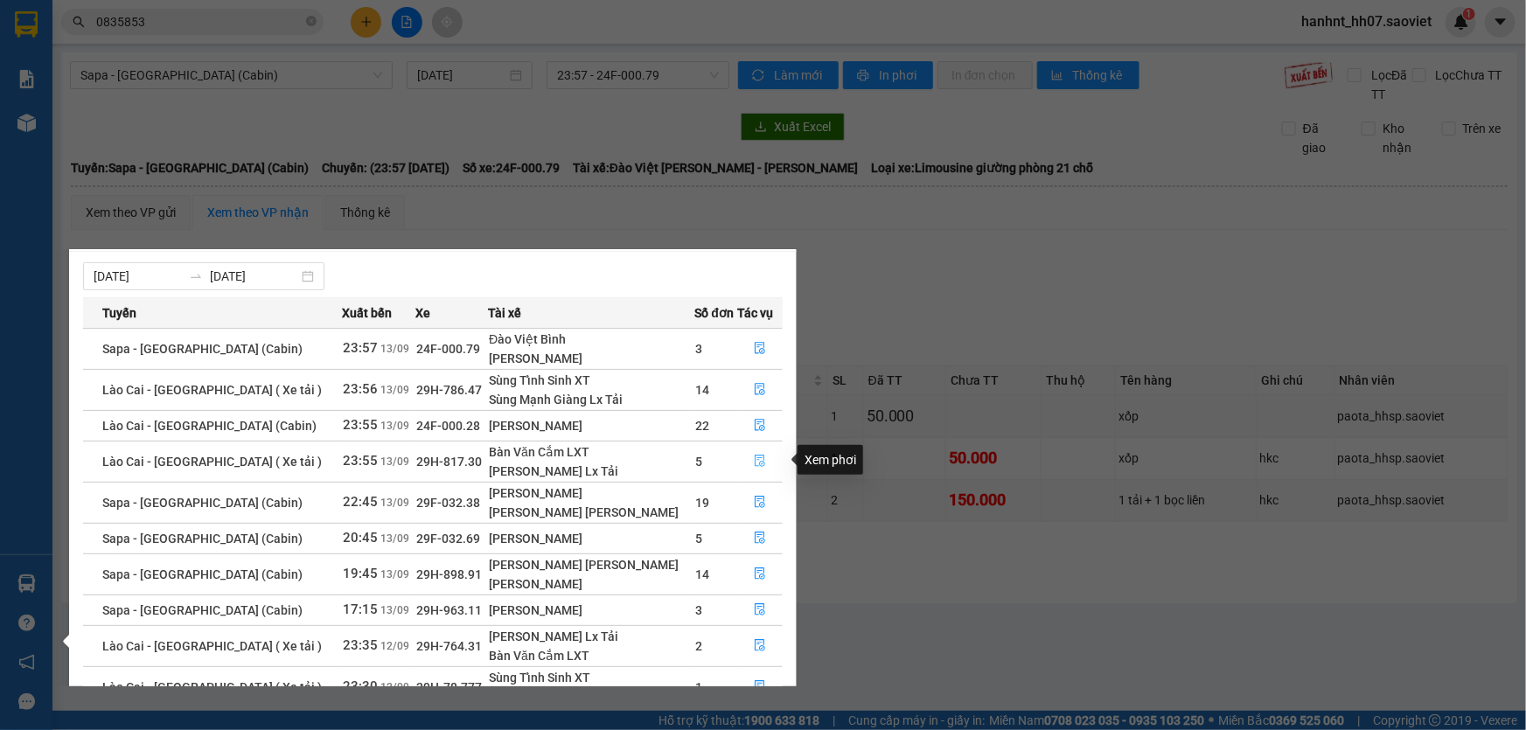
click at [754, 461] on icon "file-done" at bounding box center [760, 461] width 12 height 12
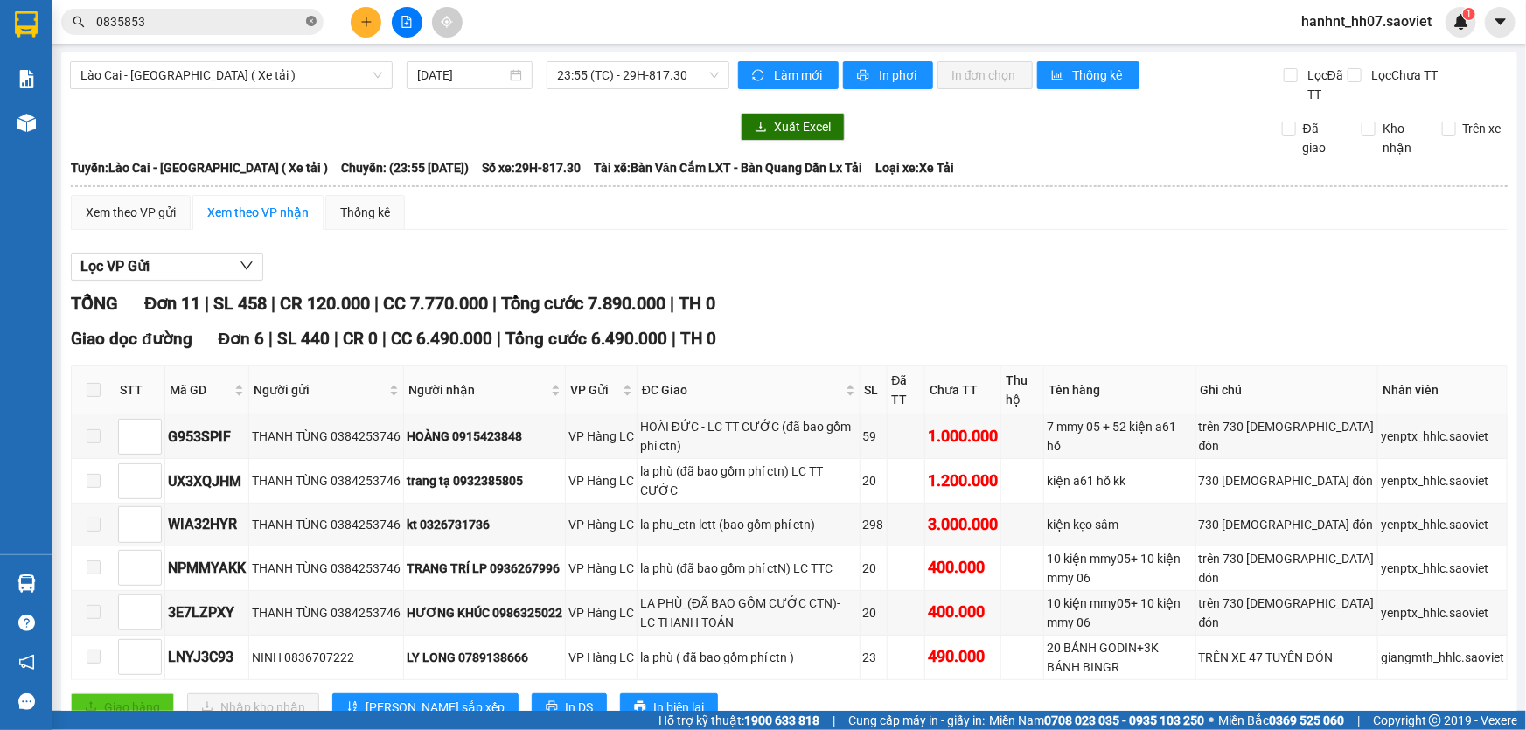
click at [307, 23] on icon "close-circle" at bounding box center [311, 21] width 10 height 10
click at [252, 25] on input "text" at bounding box center [199, 21] width 206 height 19
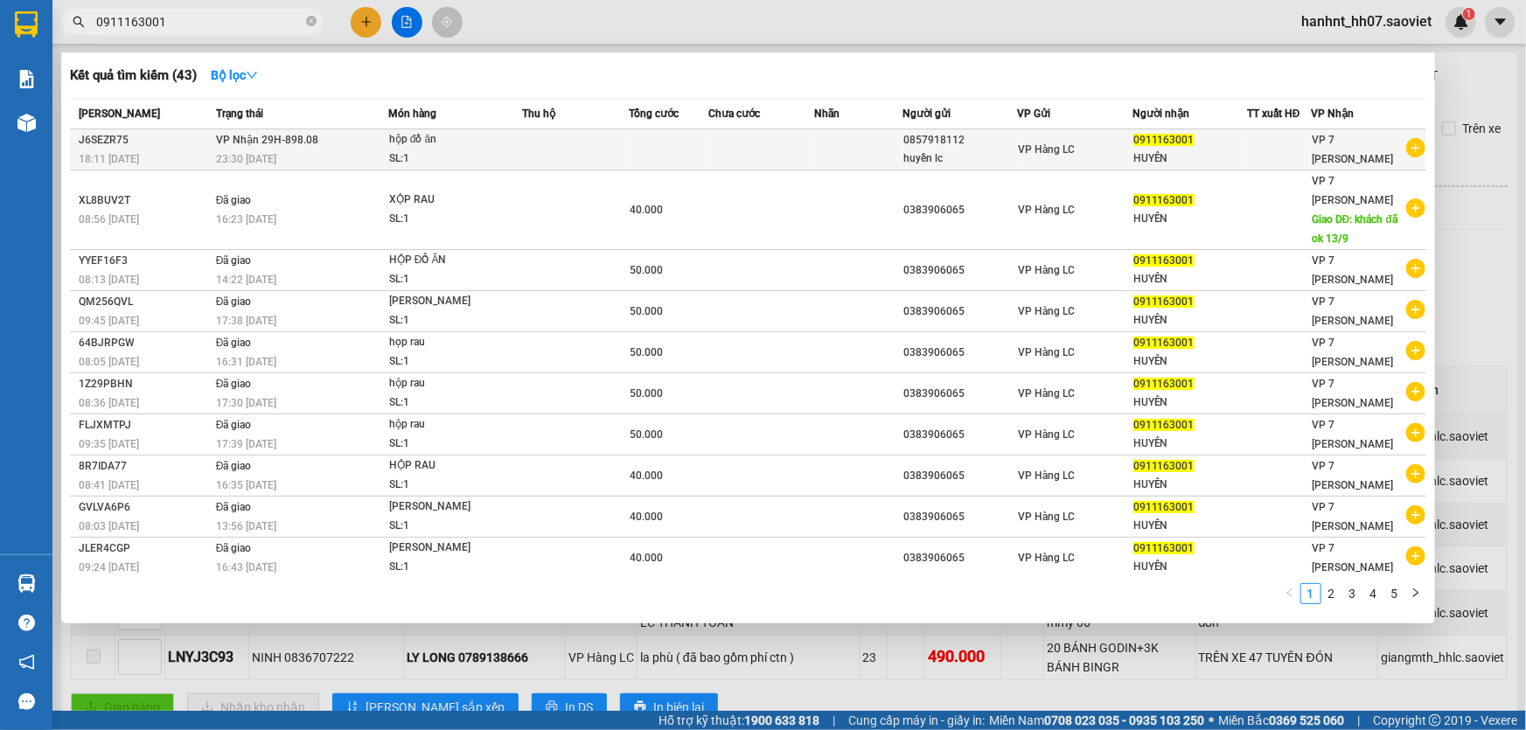
type input "0911163001"
click at [668, 145] on td at bounding box center [669, 149] width 80 height 41
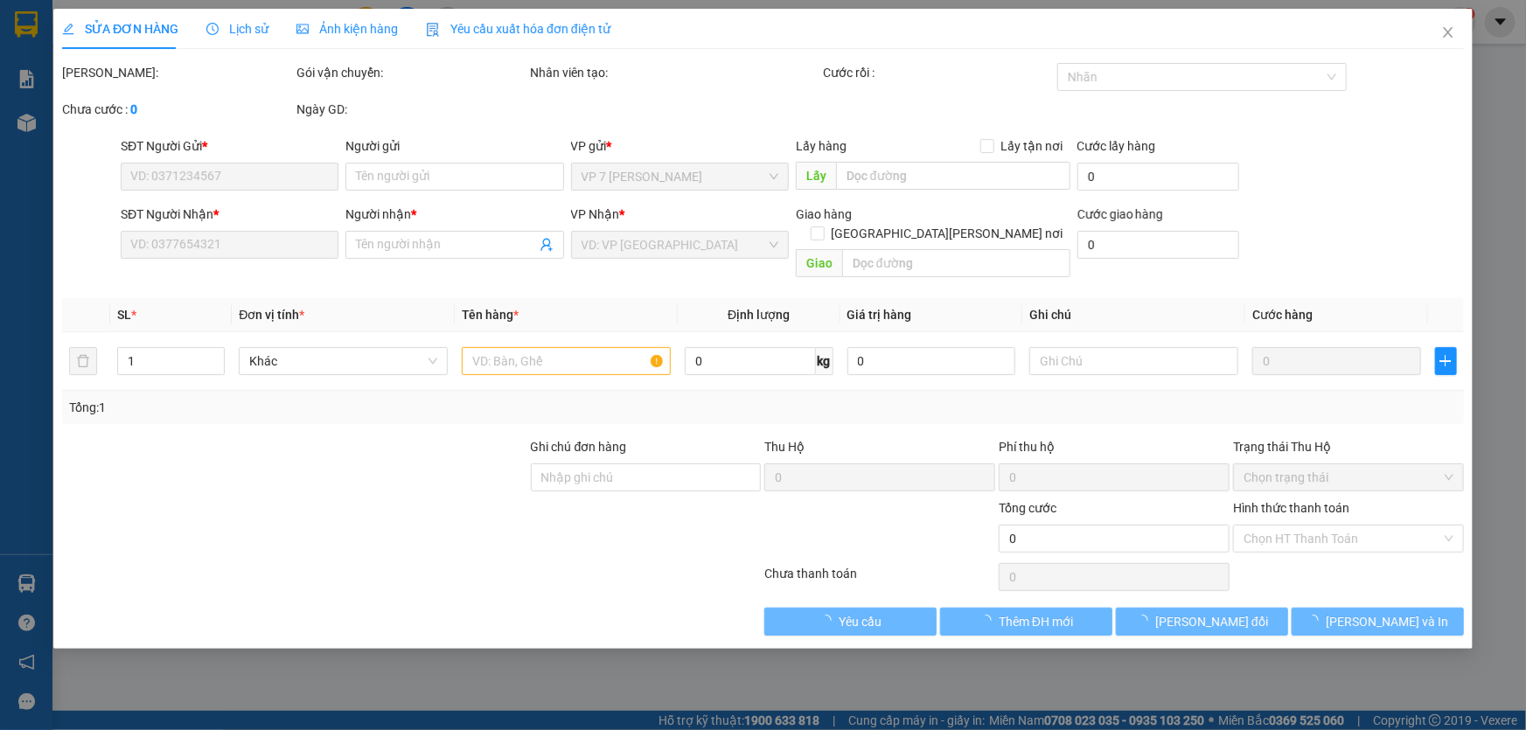
type input "0857918112"
type input "huyền lc"
type input "0911163001"
type input "HUYỀN"
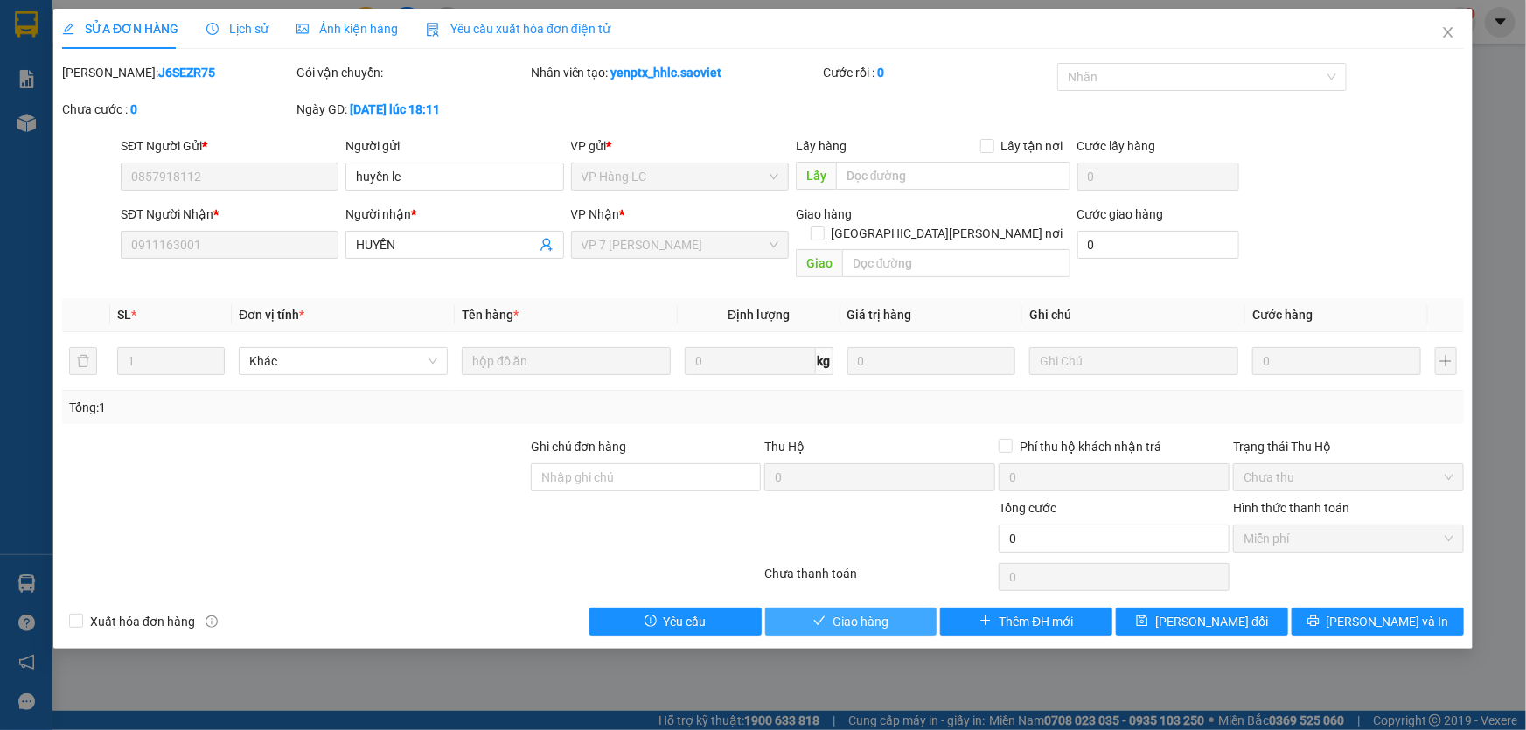
click at [835, 612] on span "Giao hàng" at bounding box center [861, 621] width 56 height 19
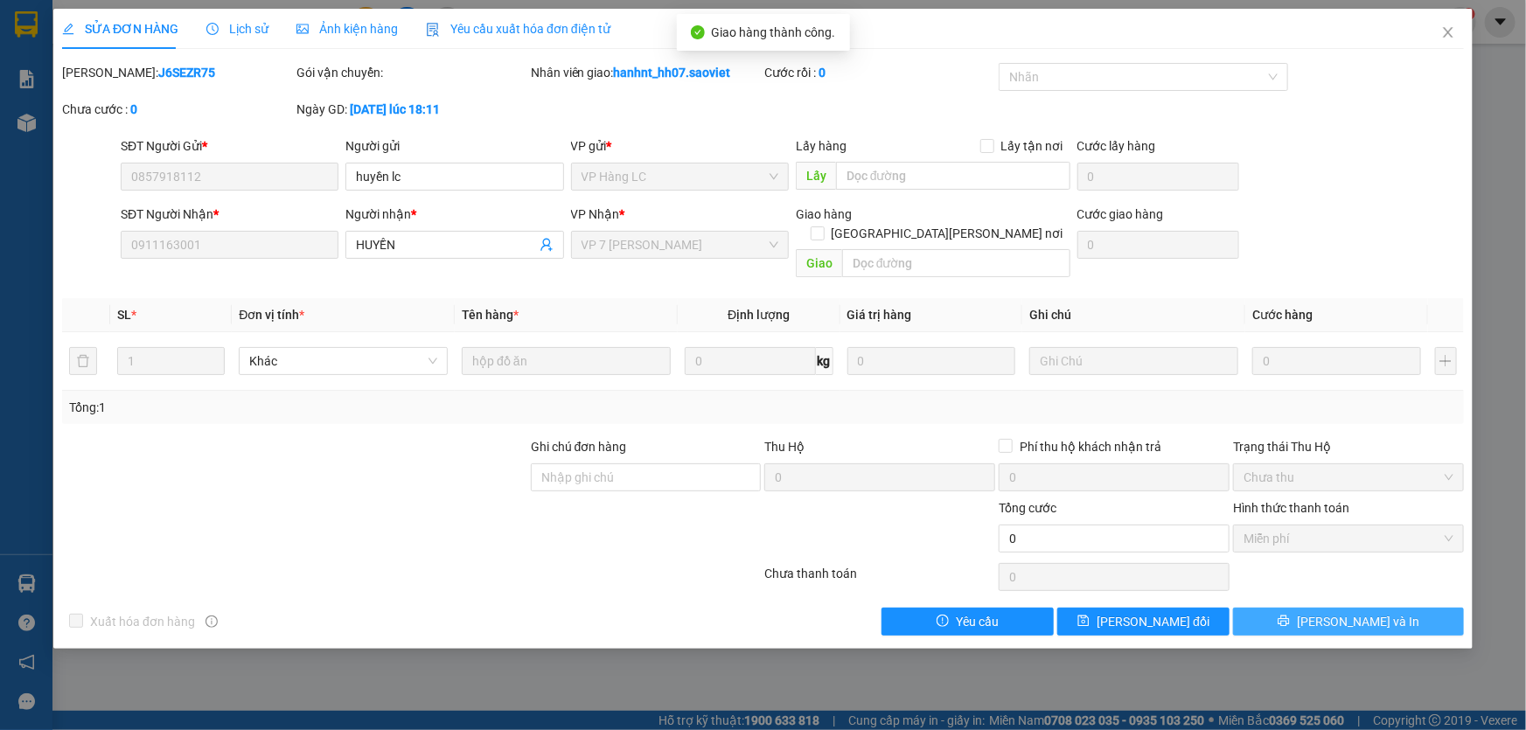
click at [1290, 615] on icon "printer" at bounding box center [1284, 621] width 12 height 12
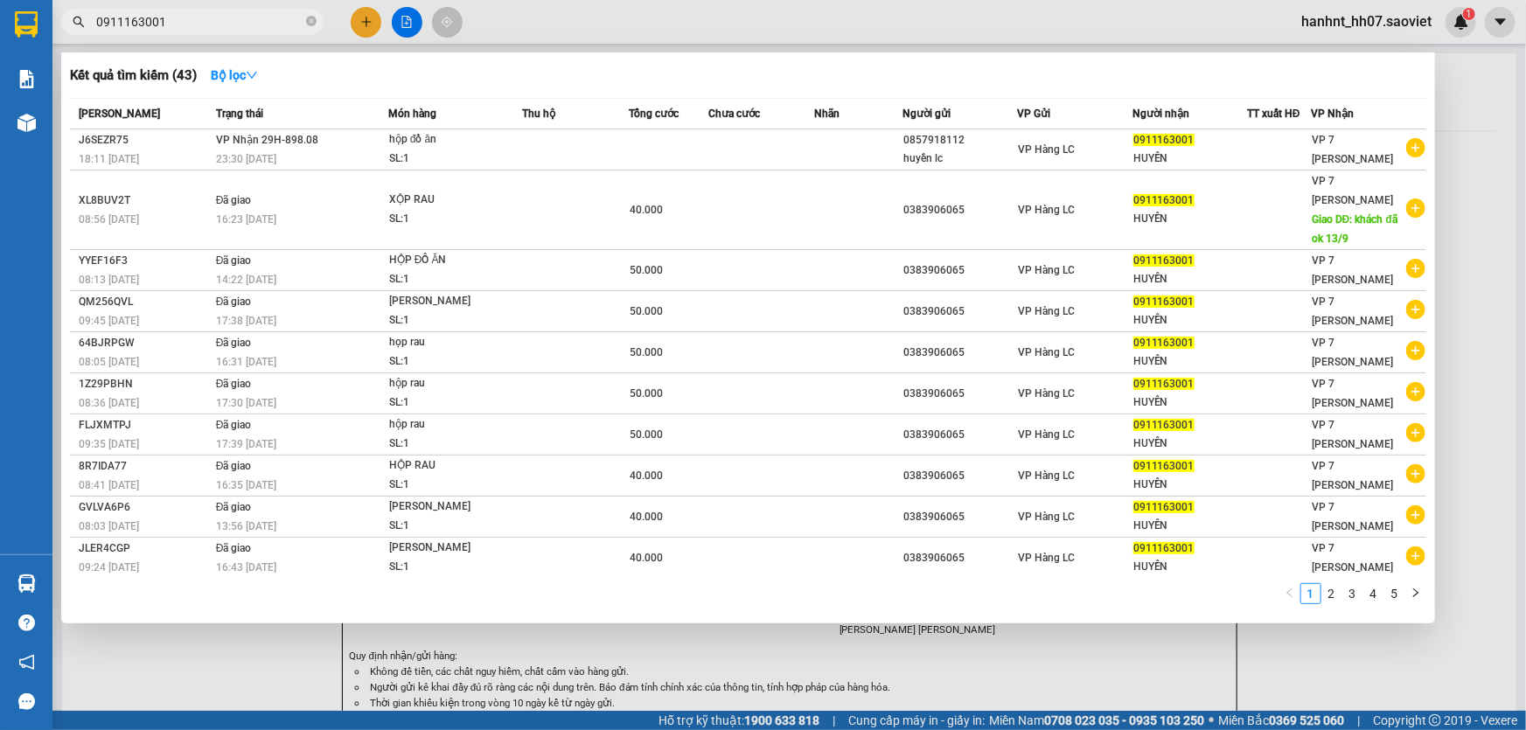
click at [245, 25] on input "0911163001" at bounding box center [199, 21] width 206 height 19
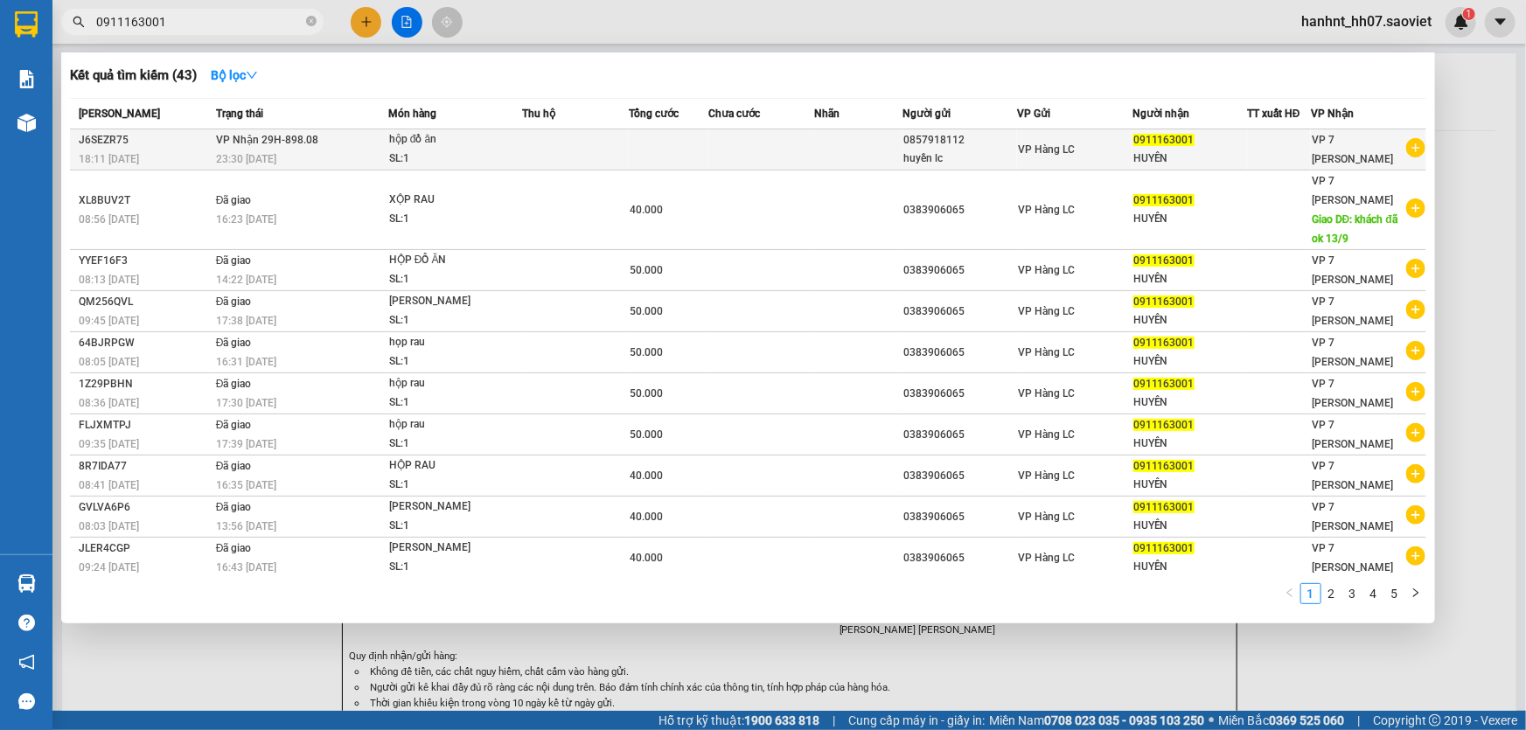
click at [615, 149] on td at bounding box center [575, 149] width 106 height 41
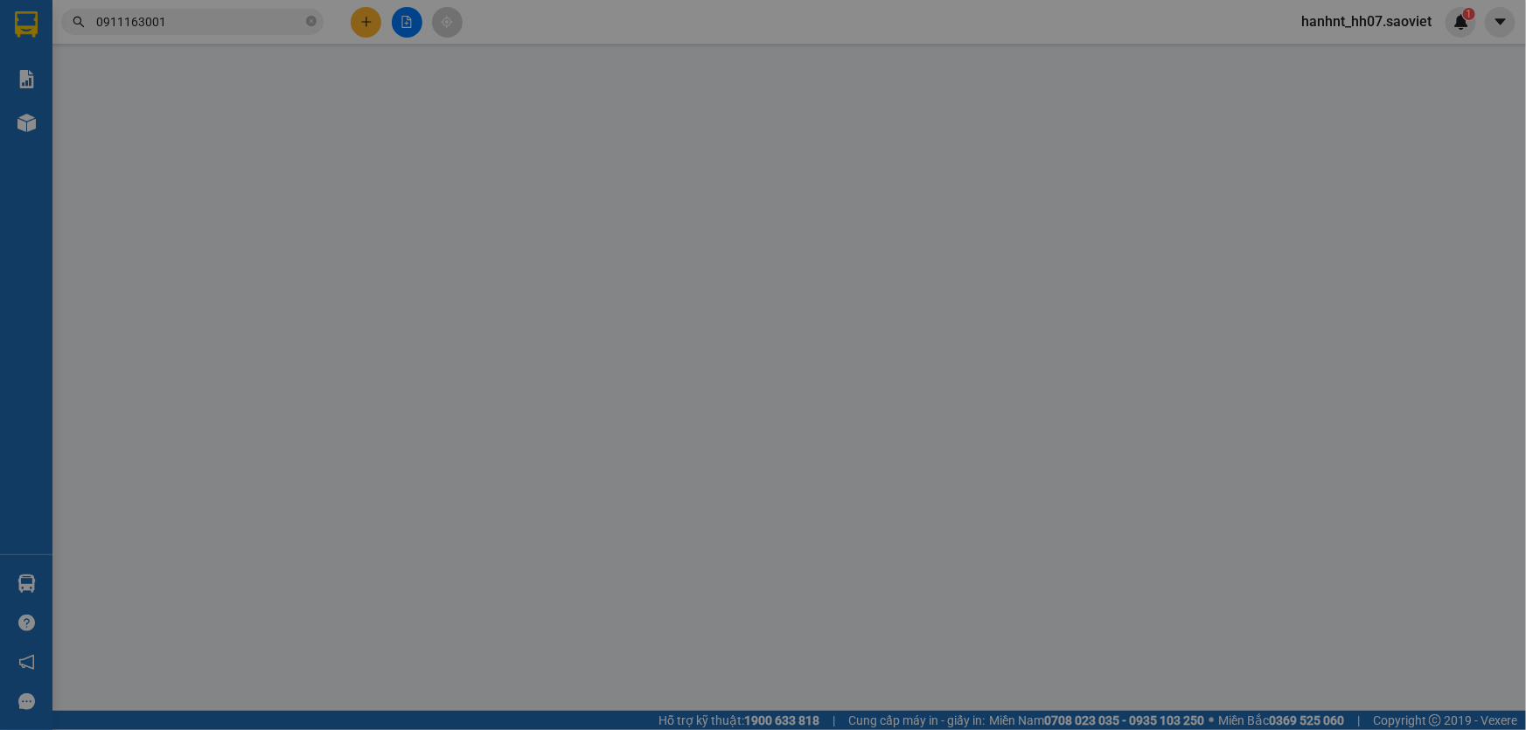
type input "0857918112"
type input "huyền lc"
type input "0911163001"
type input "HUYỀN"
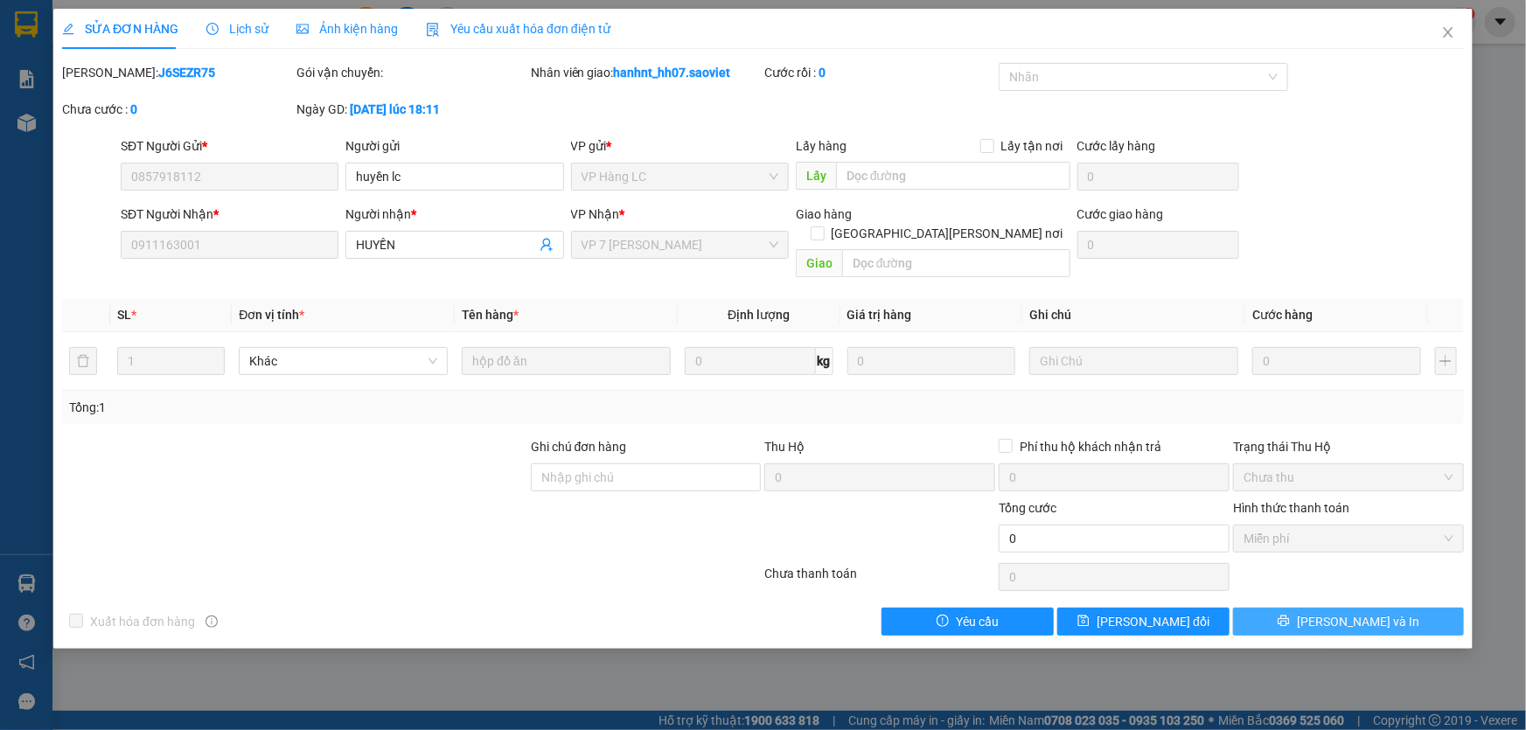
click at [1294, 608] on button "[PERSON_NAME] và In" at bounding box center [1348, 622] width 231 height 28
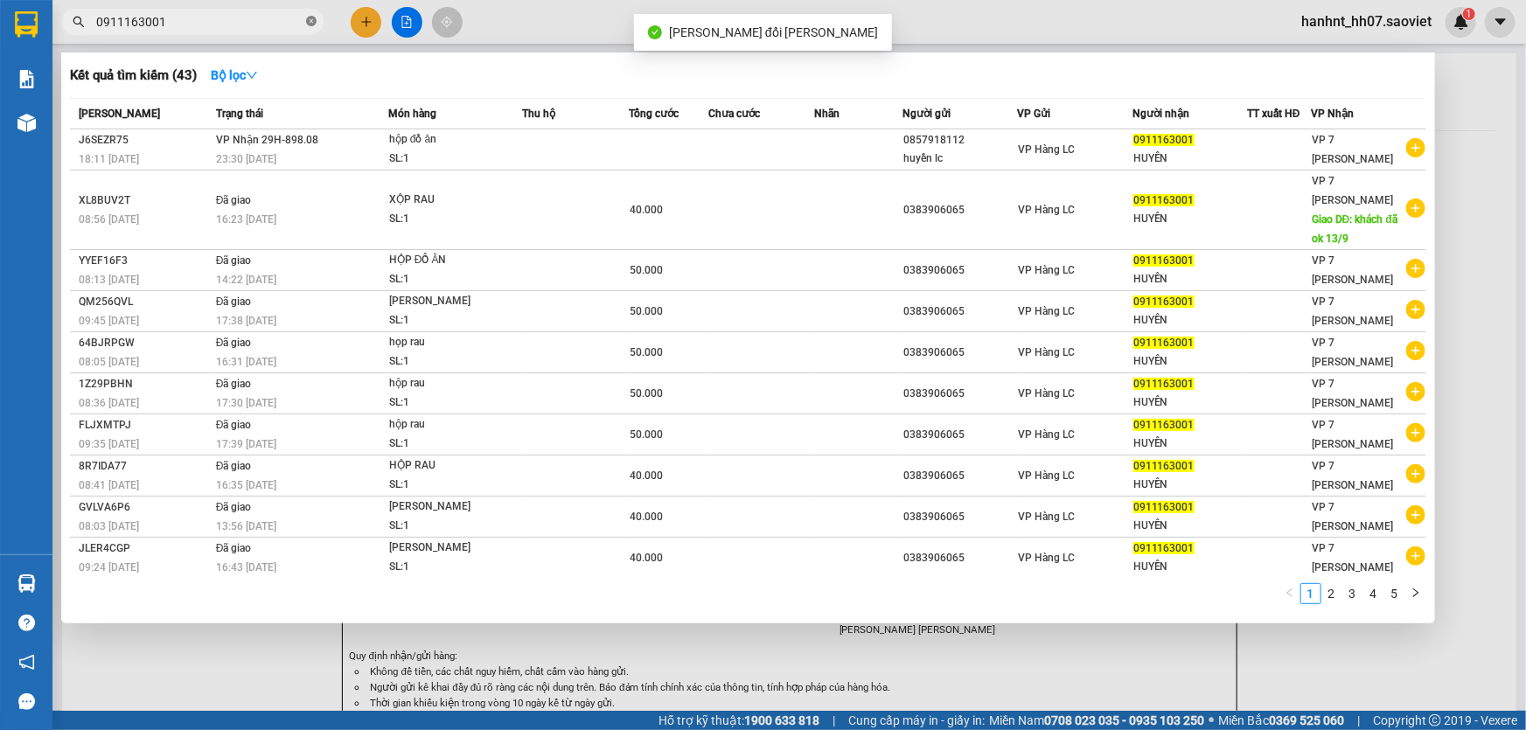
click at [315, 22] on icon "close-circle" at bounding box center [311, 21] width 10 height 10
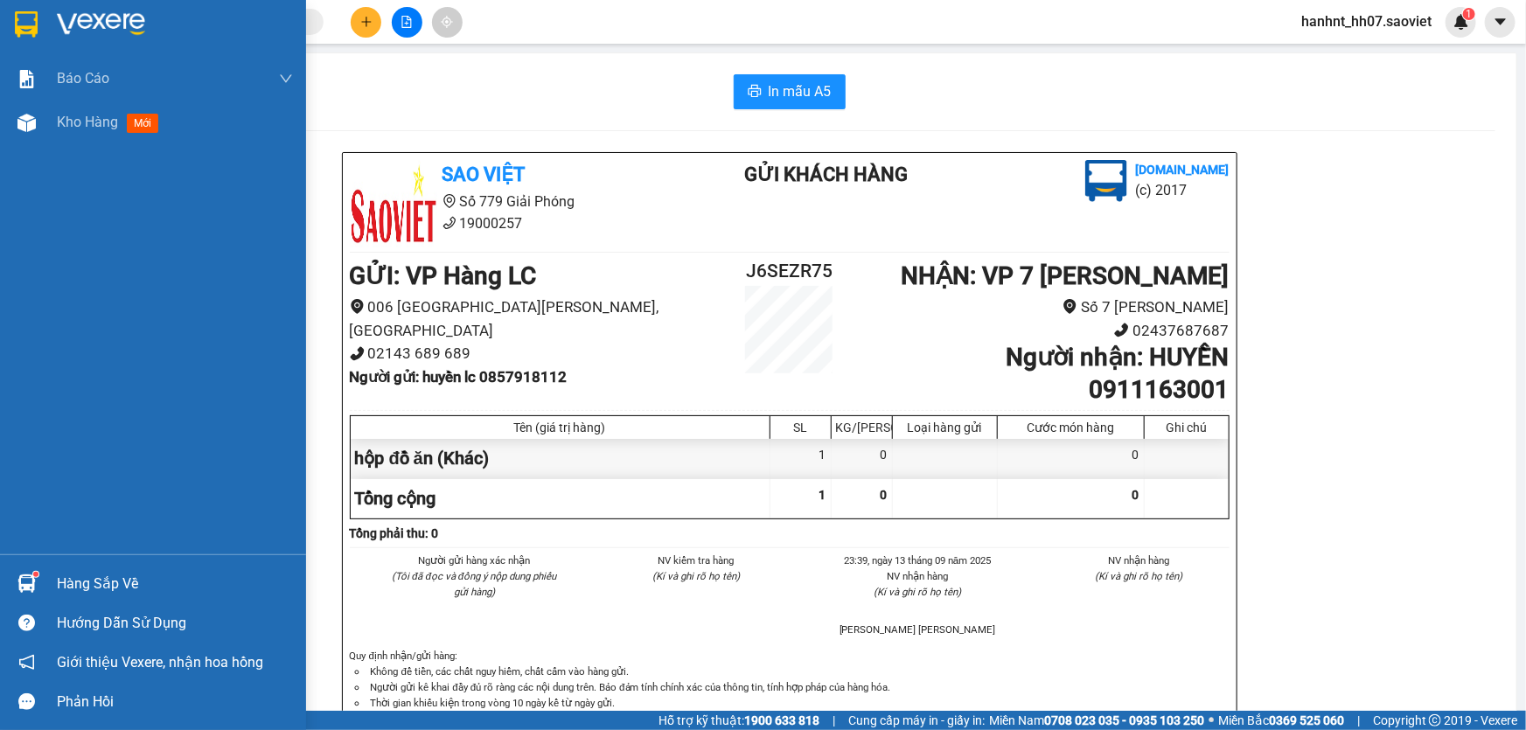
click at [73, 575] on div "Hàng sắp về" at bounding box center [175, 584] width 236 height 26
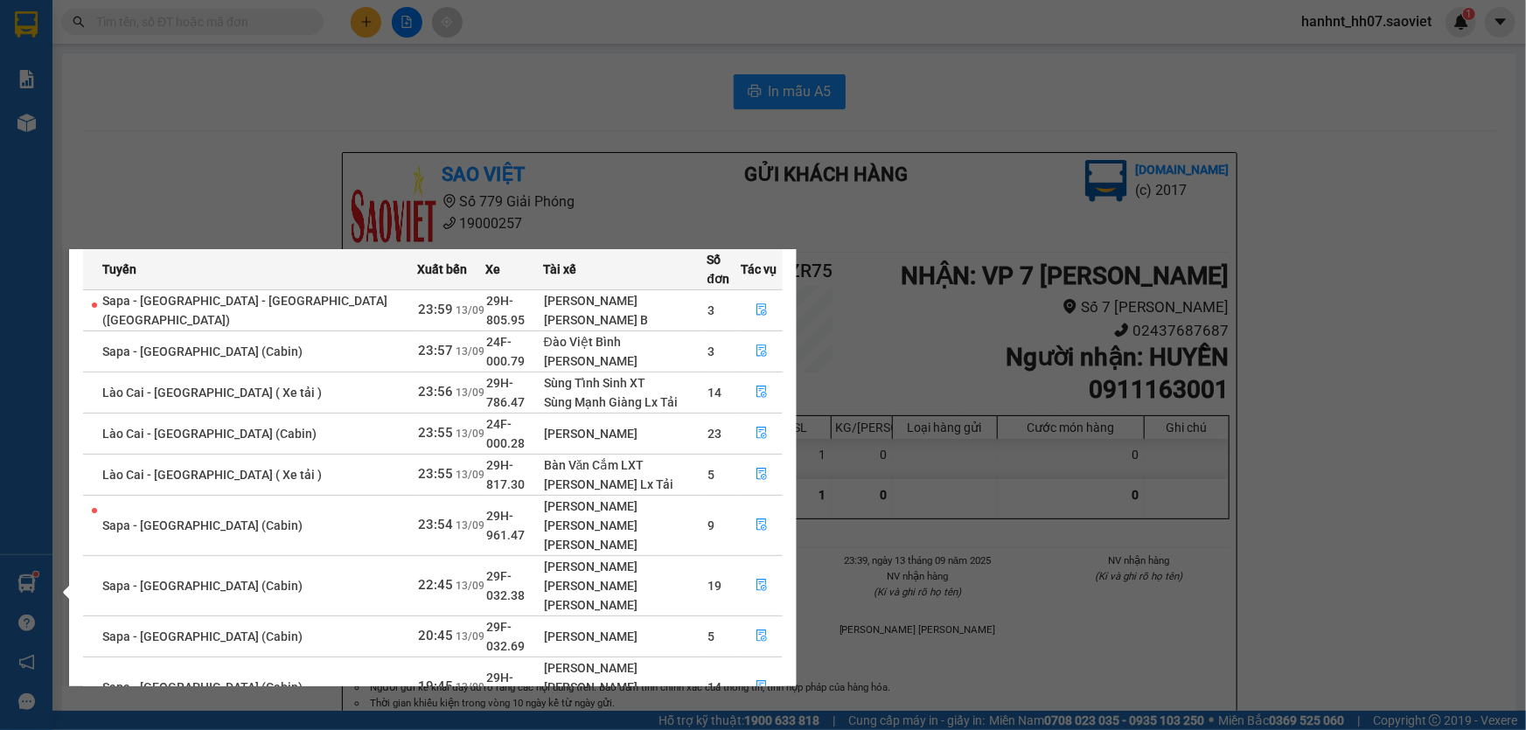
scroll to position [90, 0]
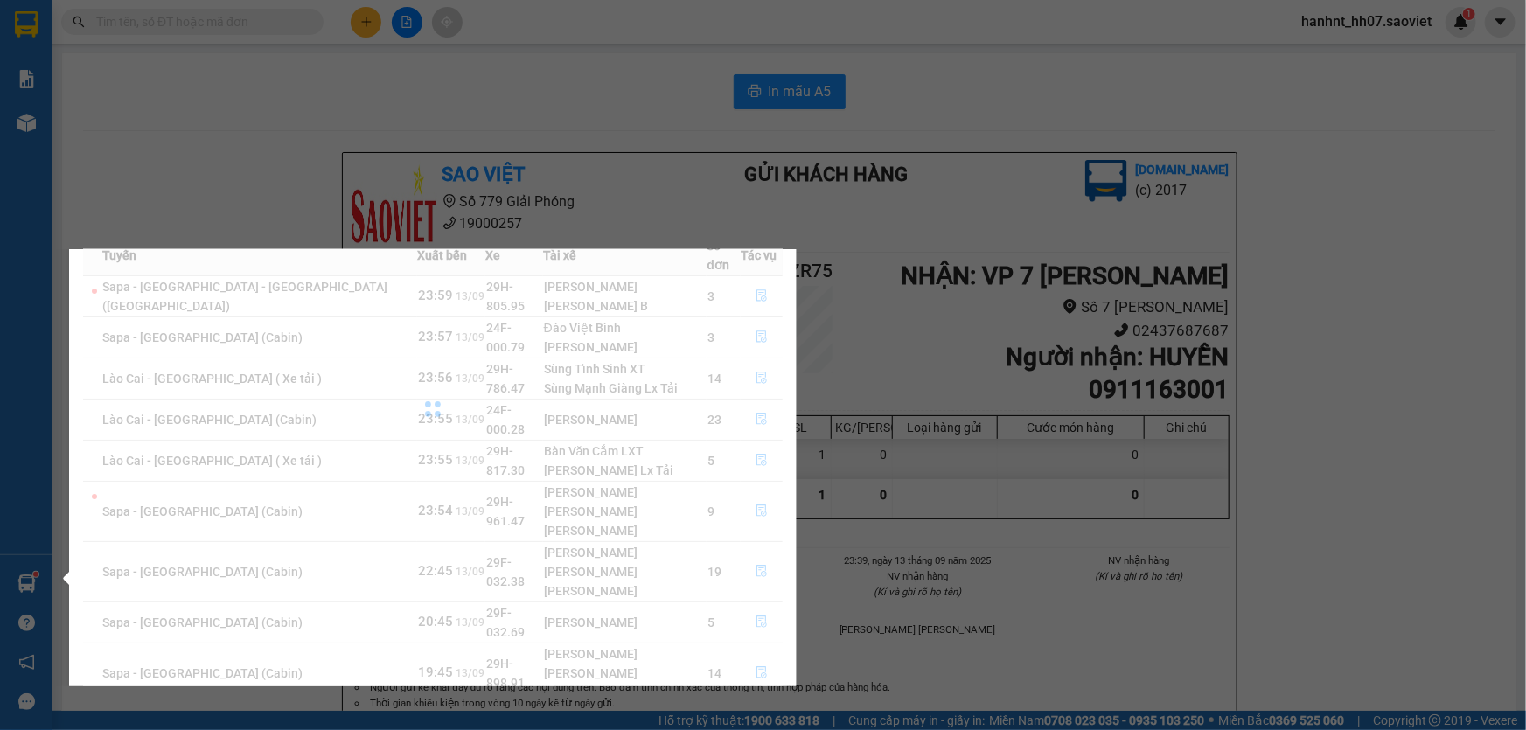
scroll to position [0, 0]
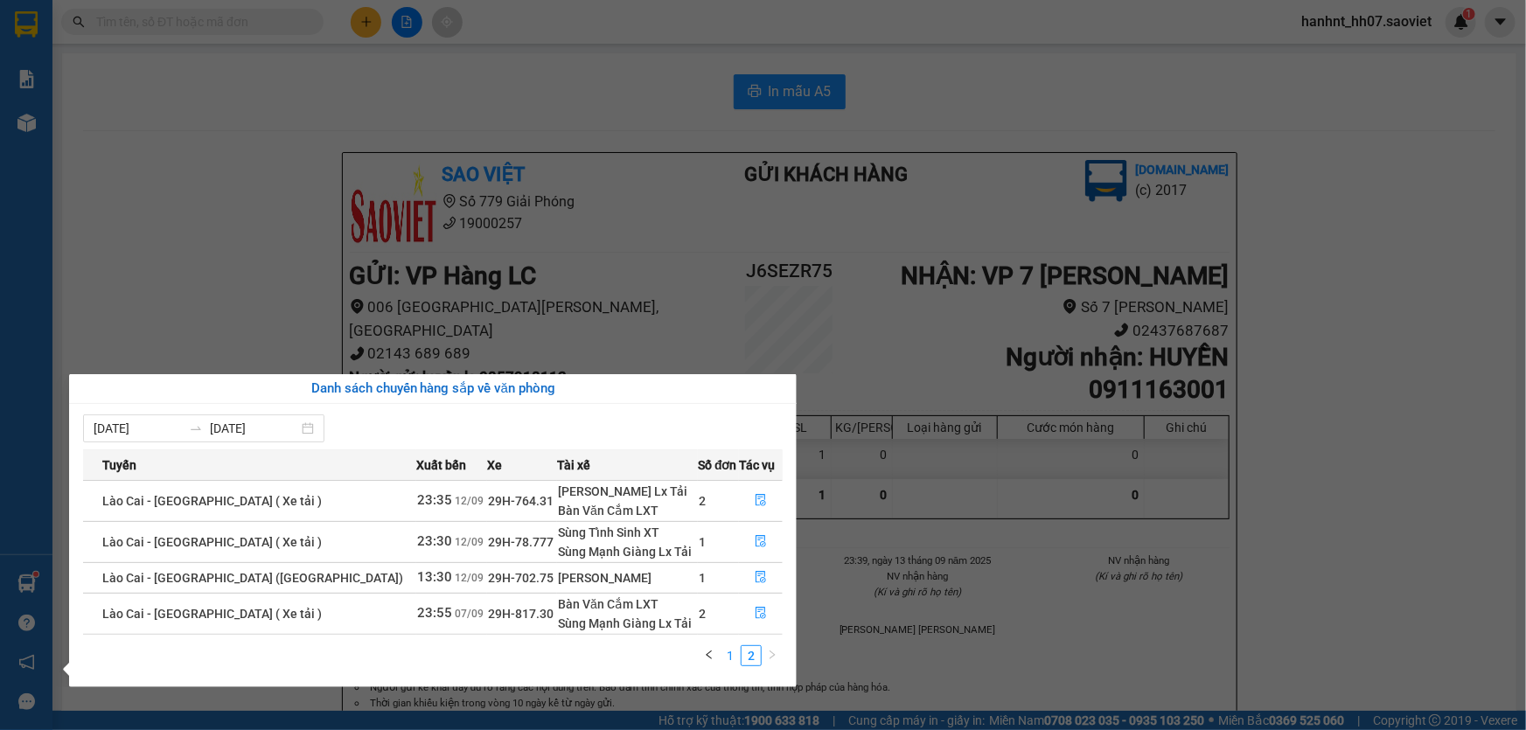
click at [729, 652] on link "1" at bounding box center [730, 655] width 19 height 19
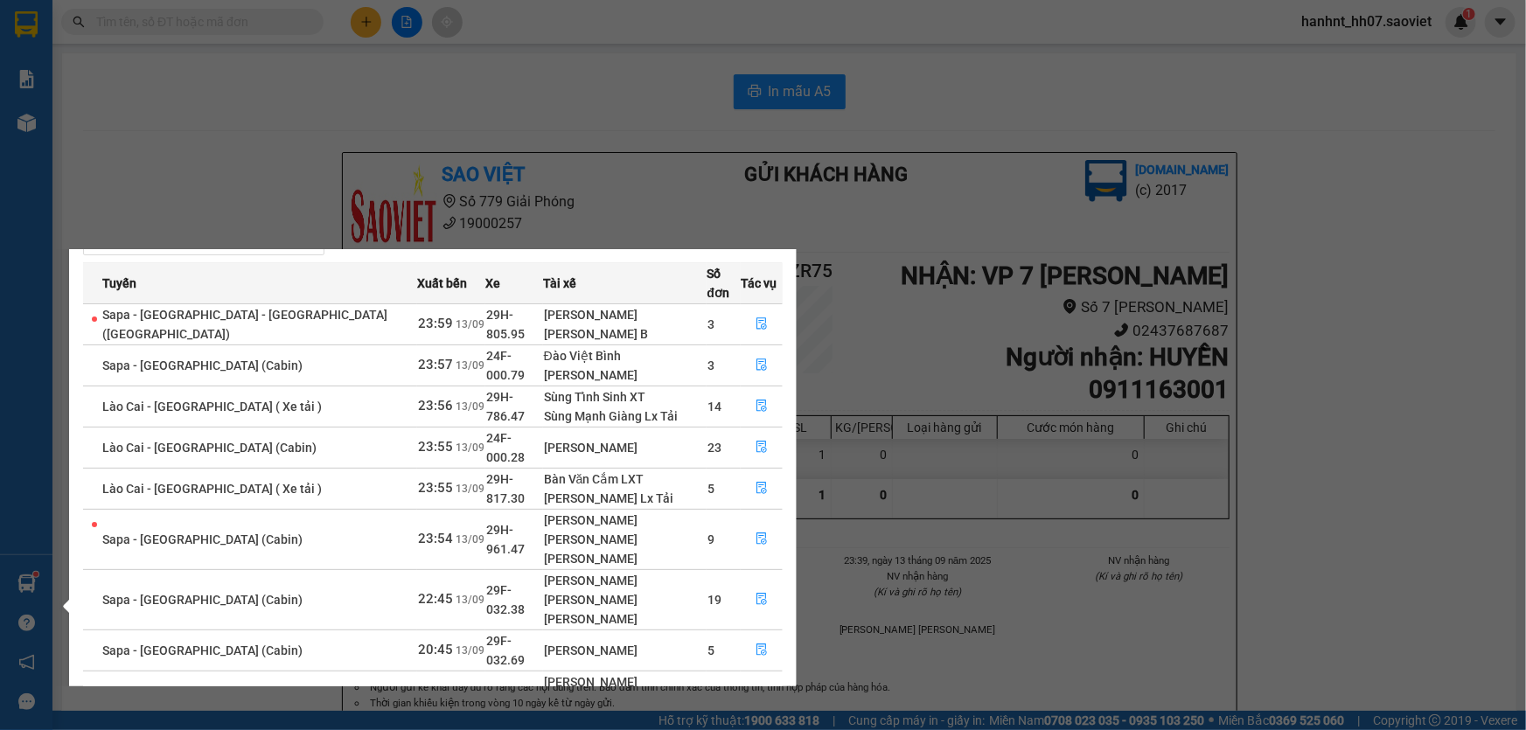
scroll to position [90, 0]
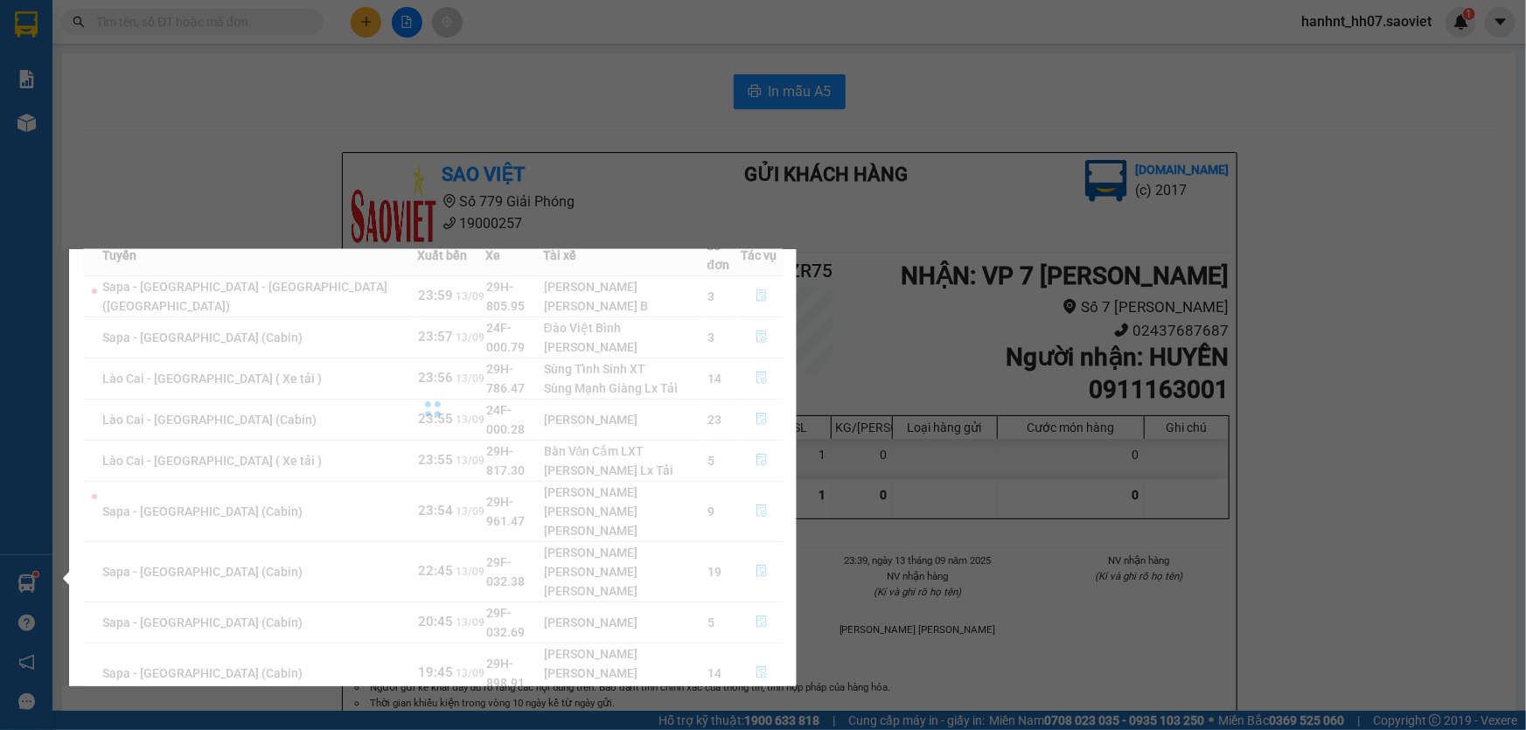
scroll to position [0, 0]
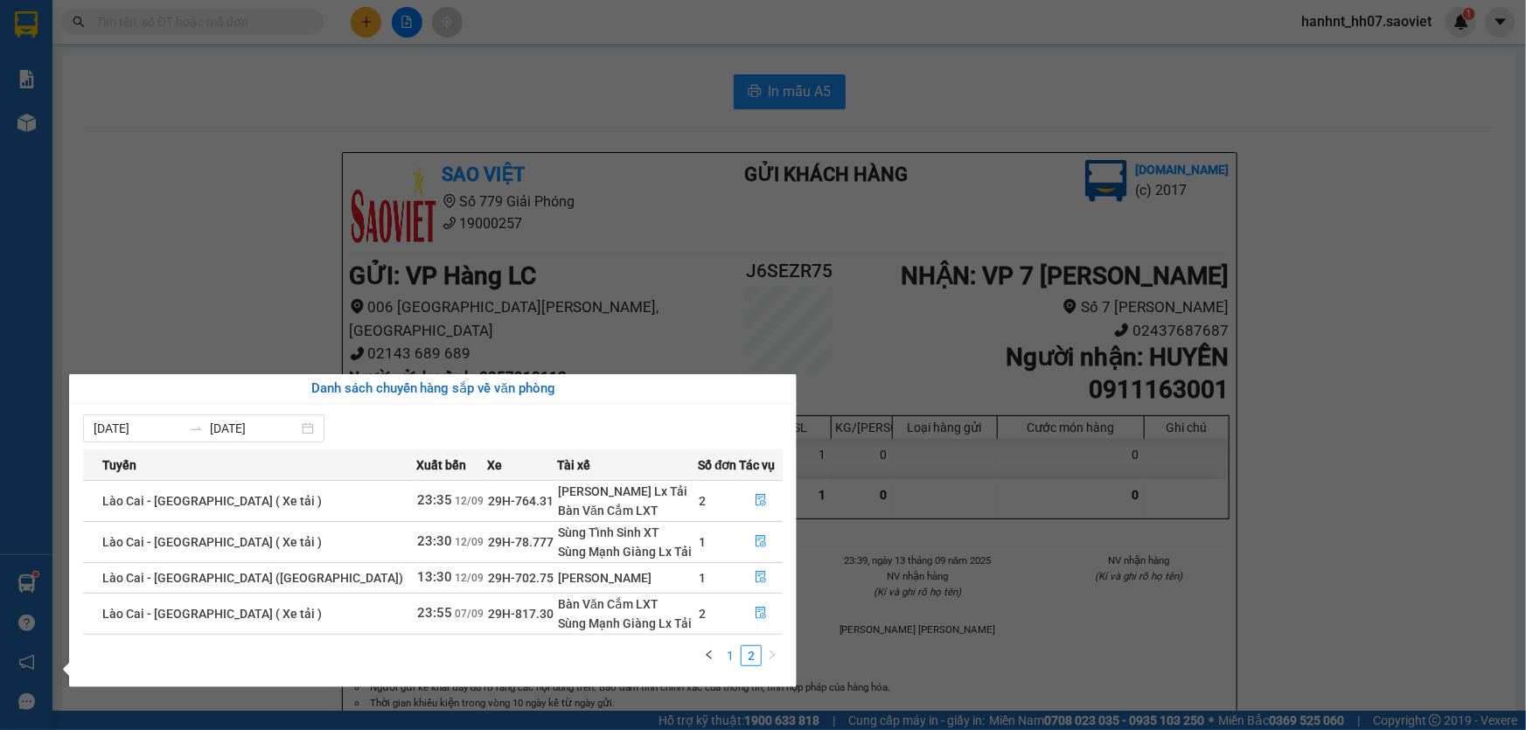
click at [727, 654] on link "1" at bounding box center [730, 655] width 19 height 19
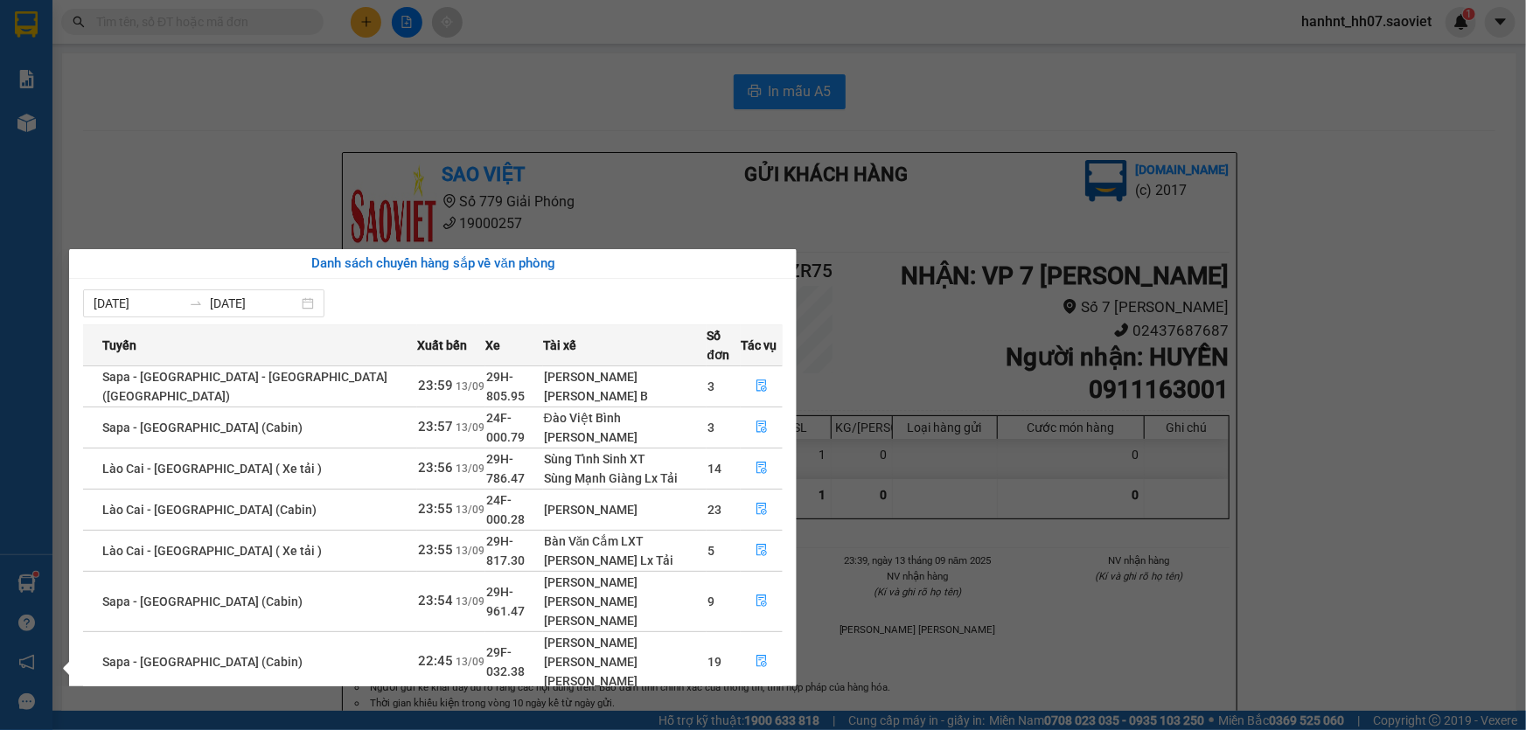
scroll to position [79, 0]
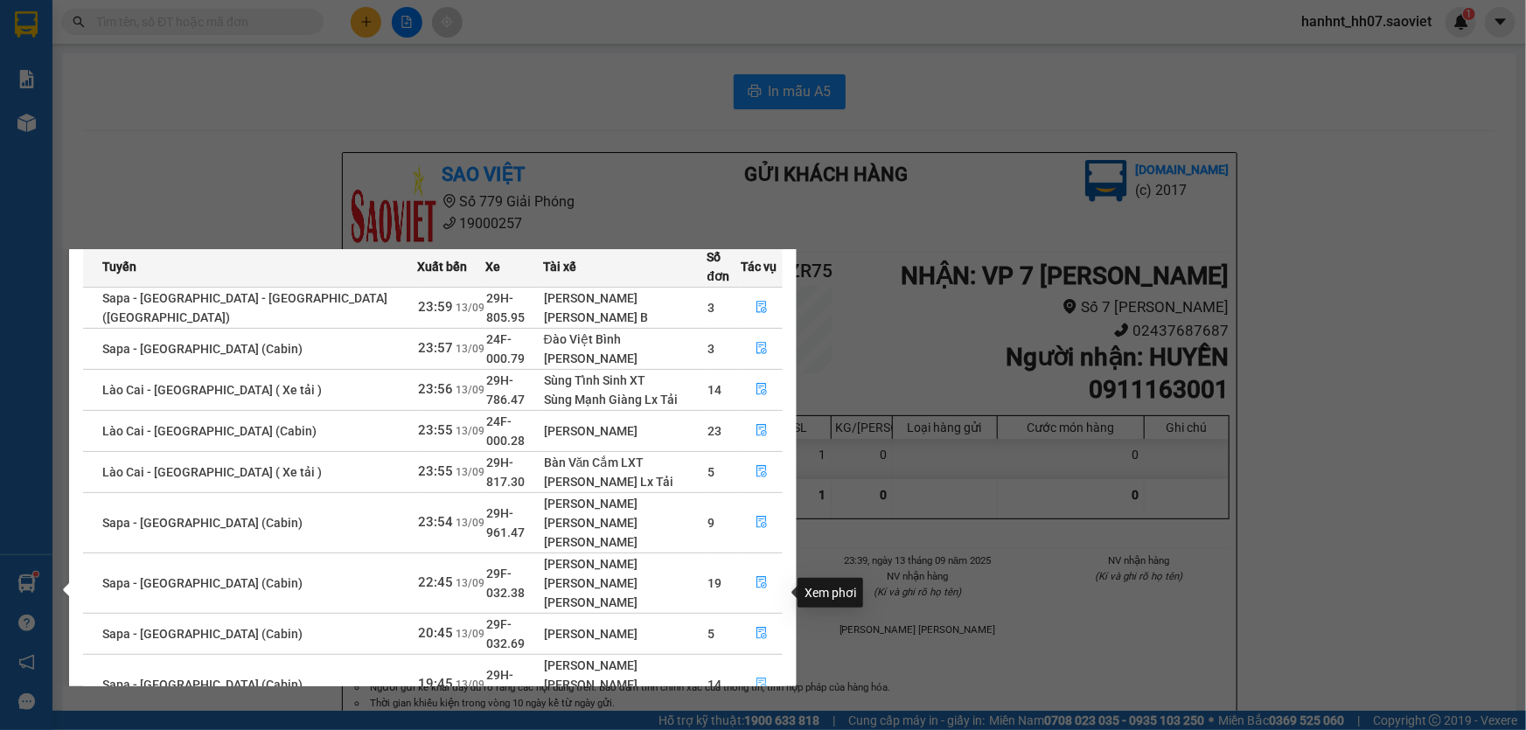
click at [756, 678] on icon "file-done" at bounding box center [762, 684] width 12 height 12
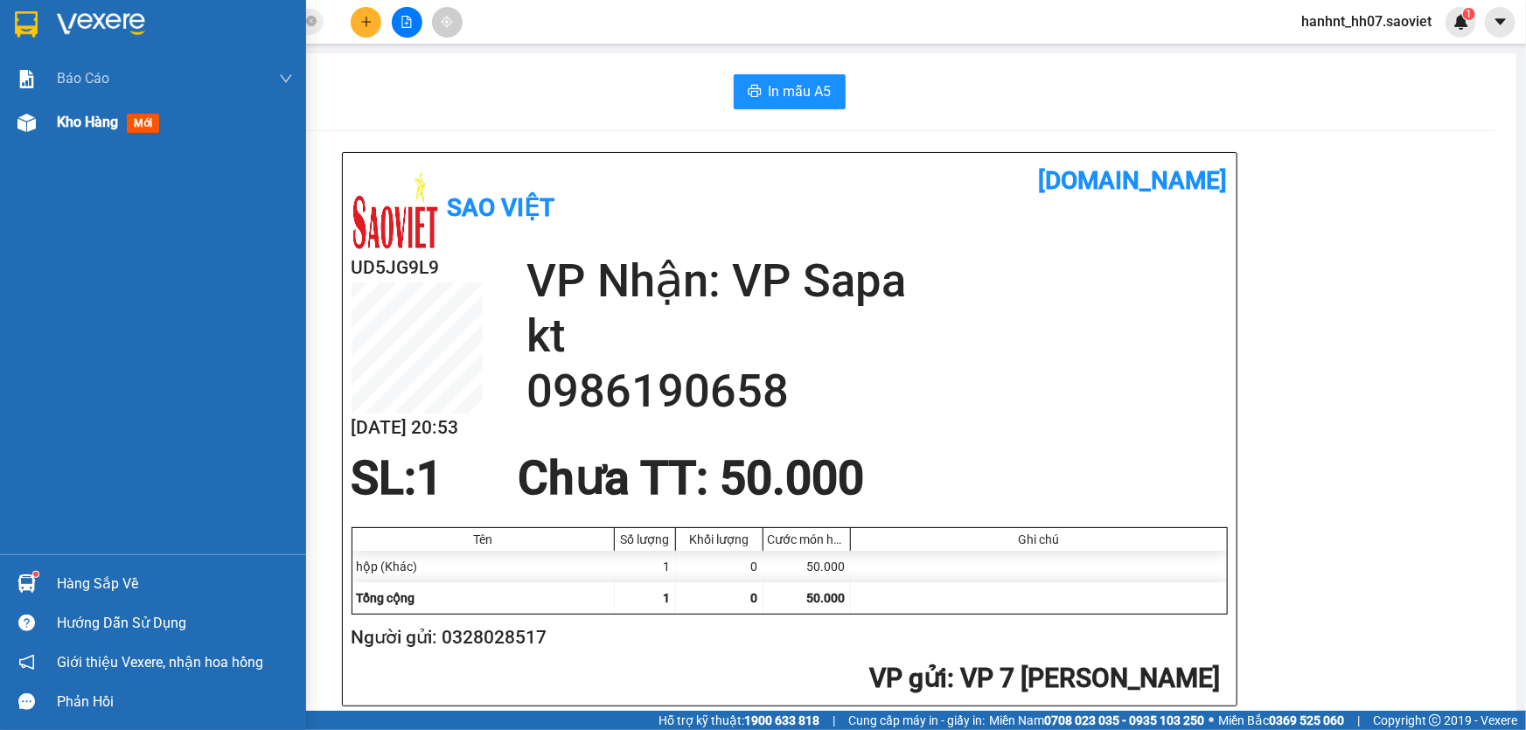
click at [141, 128] on span "mới" at bounding box center [143, 123] width 32 height 19
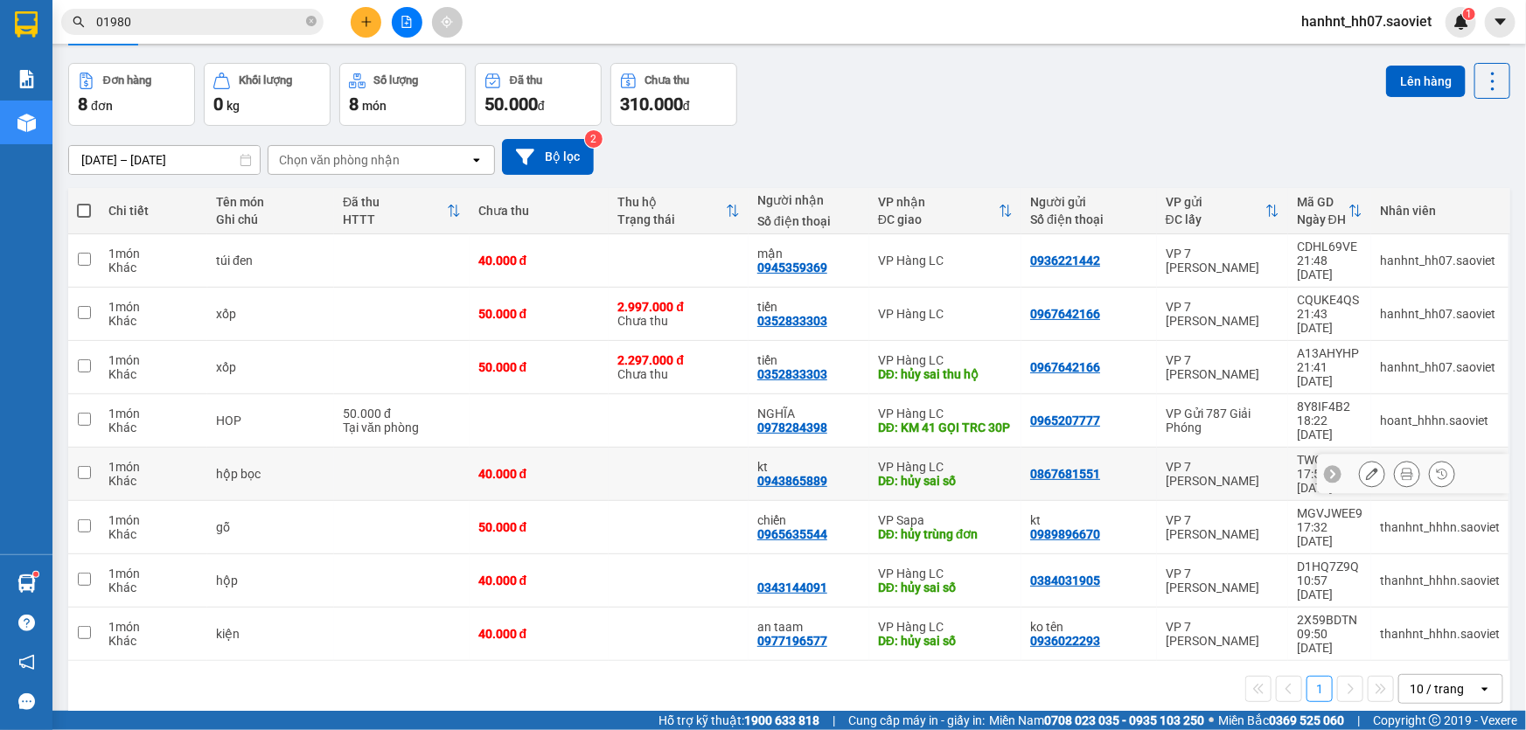
scroll to position [80, 0]
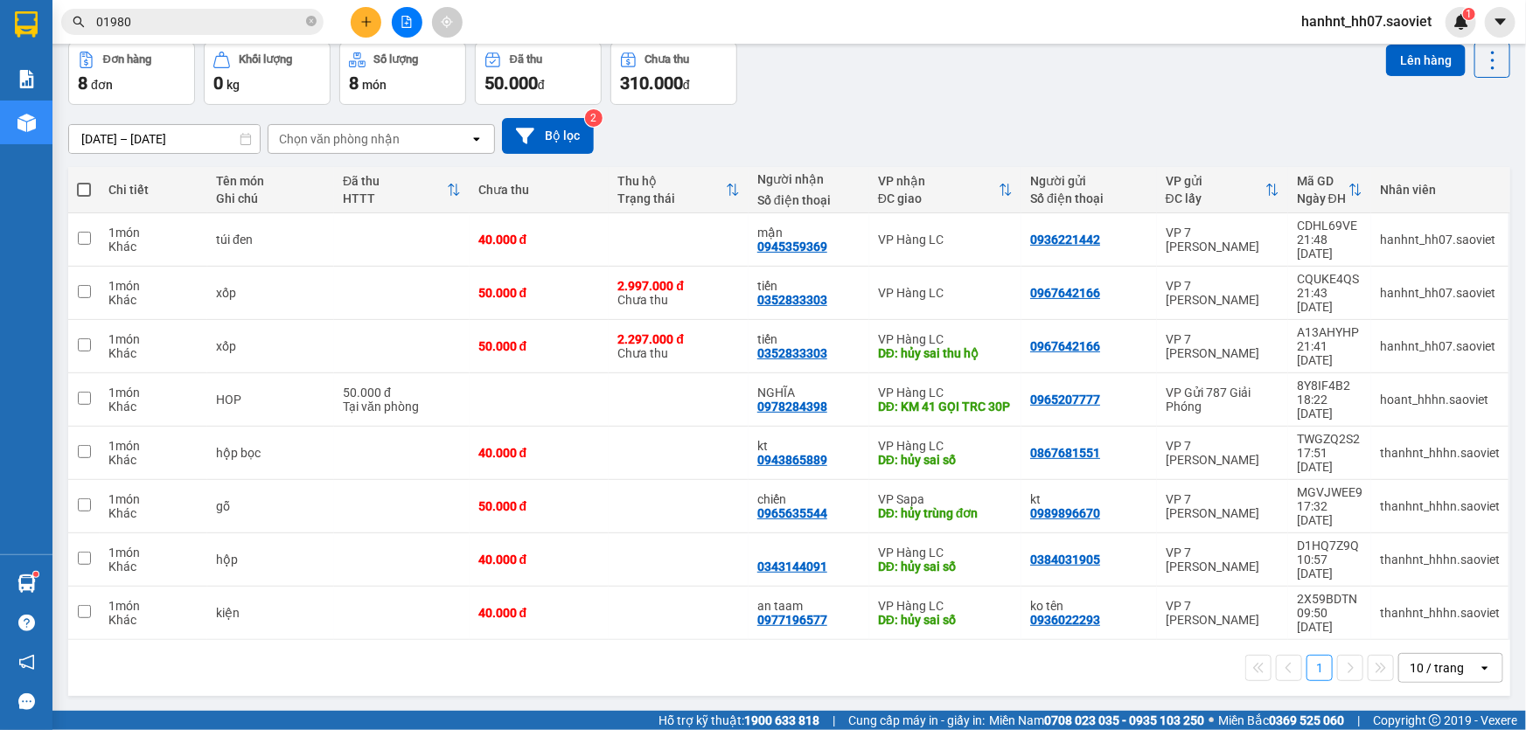
drag, startPoint x: 1405, startPoint y: 569, endPoint x: 1417, endPoint y: 568, distance: 12.3
click at [1410, 659] on div "10 / trang" at bounding box center [1437, 667] width 54 height 17
click at [1430, 525] on span "100 / trang" at bounding box center [1431, 531] width 63 height 17
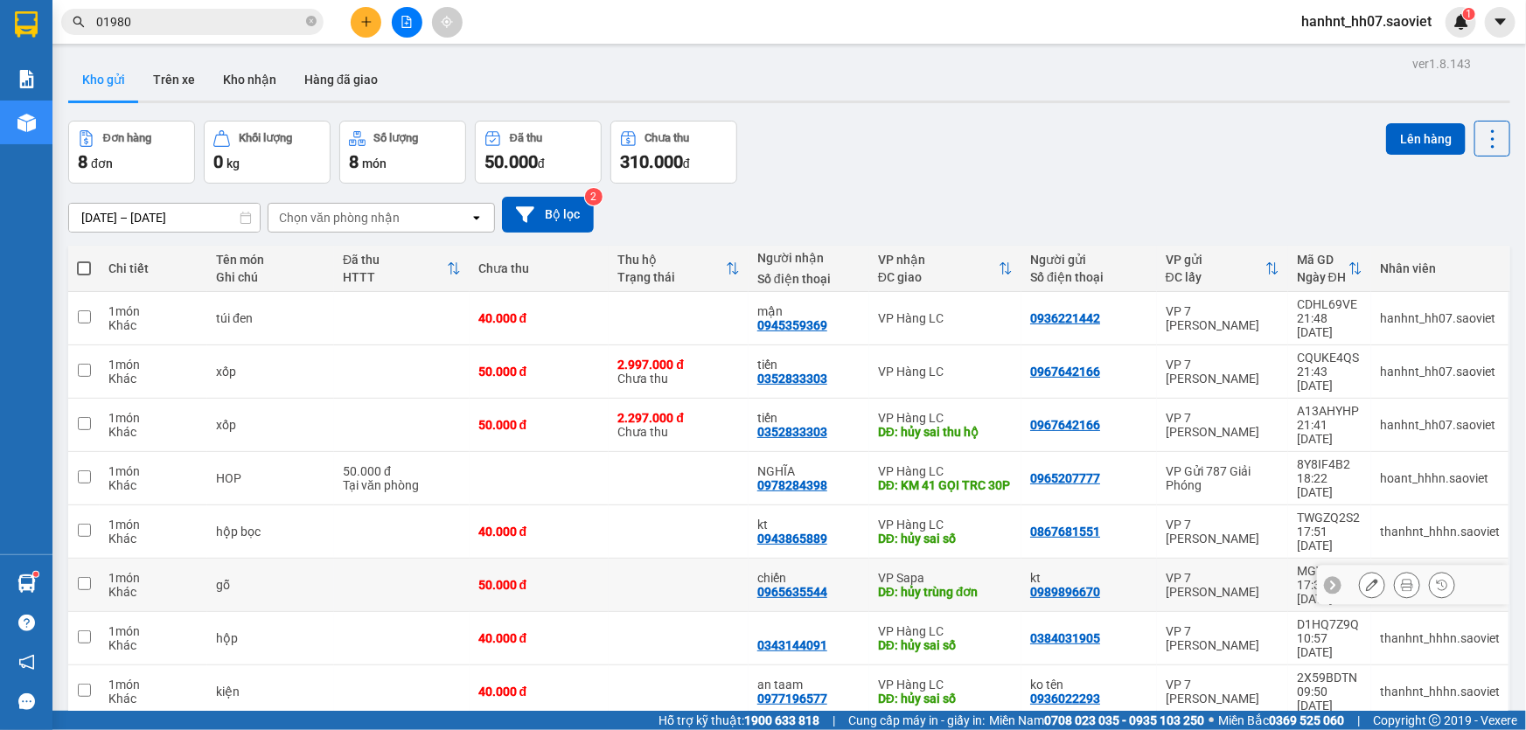
scroll to position [0, 0]
click at [114, 79] on button "Kho gửi" at bounding box center [103, 80] width 71 height 42
click at [267, 82] on button "Kho nhận" at bounding box center [249, 80] width 81 height 42
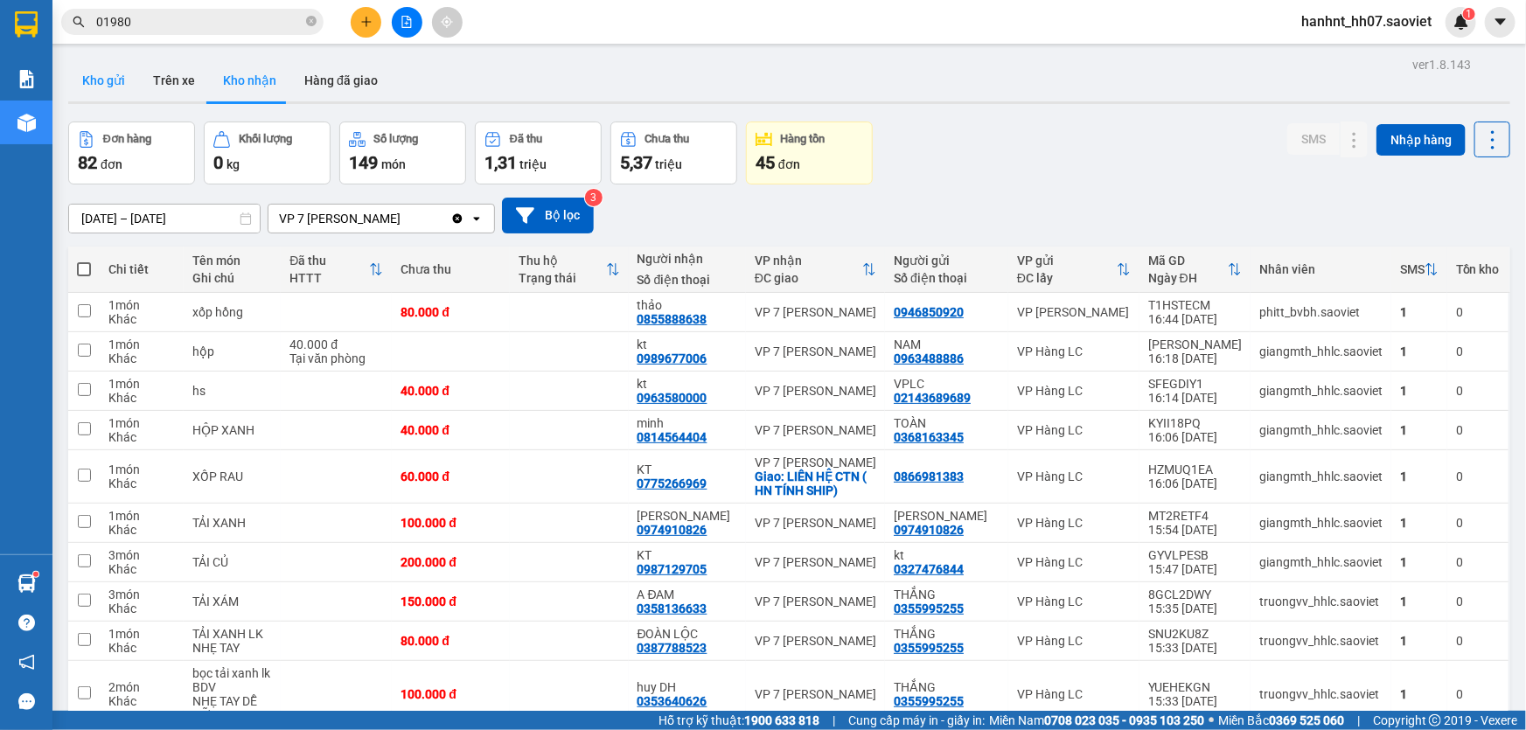
click at [110, 85] on button "Kho gửi" at bounding box center [103, 80] width 71 height 42
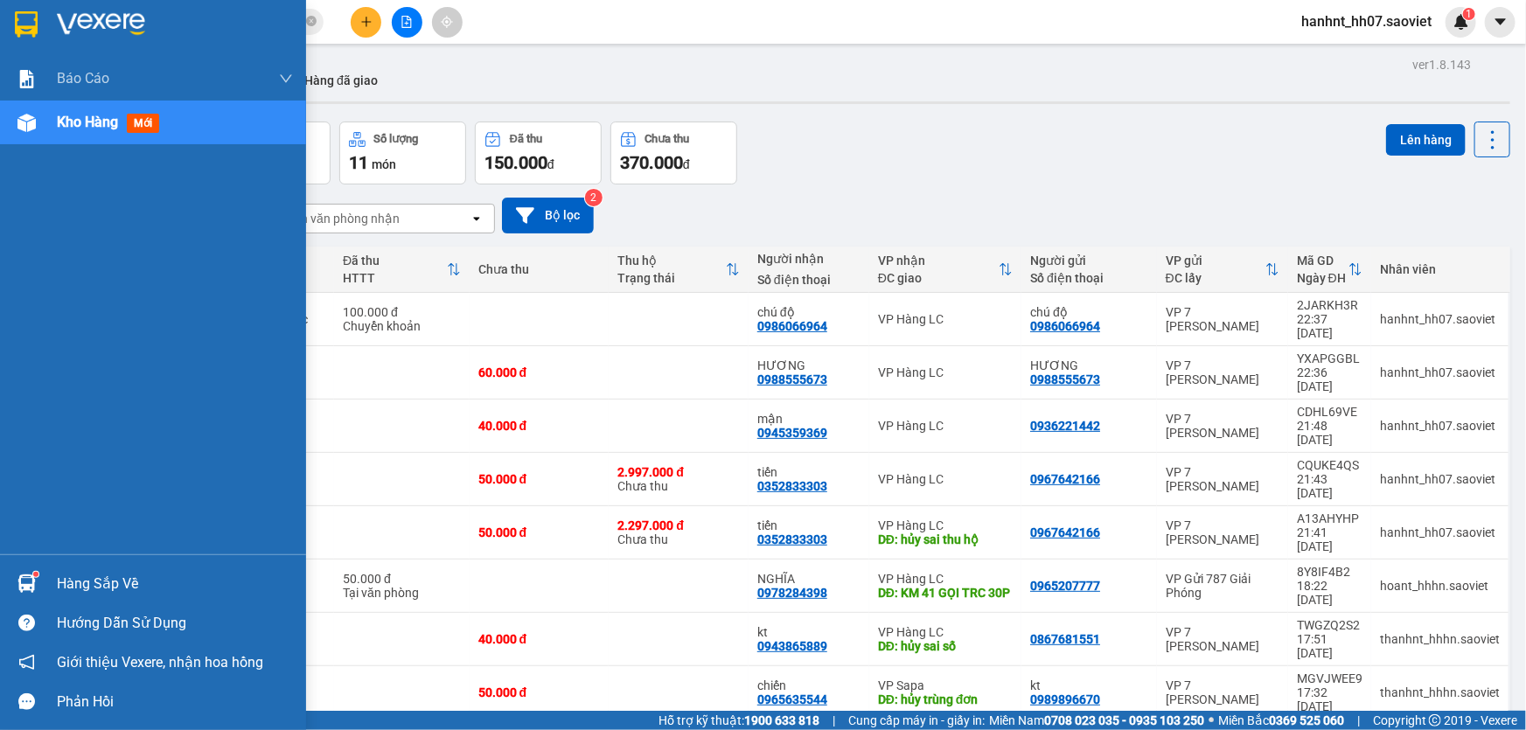
click at [79, 585] on div "Hàng sắp về" at bounding box center [175, 584] width 236 height 26
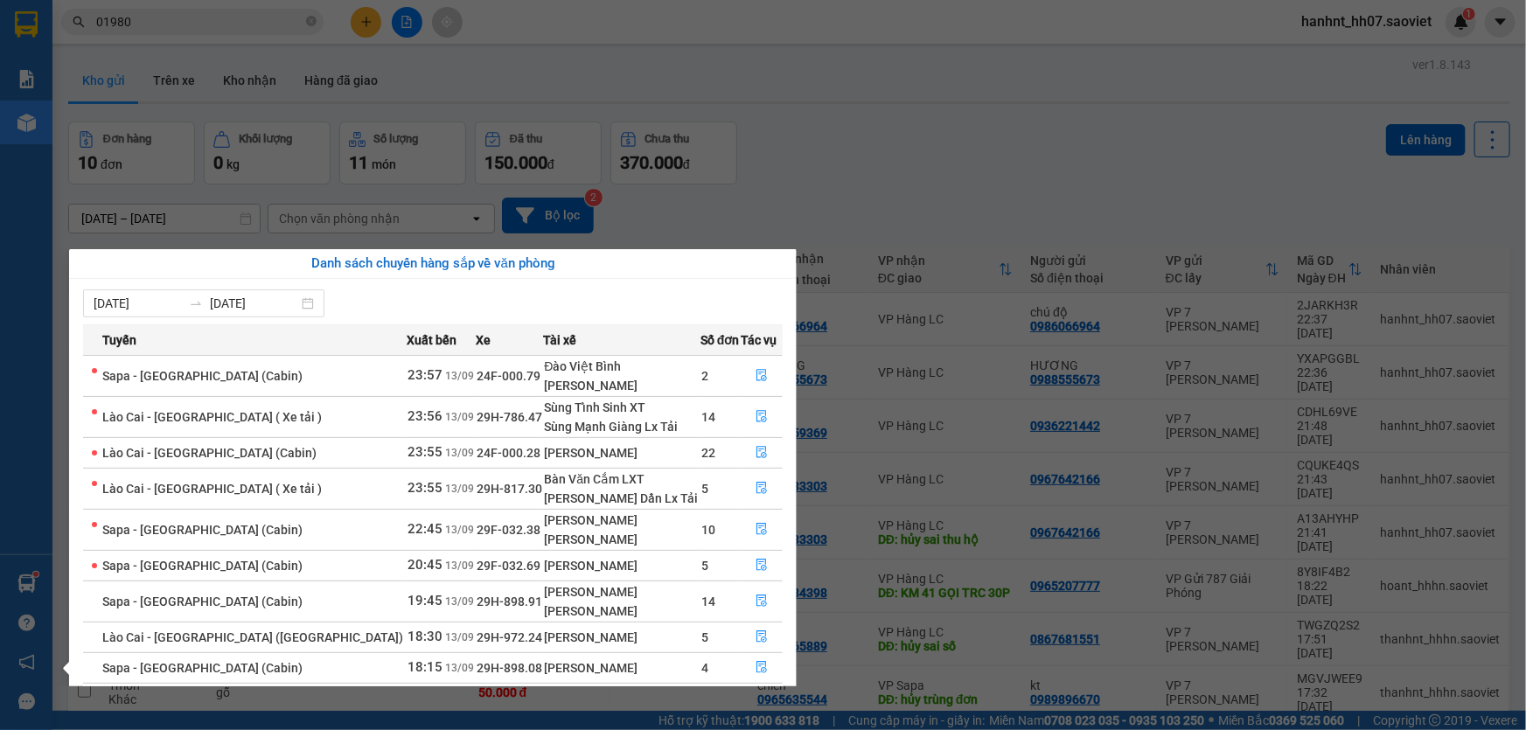
scroll to position [80, 0]
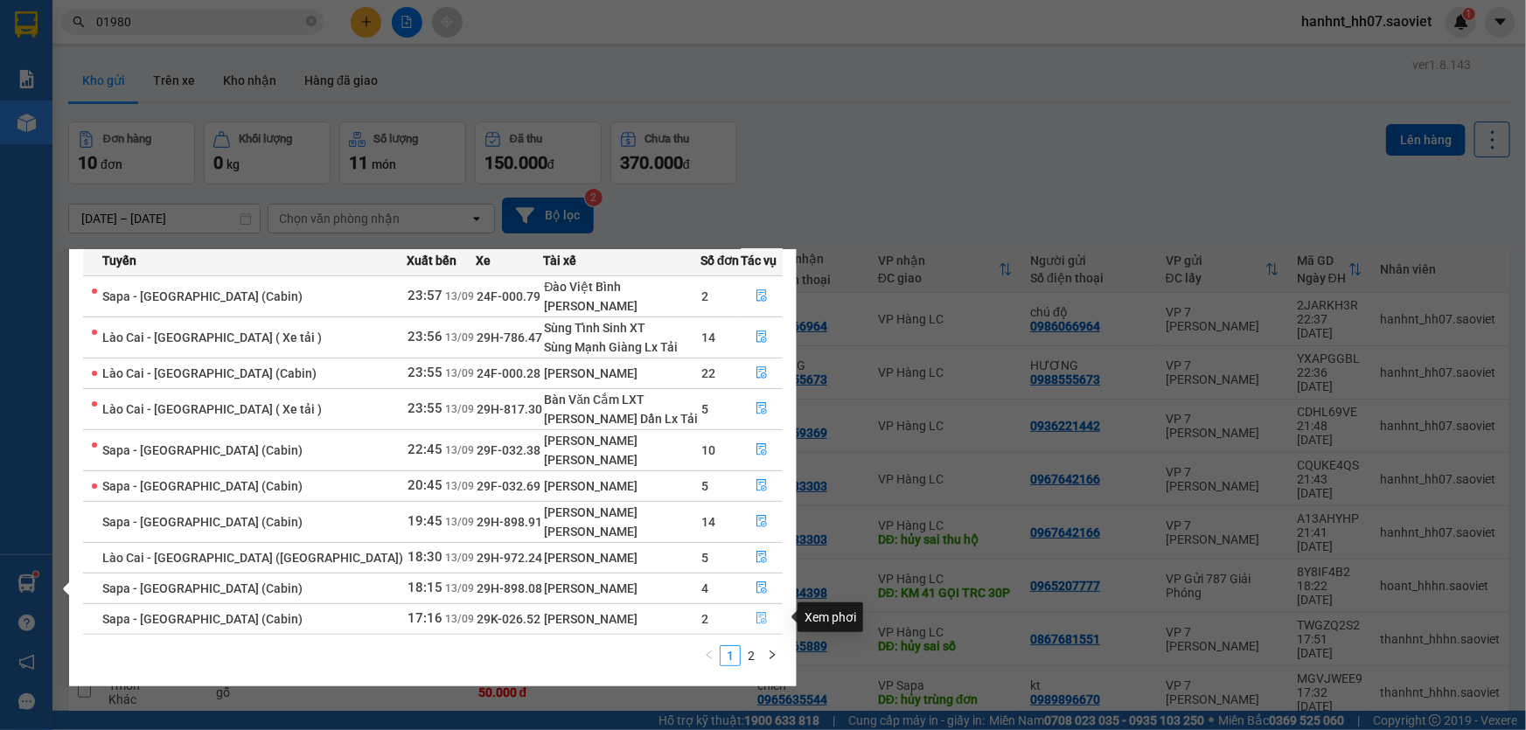
click at [756, 617] on icon "file-done" at bounding box center [762, 618] width 12 height 12
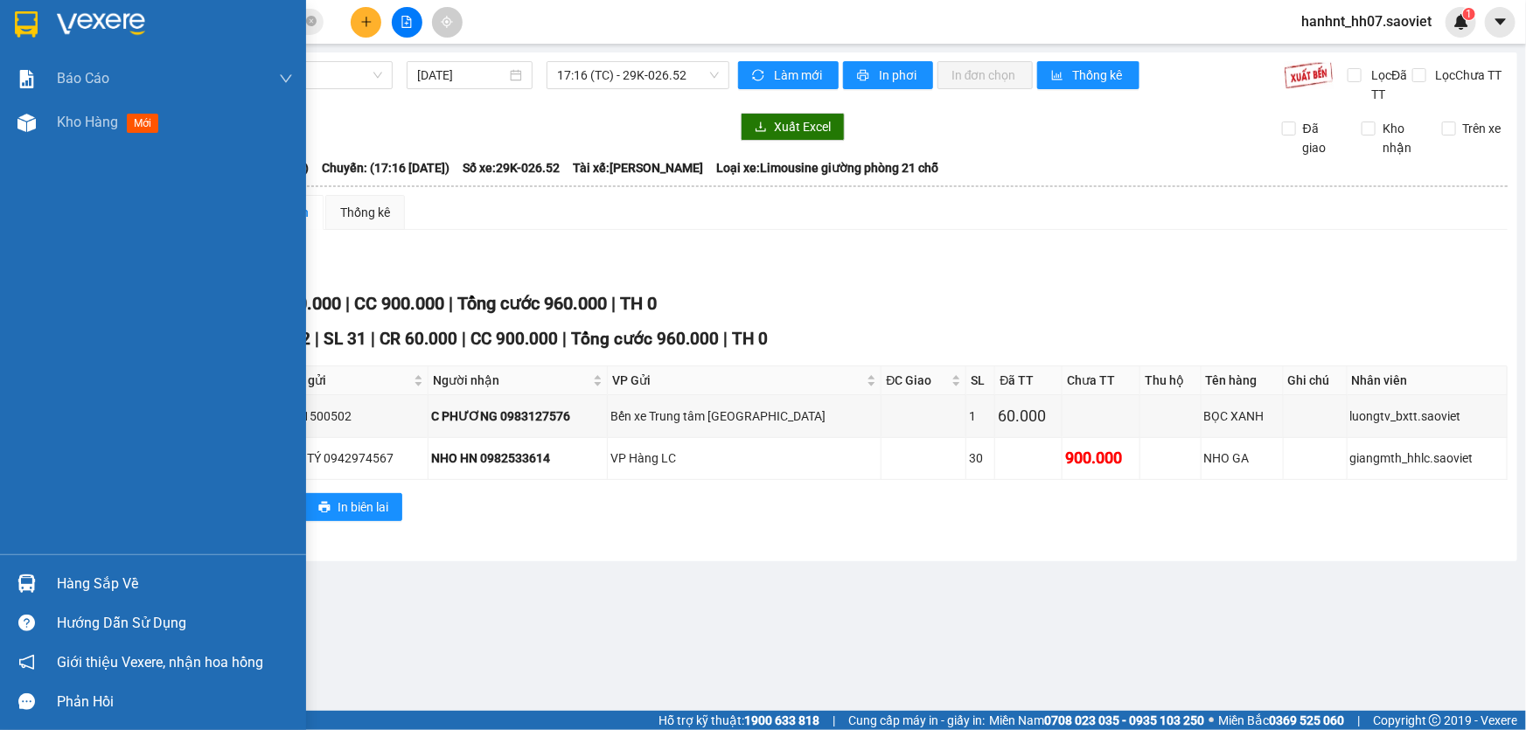
click at [111, 577] on div "Hàng sắp về" at bounding box center [175, 584] width 236 height 26
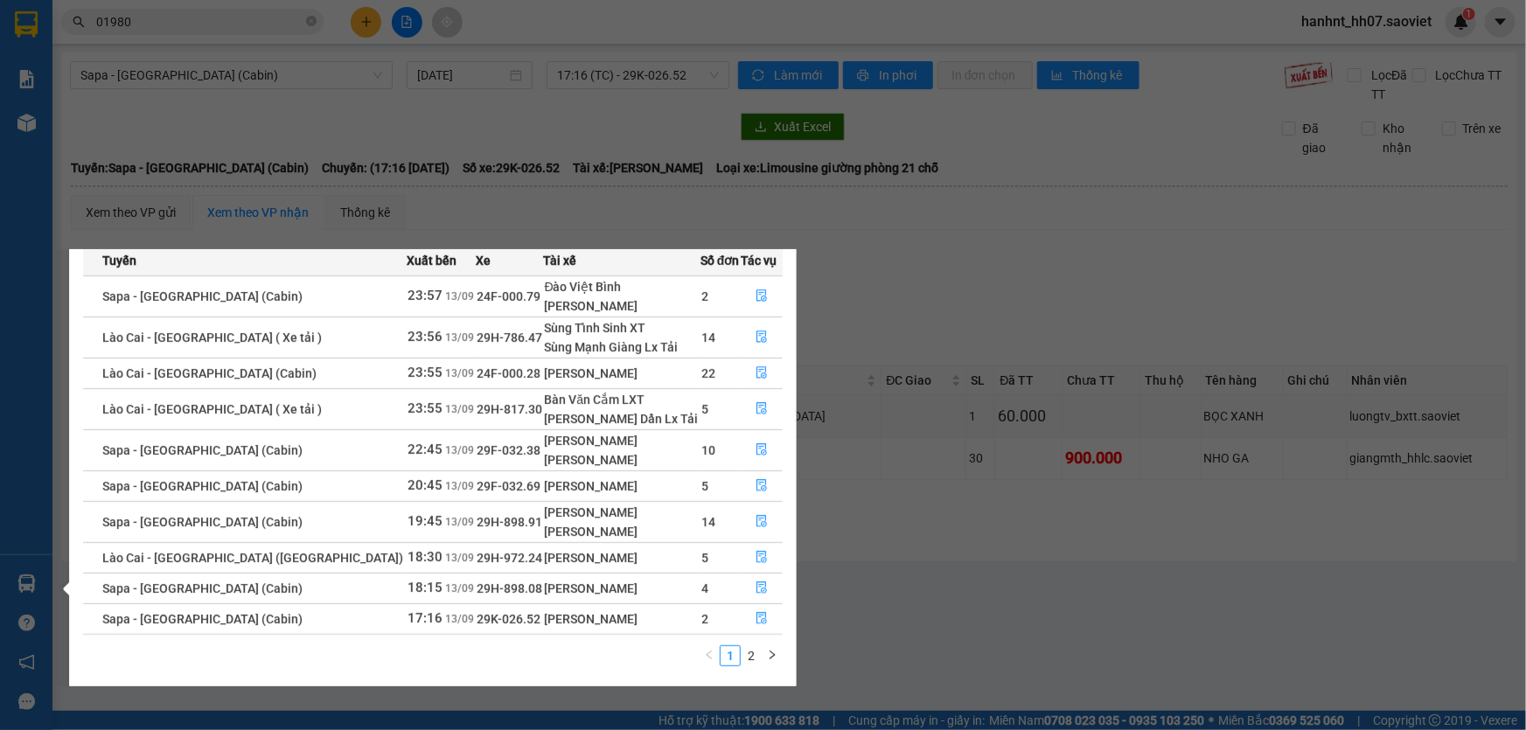
scroll to position [27, 0]
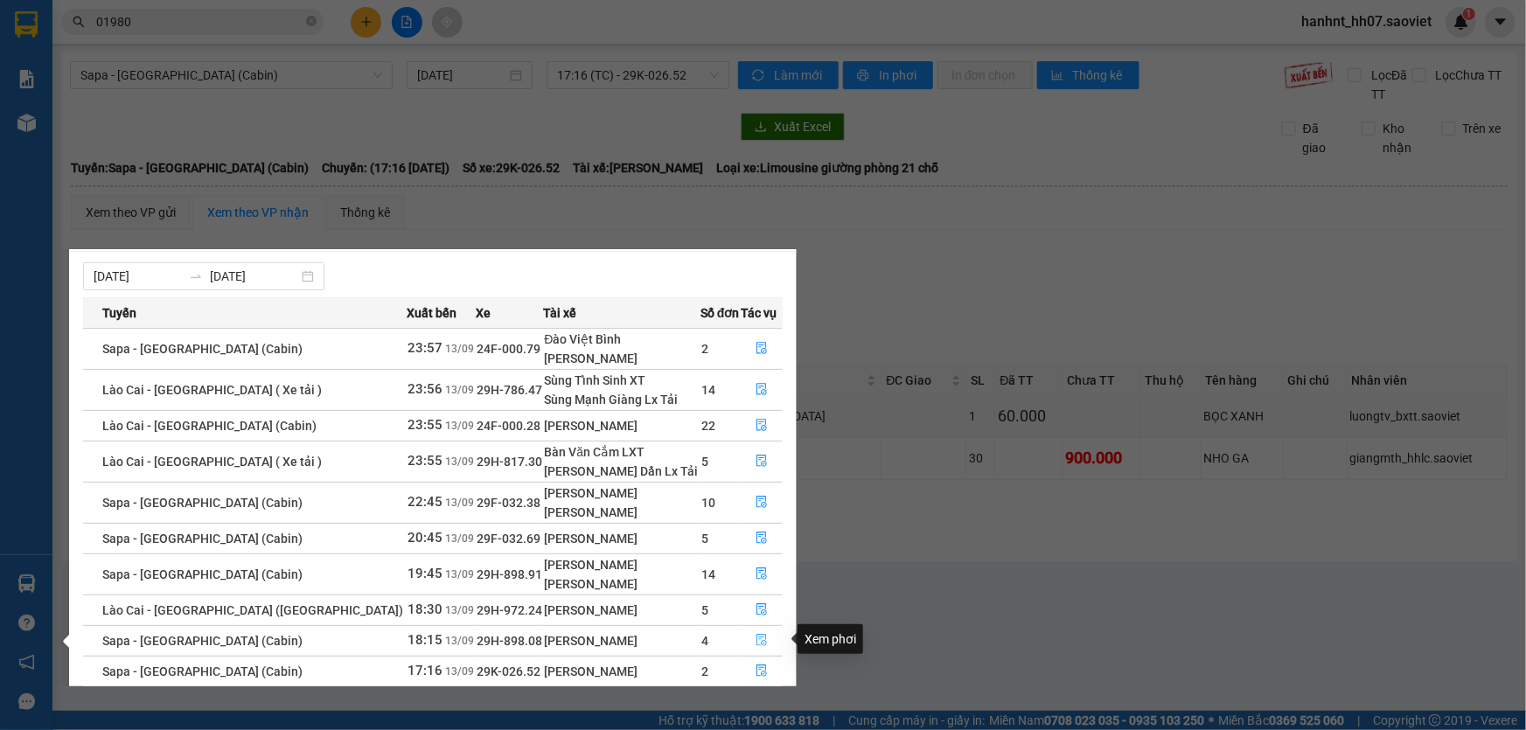
click at [756, 639] on icon "file-done" at bounding box center [762, 640] width 12 height 12
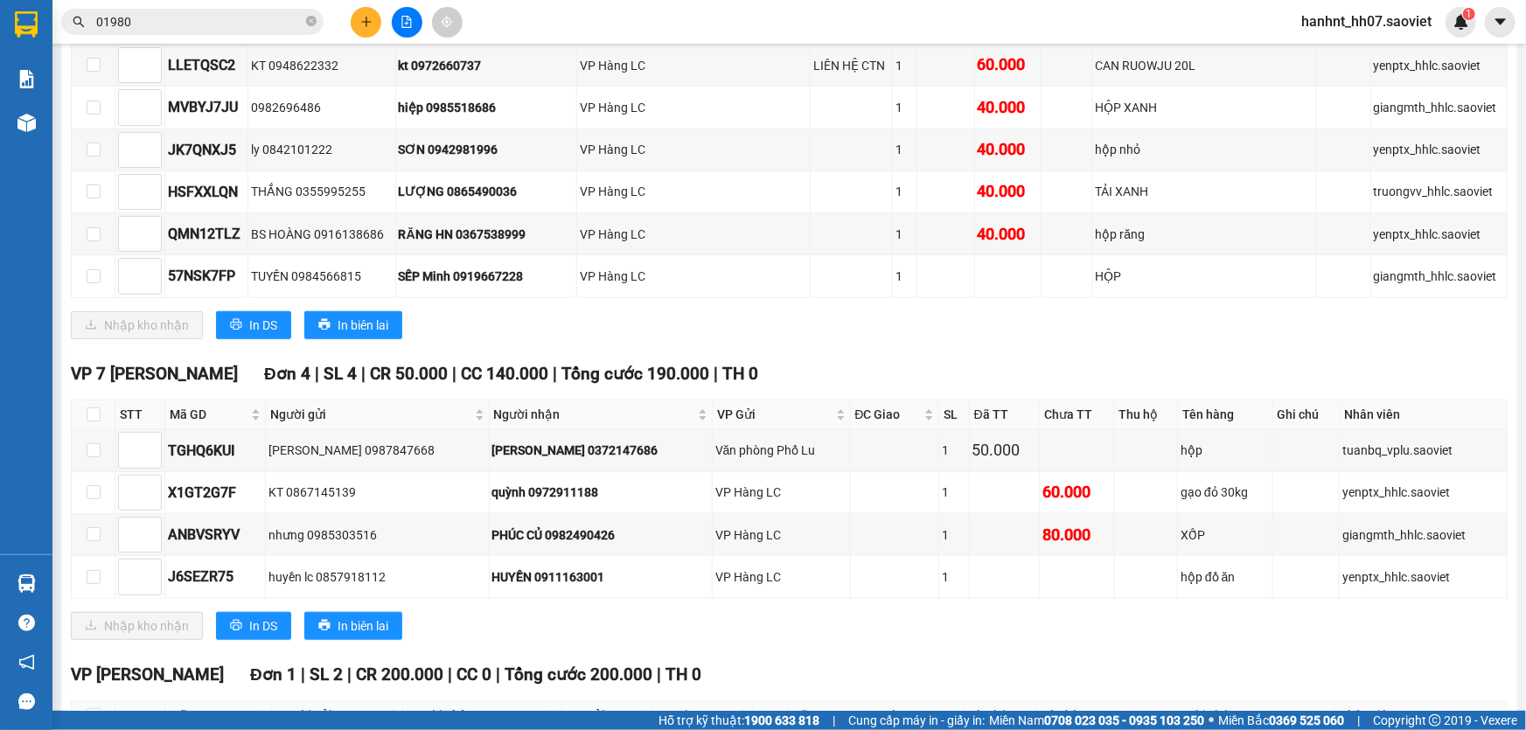
scroll to position [591, 0]
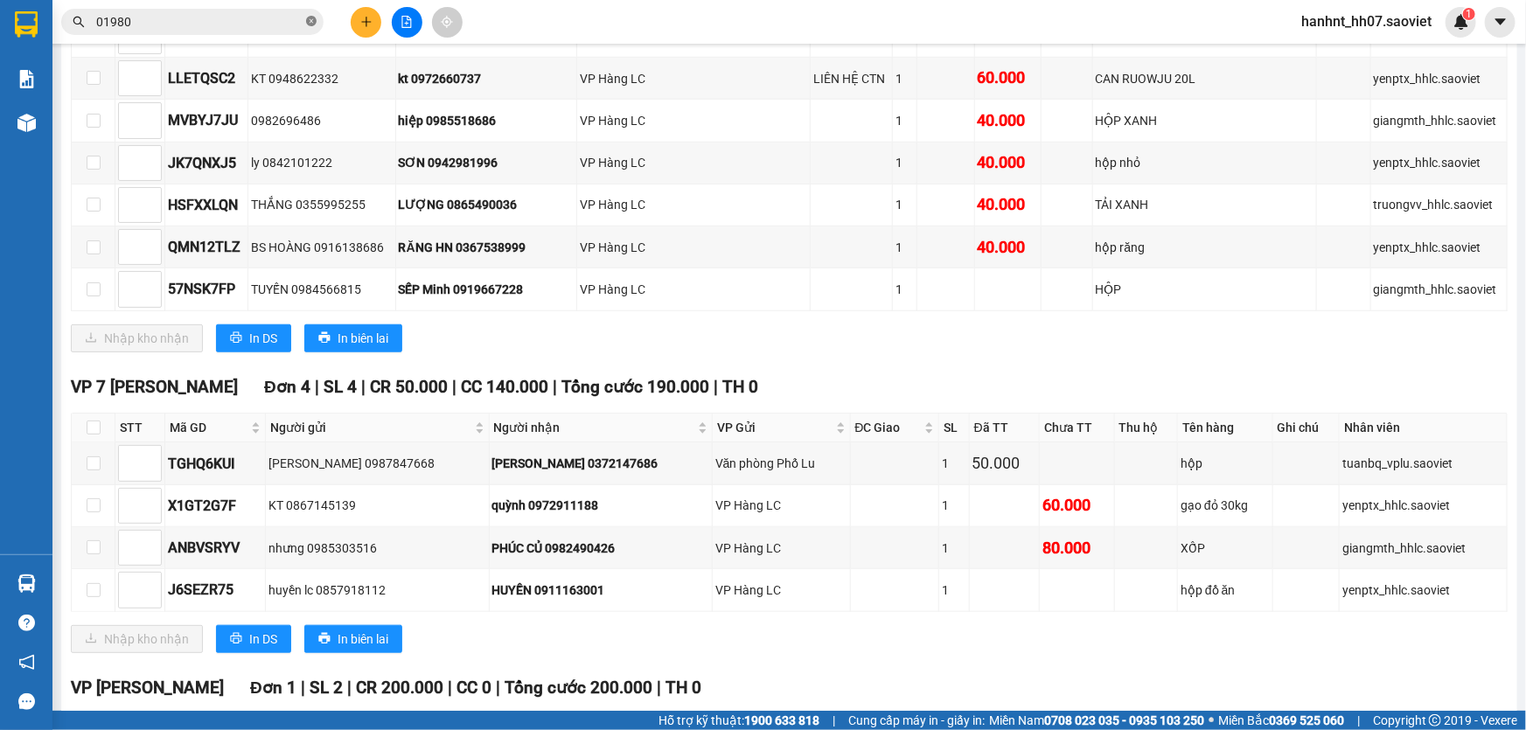
click at [308, 18] on icon "close-circle" at bounding box center [311, 21] width 10 height 10
click at [262, 17] on input "text" at bounding box center [199, 21] width 206 height 19
click at [603, 326] on div "Nhập kho nhận In DS In biên lai" at bounding box center [789, 338] width 1437 height 28
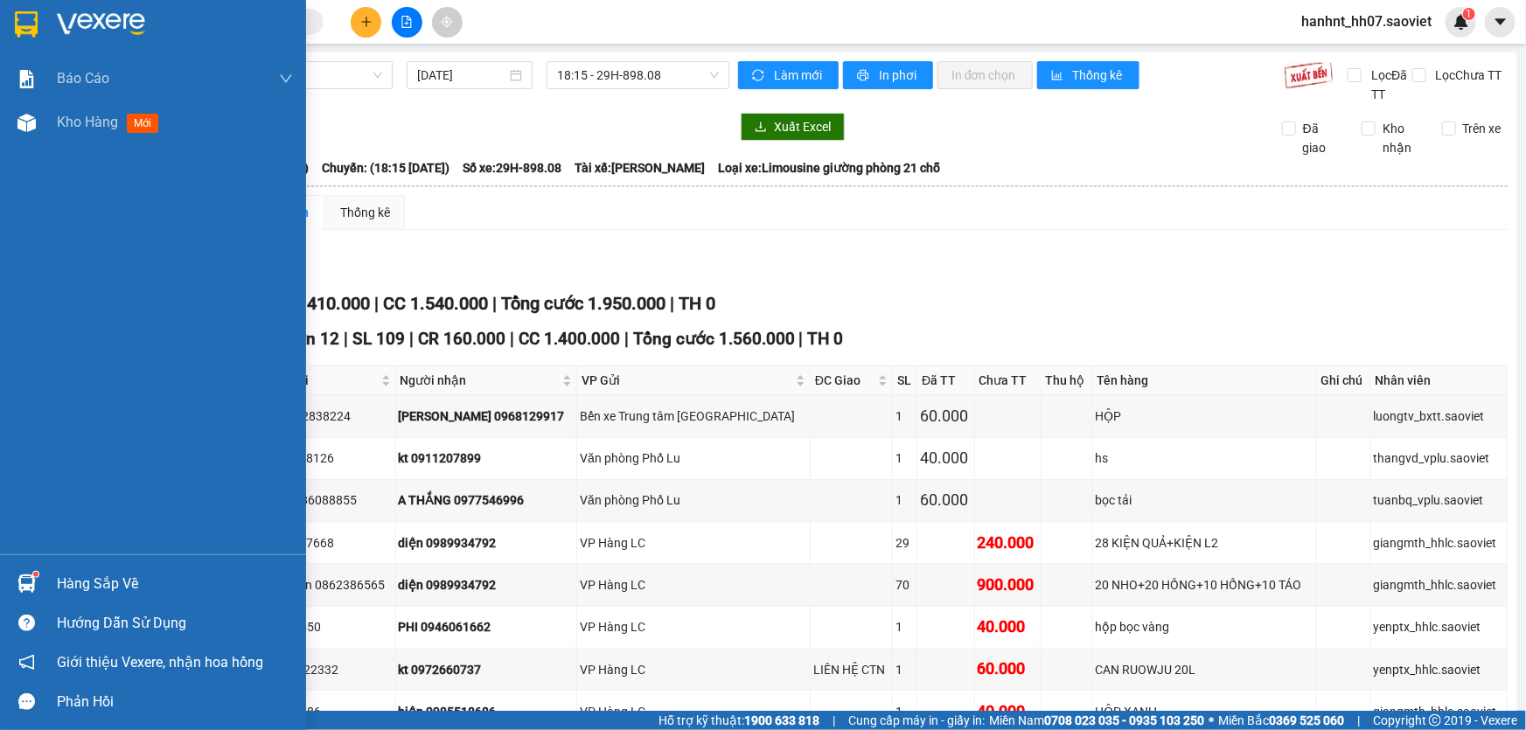
scroll to position [591, 0]
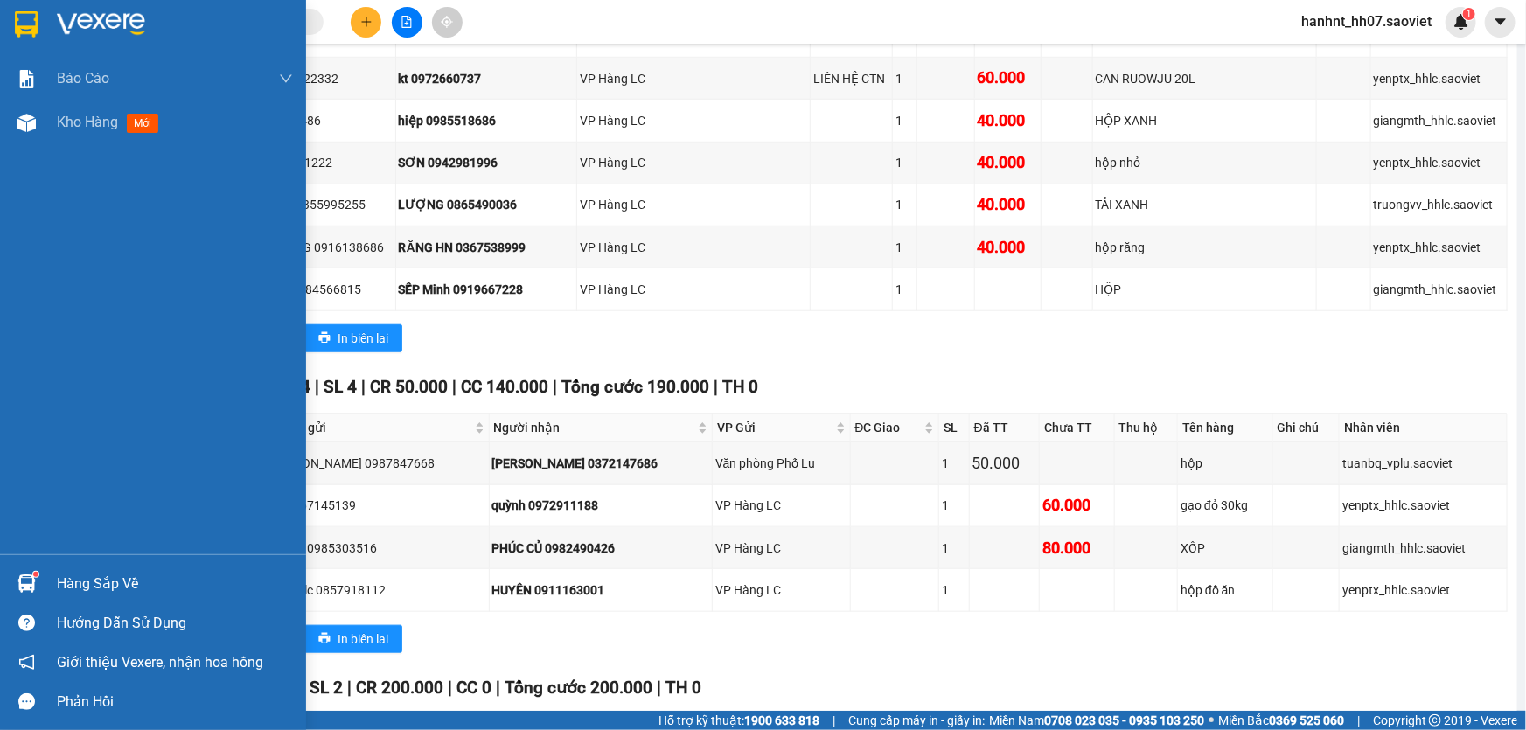
click at [107, 584] on div "Hàng sắp về" at bounding box center [175, 584] width 236 height 26
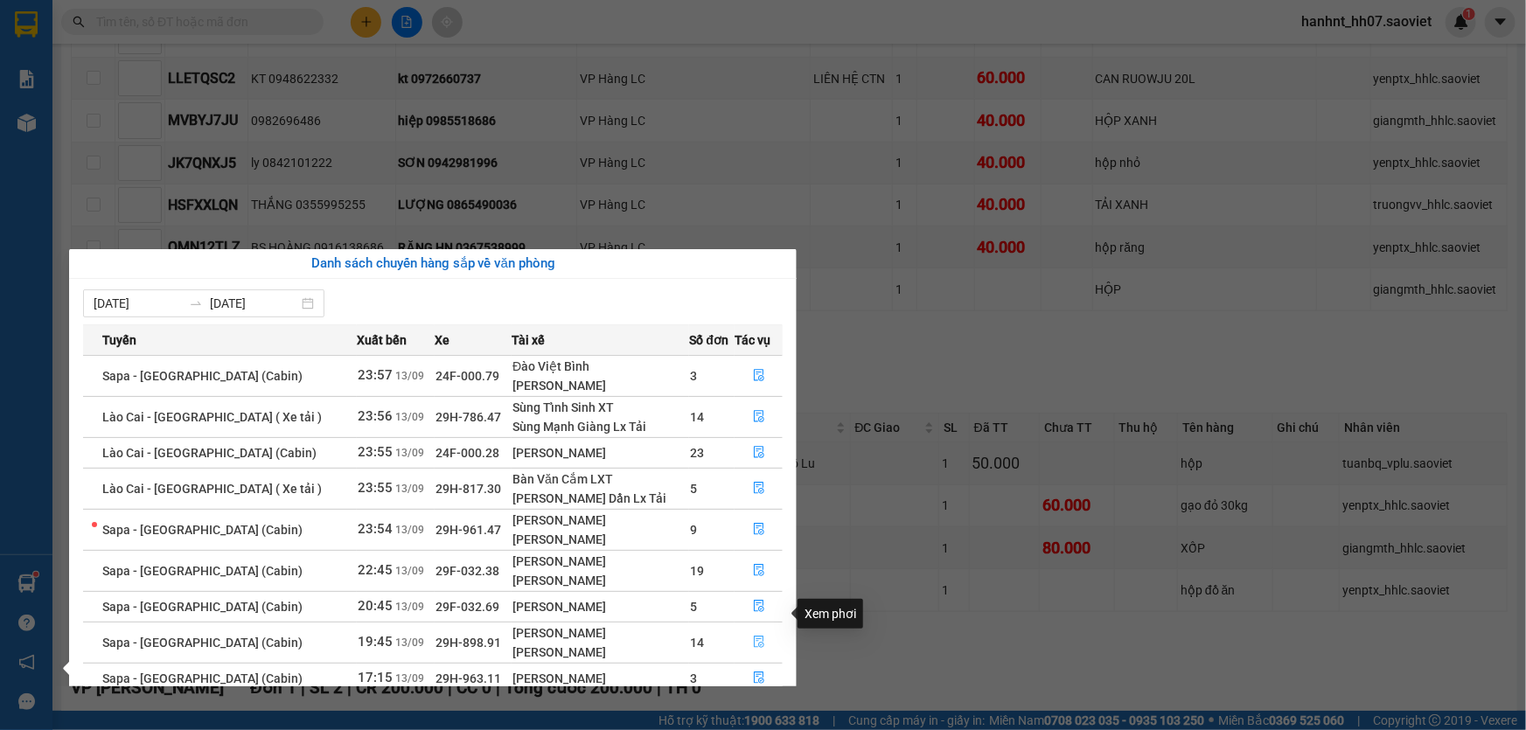
click at [754, 636] on icon "file-done" at bounding box center [759, 642] width 10 height 12
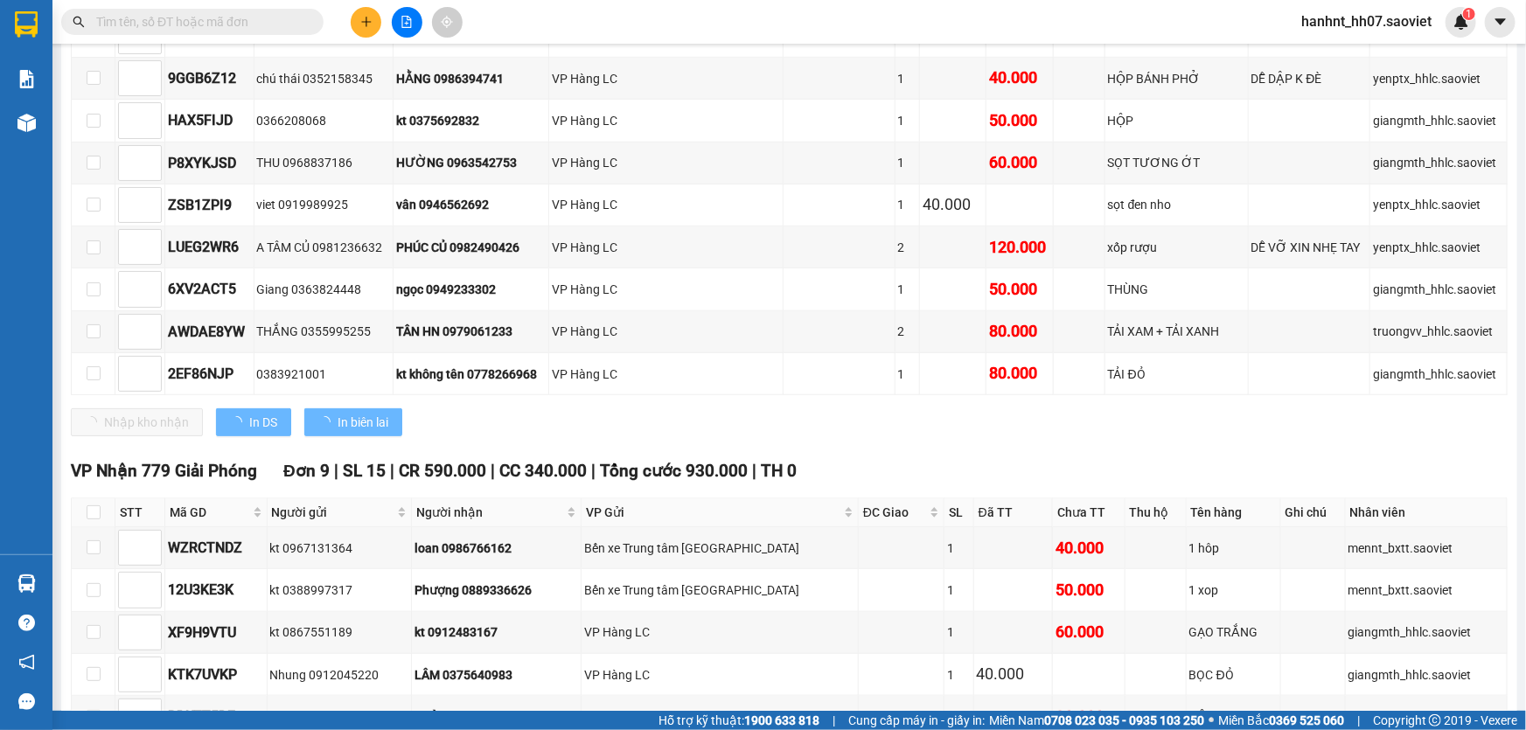
scroll to position [884, 0]
